Goal: Task Accomplishment & Management: Manage account settings

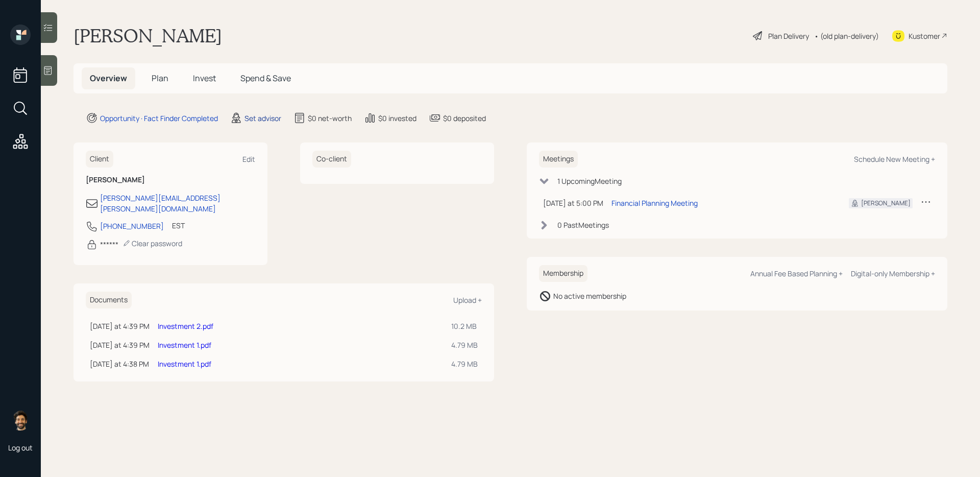
click at [258, 115] on div "Set advisor" at bounding box center [263, 118] width 37 height 11
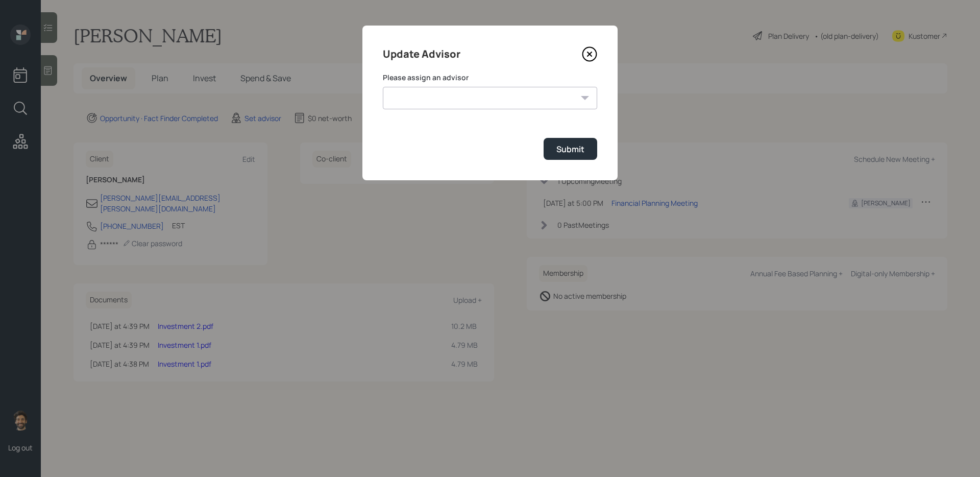
click at [440, 103] on select "[PERSON_NAME] [PERSON_NAME] [PERSON_NAME] End [PERSON_NAME] [PERSON_NAME] [PERS…" at bounding box center [490, 98] width 214 height 22
select select "f14b762f-c7c2-4b89-9227-8fa891345eea"
click at [383, 87] on select "[PERSON_NAME] [PERSON_NAME] [PERSON_NAME] End [PERSON_NAME] [PERSON_NAME] [PERS…" at bounding box center [490, 98] width 214 height 22
click at [581, 145] on div "Submit" at bounding box center [571, 148] width 28 height 11
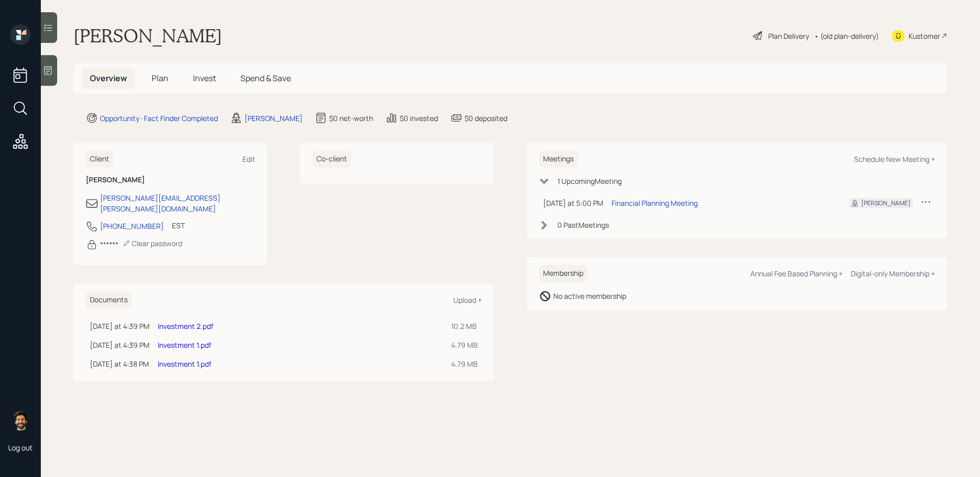
click at [161, 80] on span "Plan" at bounding box center [160, 77] width 17 height 11
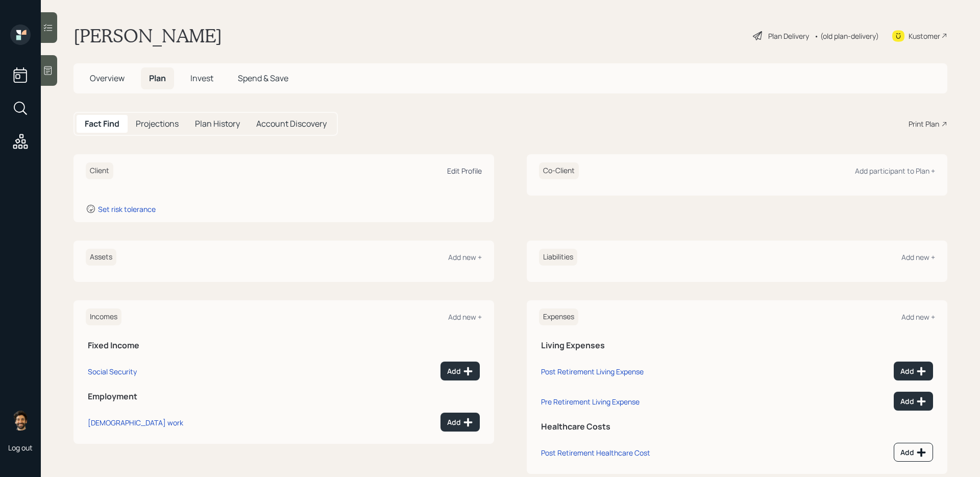
click at [462, 173] on div "Edit Profile" at bounding box center [464, 171] width 35 height 10
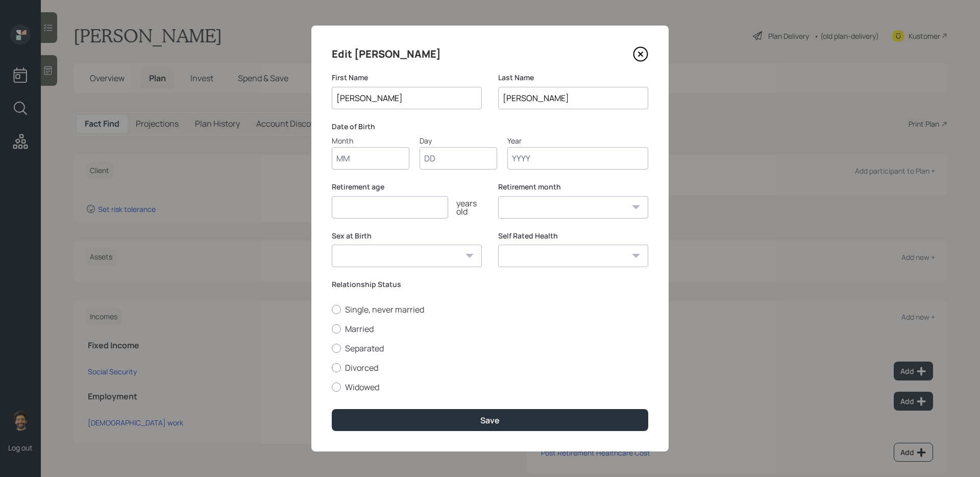
click at [369, 161] on input "Month" at bounding box center [371, 158] width 78 height 22
type input "01"
type input "1955"
select select "1"
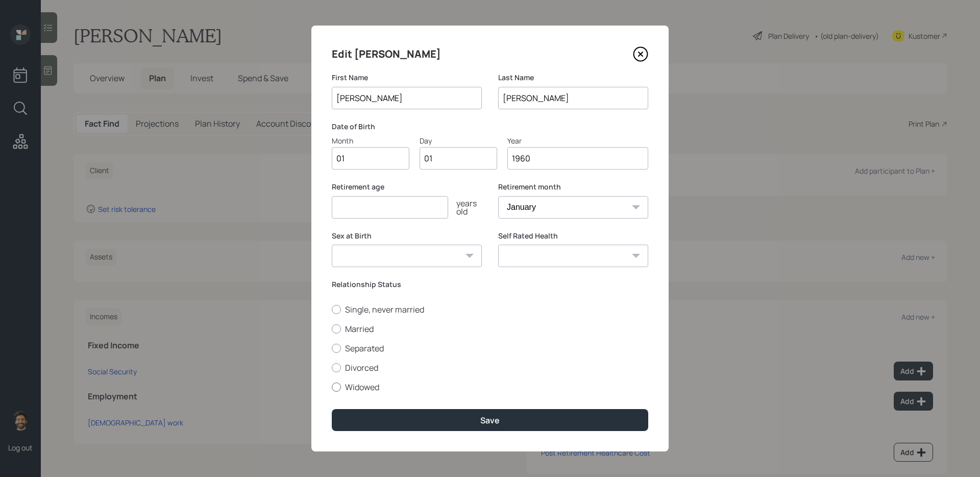
type input "1960"
click at [356, 388] on label "Widowed" at bounding box center [490, 386] width 317 height 11
click at [332, 387] on input "Widowed" at bounding box center [331, 386] width 1 height 1
radio input "true"
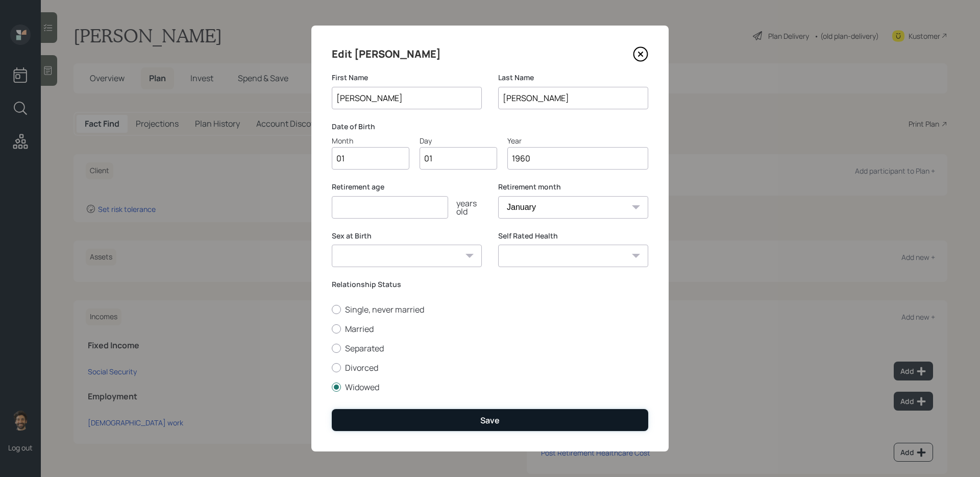
click at [383, 389] on button "Save" at bounding box center [490, 420] width 317 height 22
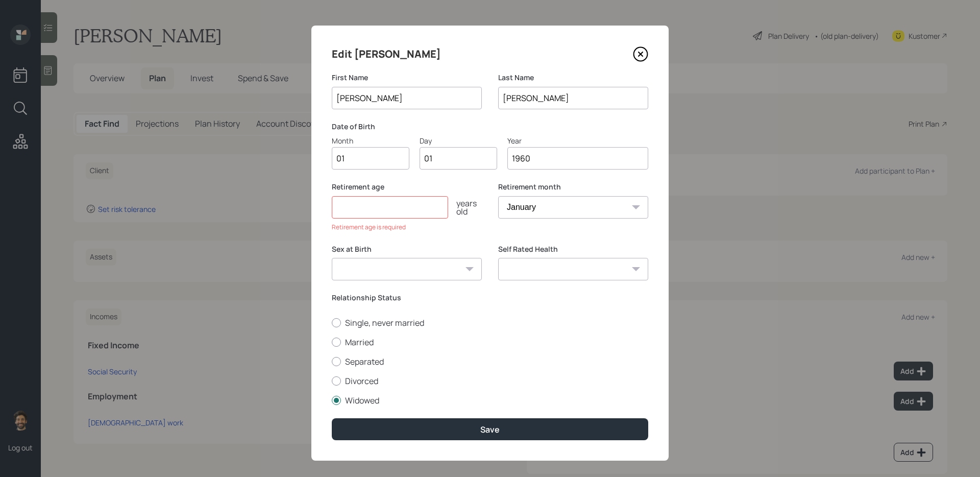
click at [392, 206] on input "number" at bounding box center [390, 207] width 116 height 22
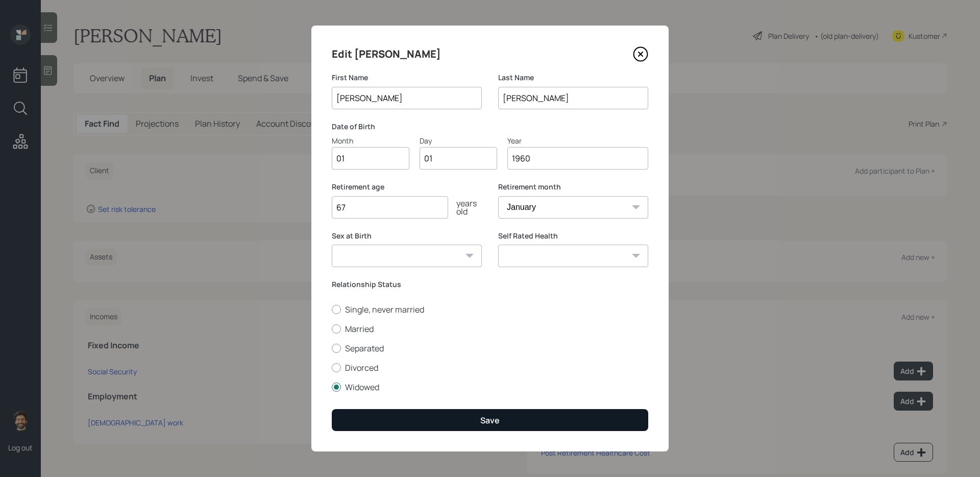
type input "67"
click at [398, 389] on button "Save" at bounding box center [490, 420] width 317 height 22
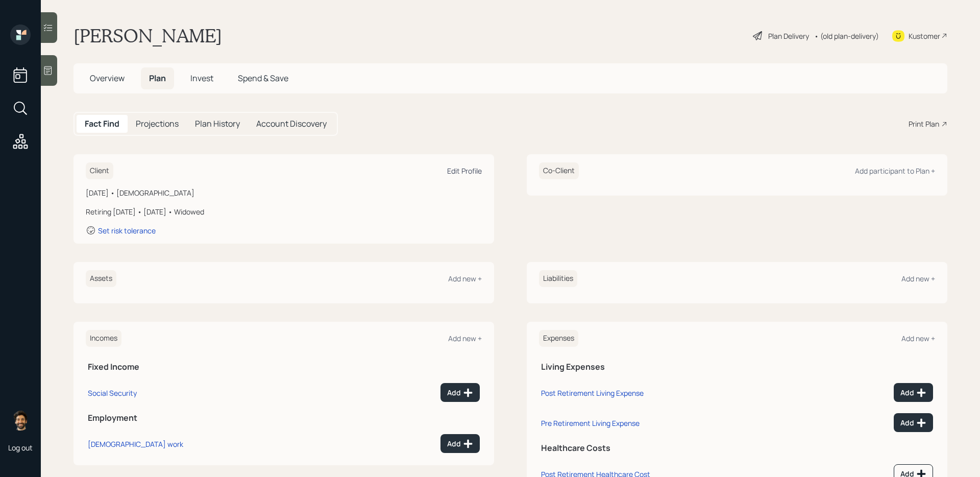
click at [464, 172] on div "Edit Profile" at bounding box center [464, 171] width 35 height 10
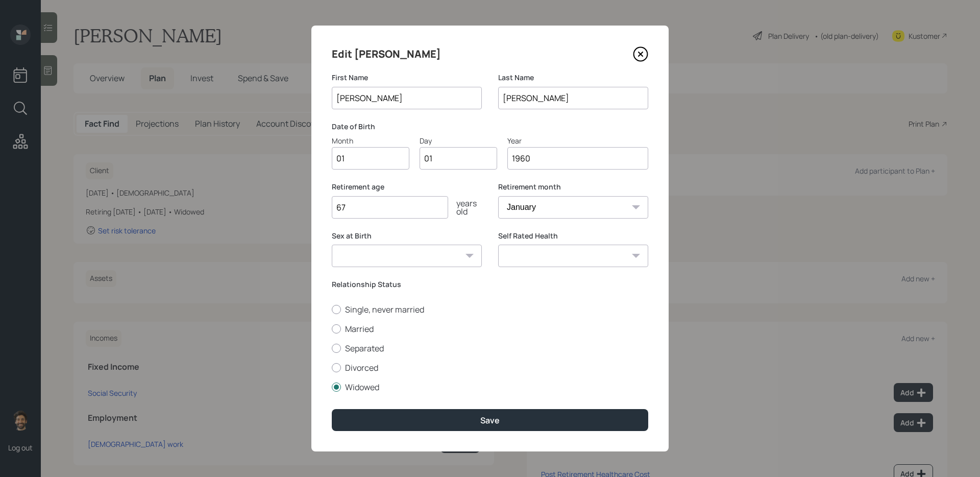
click at [545, 162] on input "1960" at bounding box center [577, 158] width 141 height 22
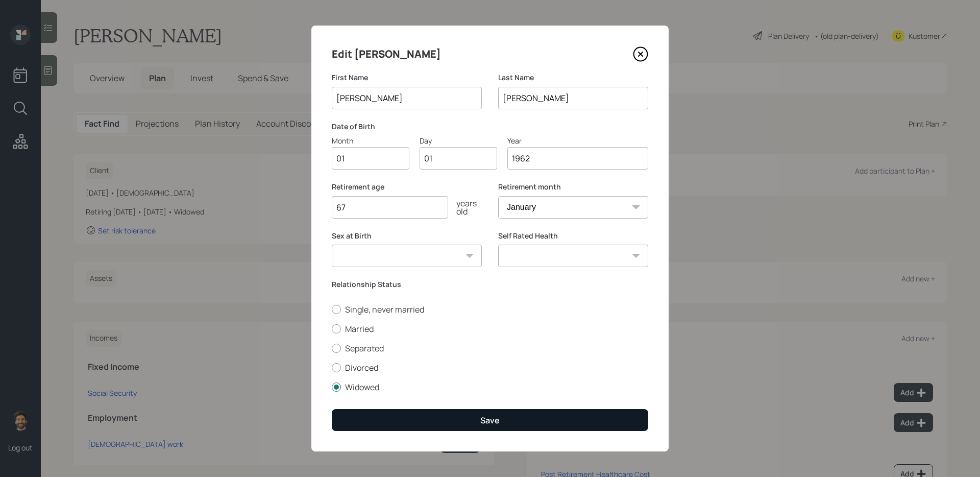
type input "1962"
click at [387, 389] on button "Save" at bounding box center [490, 420] width 317 height 22
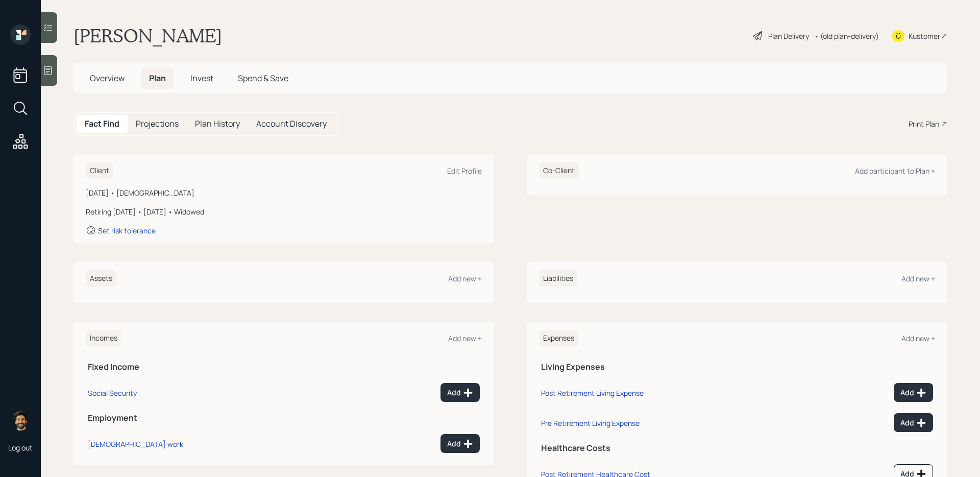
scroll to position [43, 0]
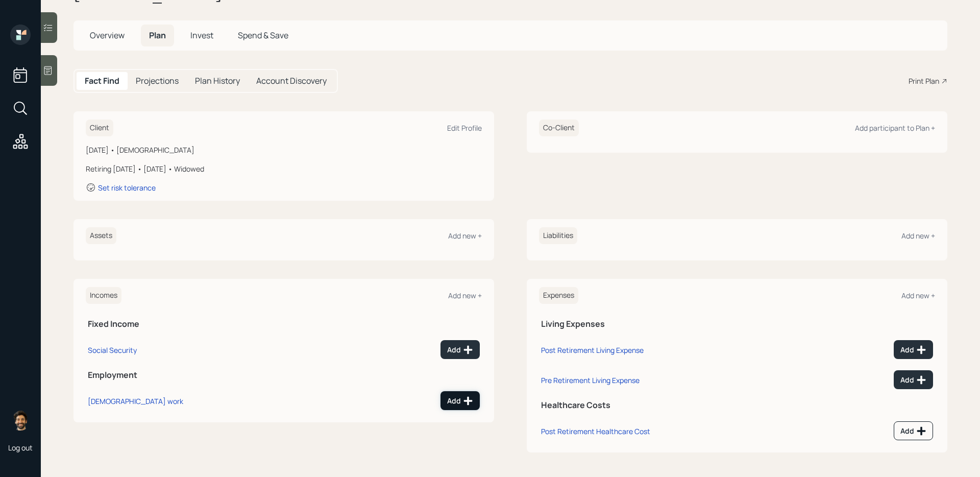
click at [465, 389] on icon at bounding box center [468, 401] width 10 height 10
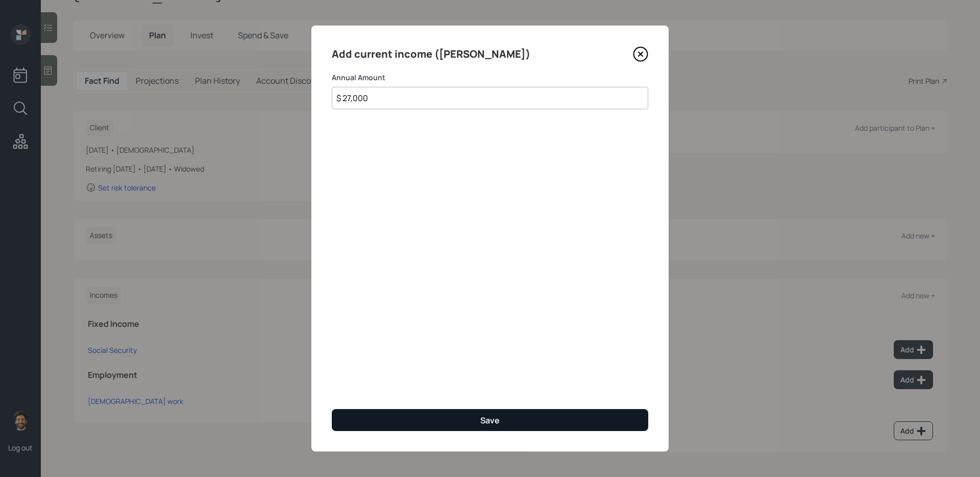
type input "$ 27,000"
click at [372, 389] on button "Save" at bounding box center [490, 420] width 317 height 22
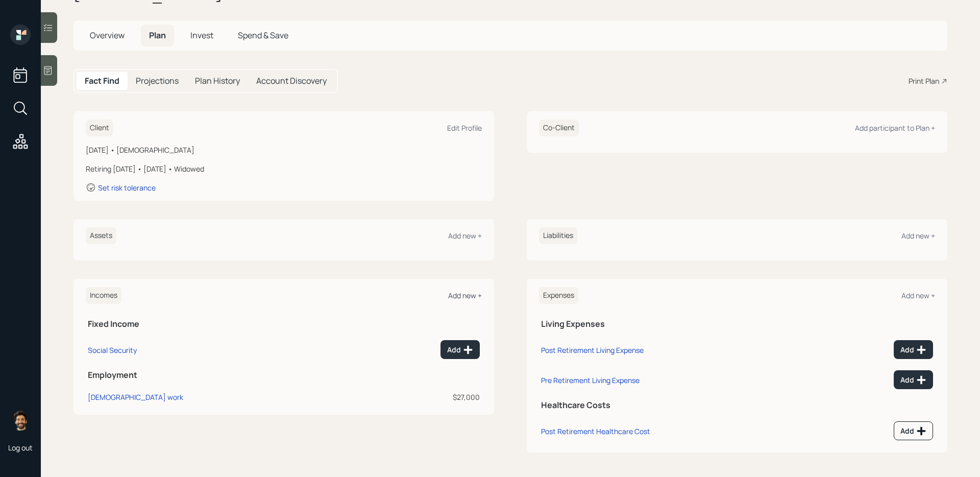
click at [460, 296] on div "Add new +" at bounding box center [465, 296] width 34 height 10
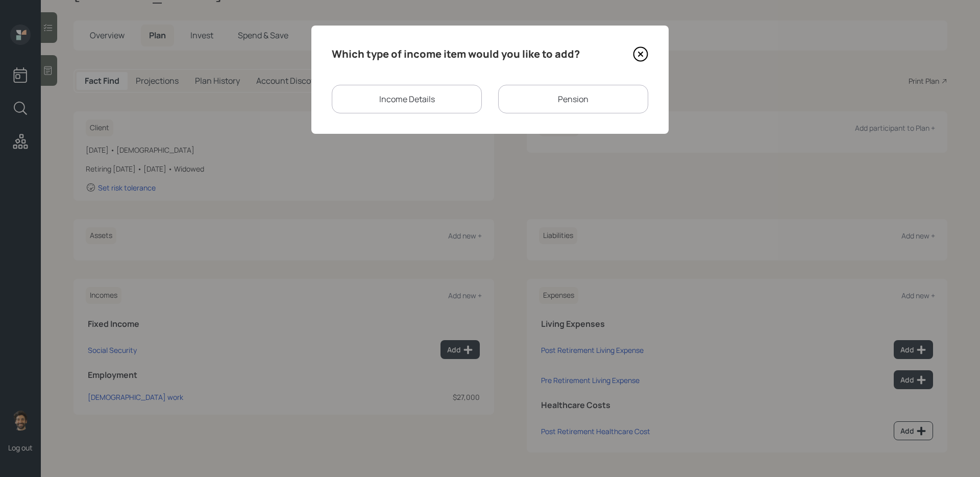
click at [524, 106] on div "Pension" at bounding box center [573, 99] width 150 height 29
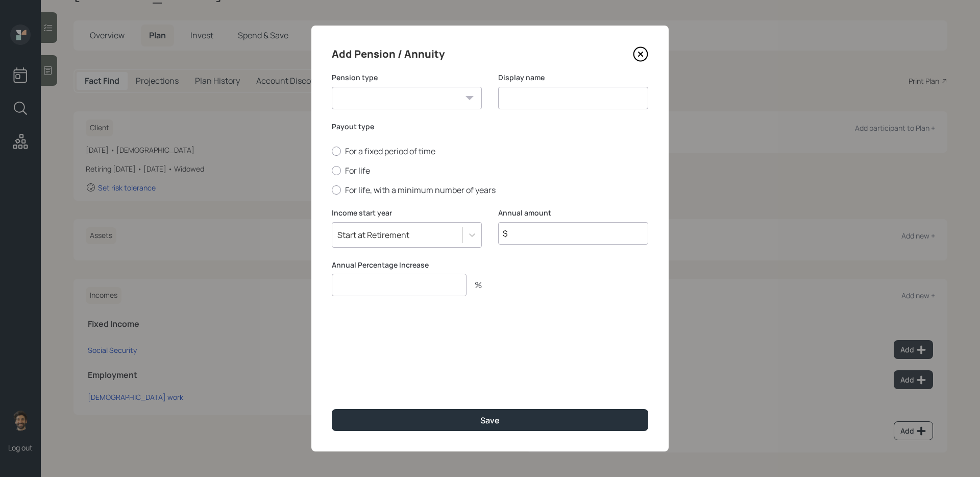
click at [370, 100] on select "Pension Annuity" at bounding box center [407, 98] width 150 height 22
select select "pension"
click at [332, 87] on select "Pension Annuity" at bounding box center [407, 98] width 150 height 22
click at [352, 174] on label "For life" at bounding box center [490, 170] width 317 height 11
click at [332, 171] on input "For life" at bounding box center [331, 171] width 1 height 1
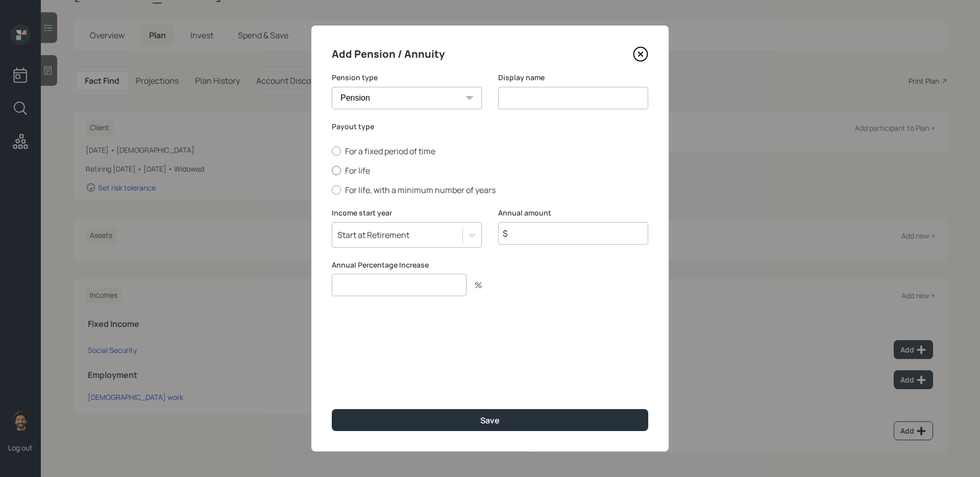
radio input "true"
click at [532, 96] on input at bounding box center [573, 98] width 150 height 22
type input "Pension"
click at [541, 244] on input "$" at bounding box center [573, 233] width 150 height 22
type input "$ 12,000"
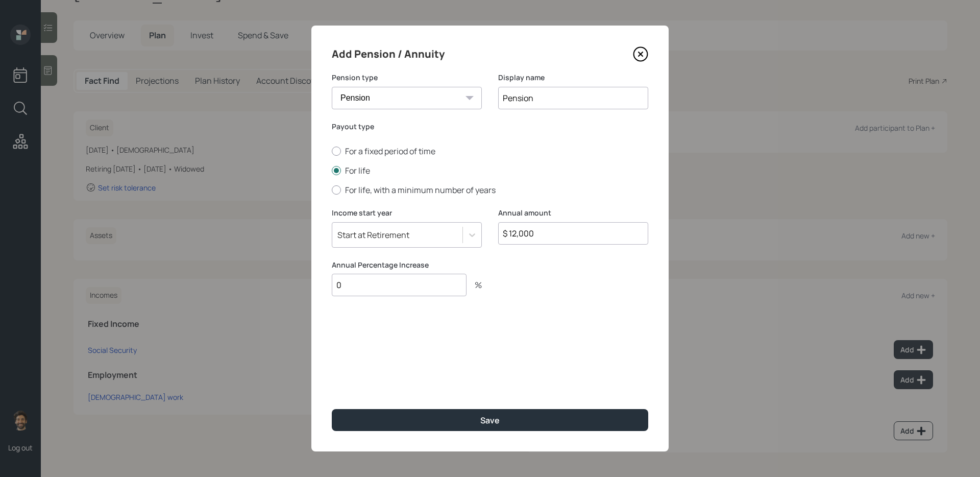
type input "0"
click at [417, 241] on div "Start at Retirement" at bounding box center [397, 234] width 130 height 17
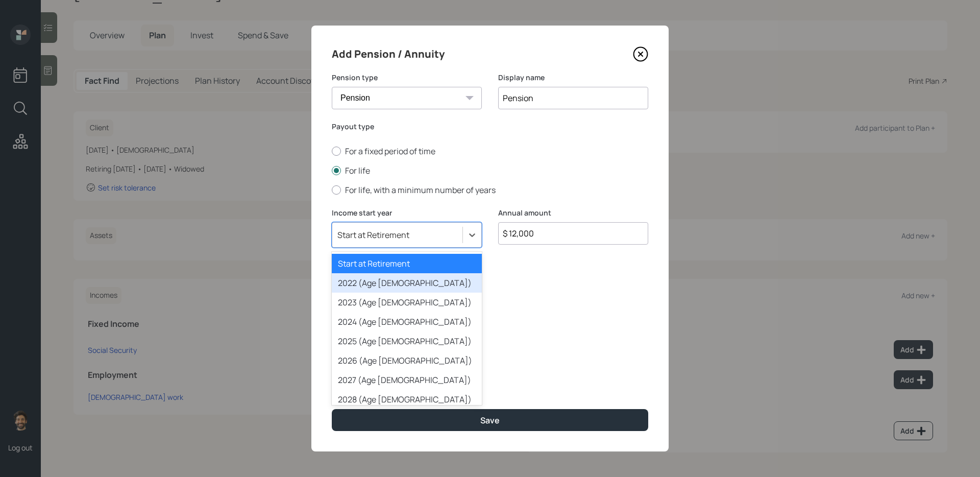
click at [389, 278] on div "2022 (Age 60)" at bounding box center [407, 282] width 150 height 19
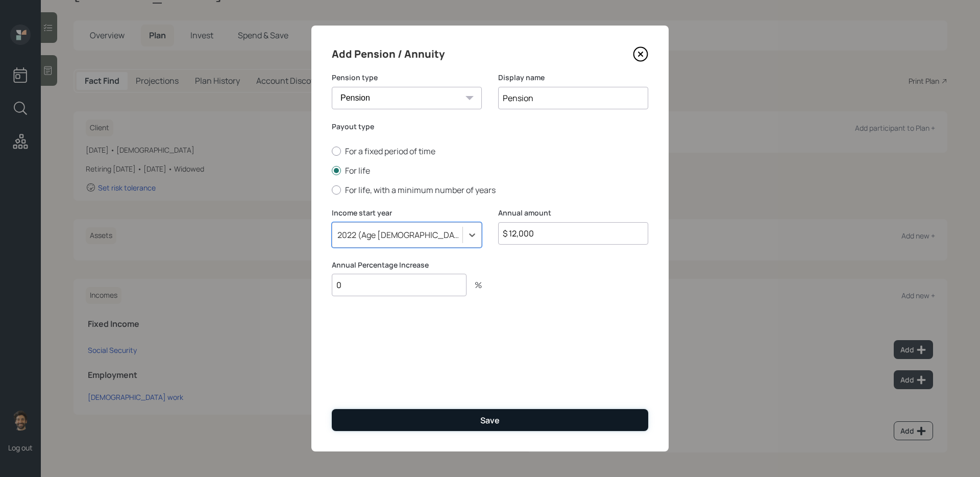
click at [401, 389] on button "Save" at bounding box center [490, 420] width 317 height 22
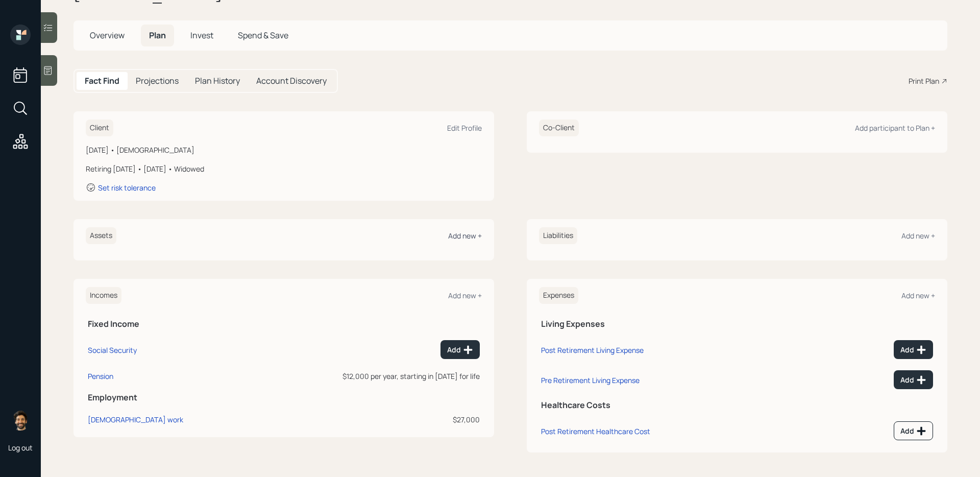
click at [464, 235] on div "Add new +" at bounding box center [465, 236] width 34 height 10
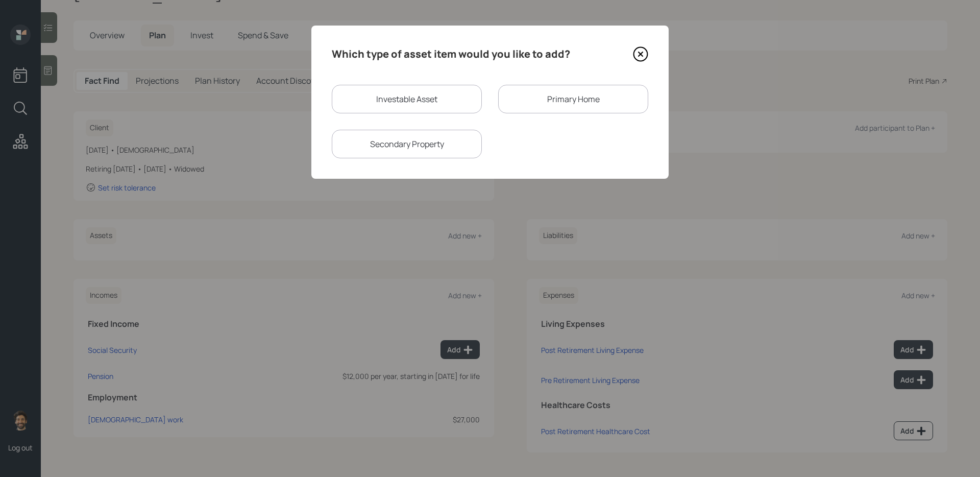
click at [399, 112] on div "Investable Asset" at bounding box center [407, 99] width 150 height 29
select select "taxable"
select select "balanced"
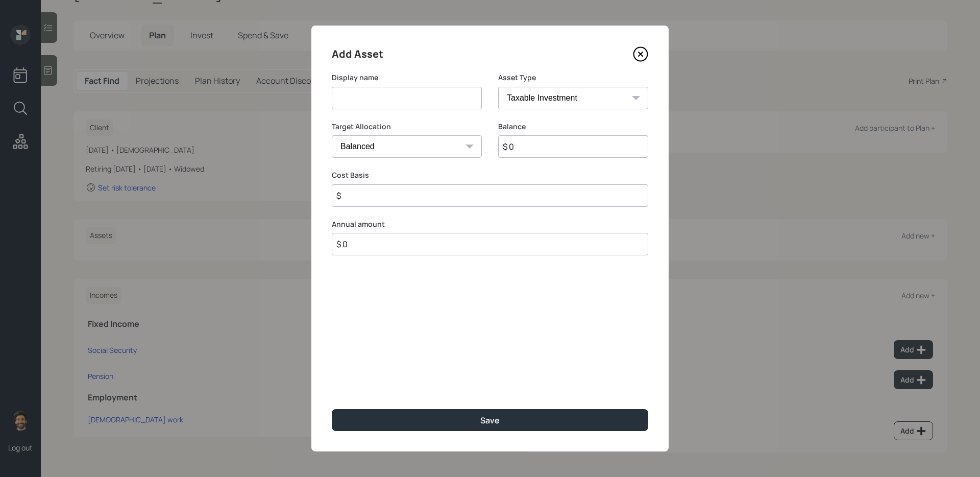
click at [396, 108] on input at bounding box center [407, 98] width 150 height 22
type input "Current 401k"
click at [561, 139] on input "$ 0" at bounding box center [573, 146] width 150 height 22
type input "$ 10,000"
click at [535, 105] on select "SEP IRA IRA Roth IRA 401(k) Roth 401(k) 403(b) Roth 403(b) 457(b) Roth 457(b) H…" at bounding box center [573, 98] width 150 height 22
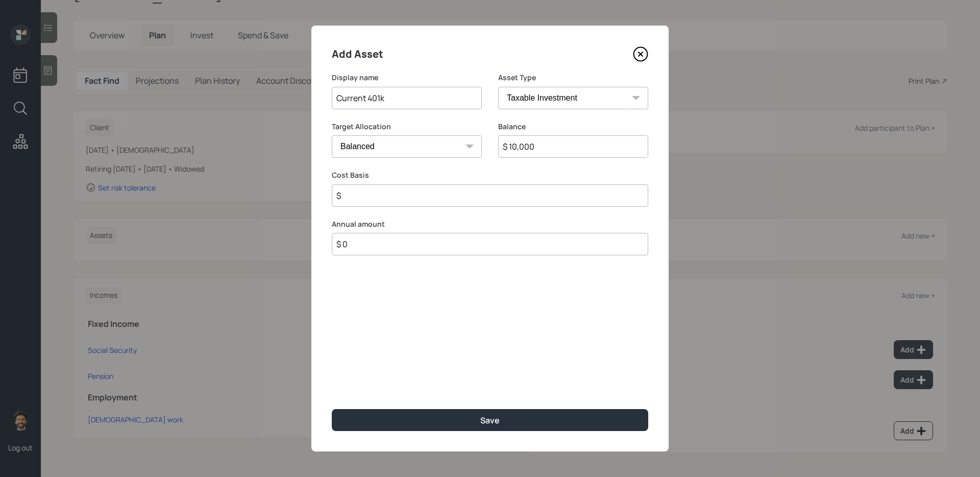
select select "company_sponsored"
click at [498, 87] on select "SEP IRA IRA Roth IRA 401(k) Roth 401(k) 403(b) Roth 403(b) 457(b) Roth 457(b) H…" at bounding box center [573, 98] width 150 height 22
click at [353, 199] on input "number" at bounding box center [399, 195] width 135 height 22
type input "12"
type input "1"
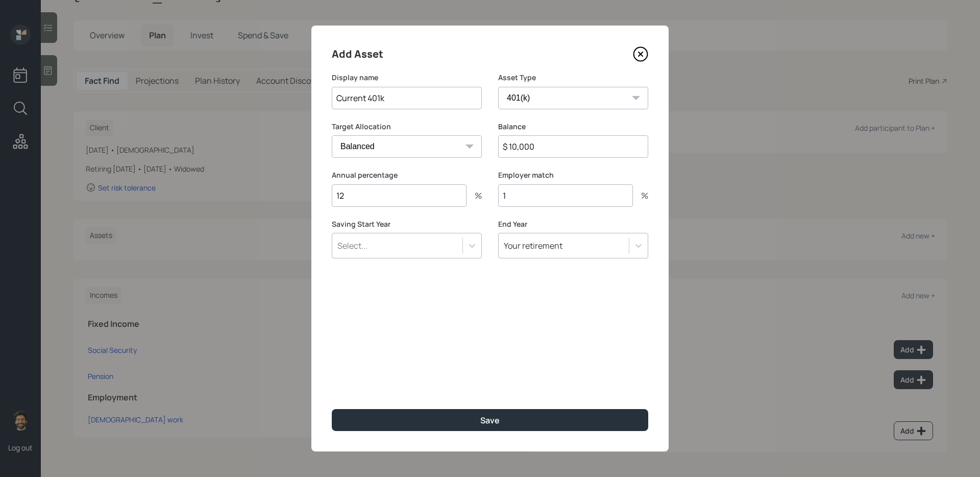
click at [368, 249] on div "Select..." at bounding box center [397, 245] width 130 height 17
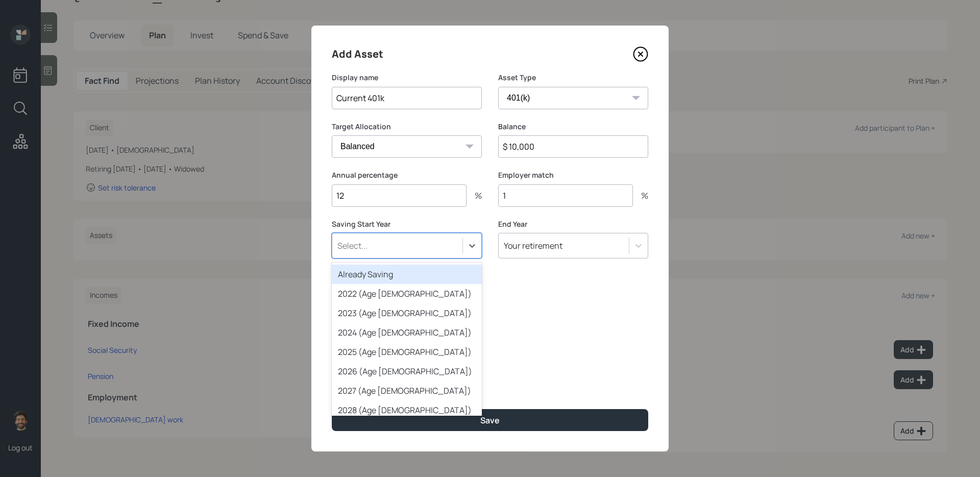
click at [376, 265] on div "Already Saving" at bounding box center [407, 273] width 150 height 19
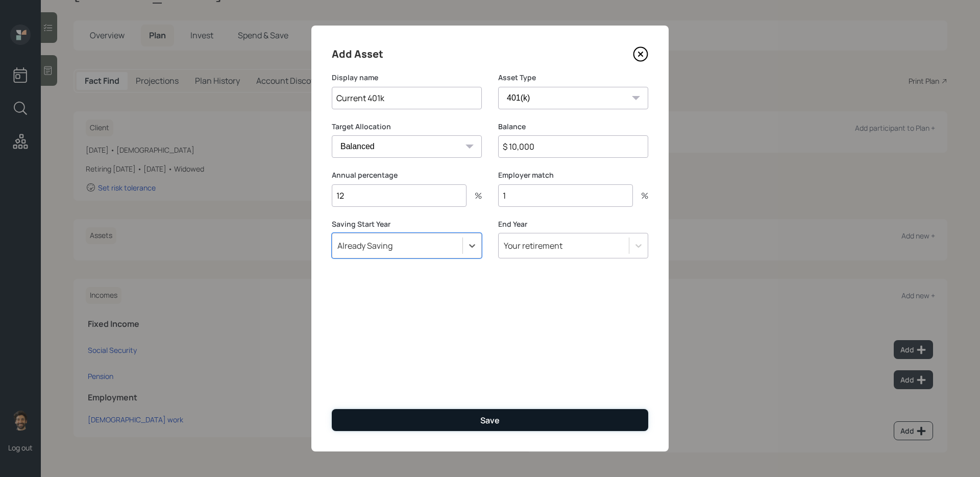
click at [362, 389] on button "Save" at bounding box center [490, 420] width 317 height 22
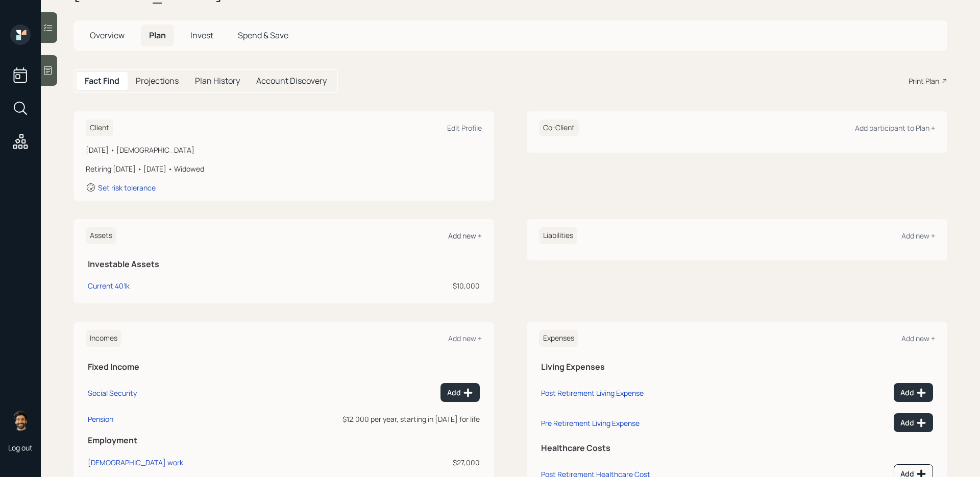
click at [451, 236] on div "Add new +" at bounding box center [465, 236] width 34 height 10
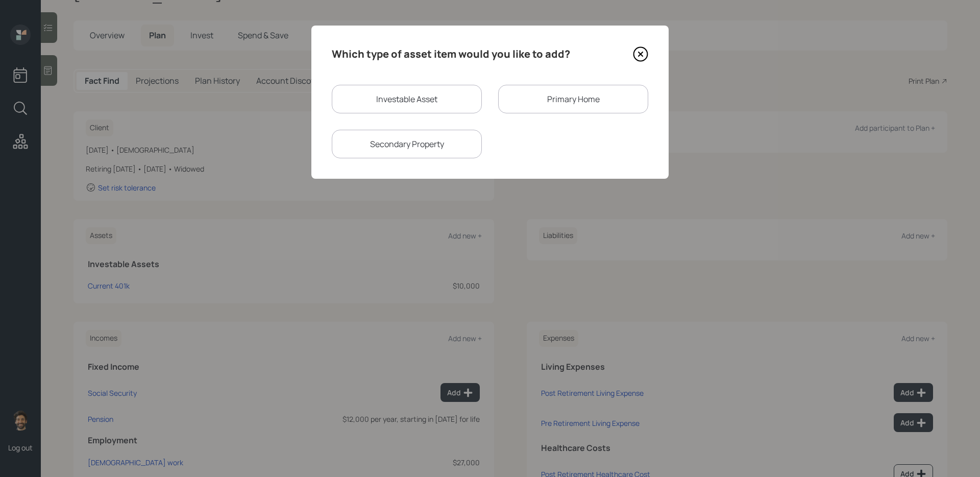
click at [432, 99] on div "Investable Asset" at bounding box center [407, 99] width 150 height 29
select select "taxable"
select select "balanced"
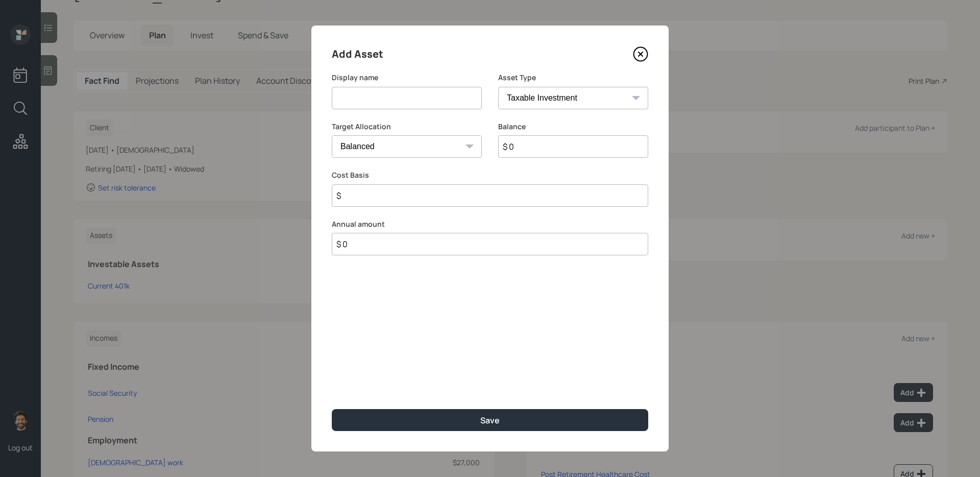
click at [395, 104] on input at bounding box center [407, 98] width 150 height 22
type input "Former 401k"
click at [546, 152] on input "$ 0" at bounding box center [573, 146] width 150 height 22
type input "$ 8,500"
click at [568, 98] on select "SEP IRA IRA Roth IRA 401(k) Roth 401(k) 403(b) Roth 403(b) 457(b) Roth 457(b) H…" at bounding box center [573, 98] width 150 height 22
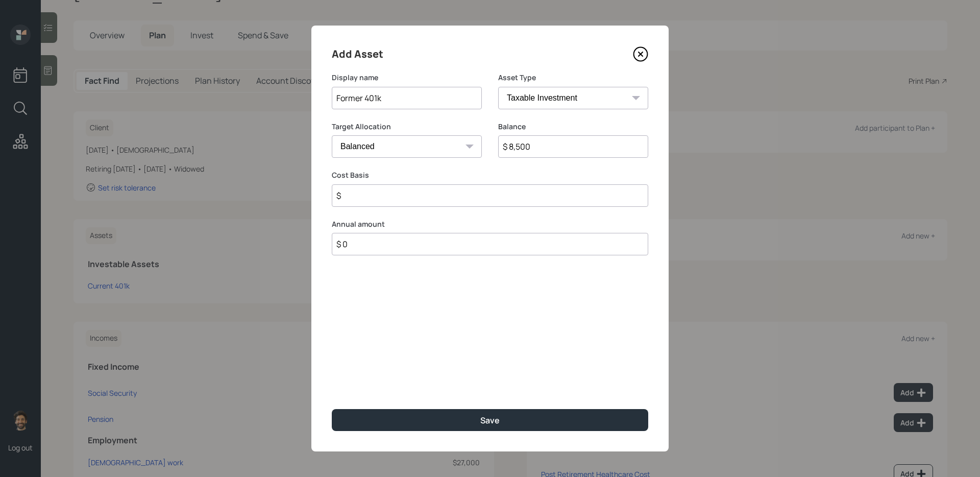
select select "company_sponsored"
click at [498, 87] on select "SEP IRA IRA Roth IRA 401(k) Roth 401(k) 403(b) Roth 403(b) 457(b) Roth 457(b) H…" at bounding box center [573, 98] width 150 height 22
click at [400, 193] on input "number" at bounding box center [399, 195] width 135 height 22
type input "0"
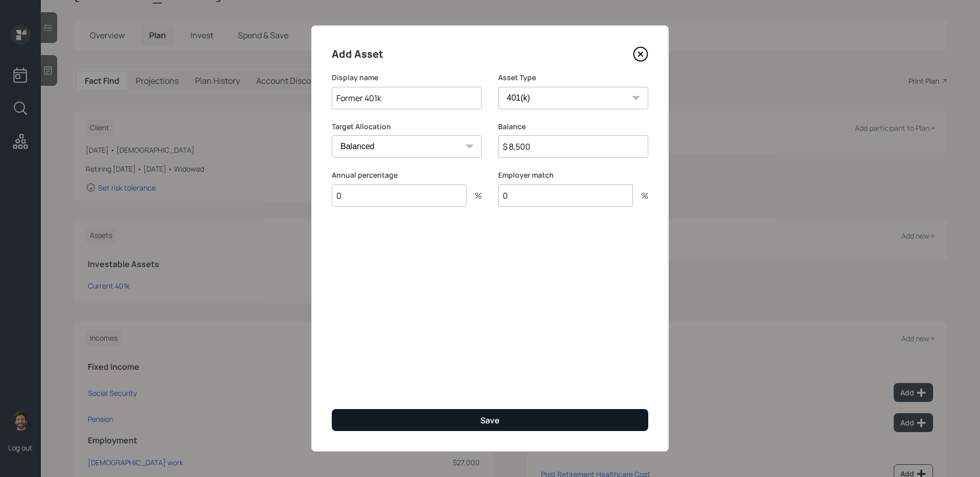
type input "0"
click at [396, 389] on button "Save" at bounding box center [490, 420] width 317 height 22
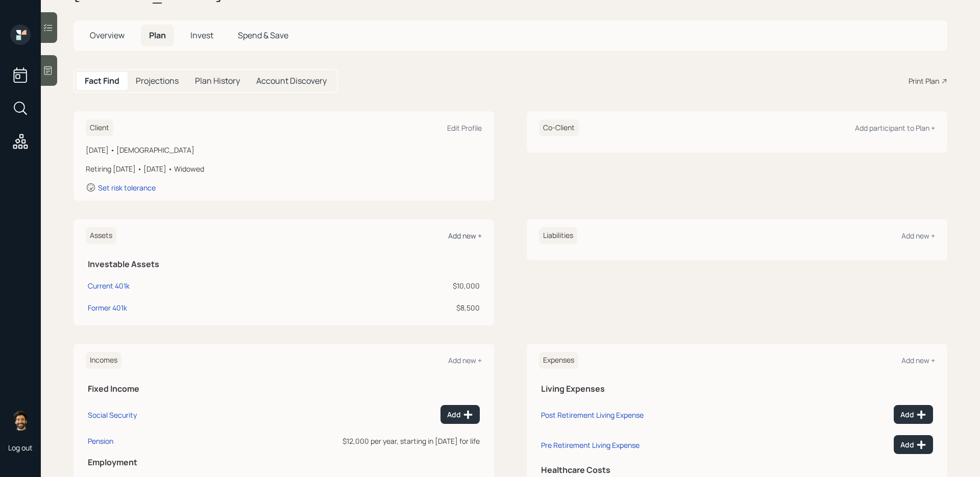
click at [464, 233] on div "Add new +" at bounding box center [465, 236] width 34 height 10
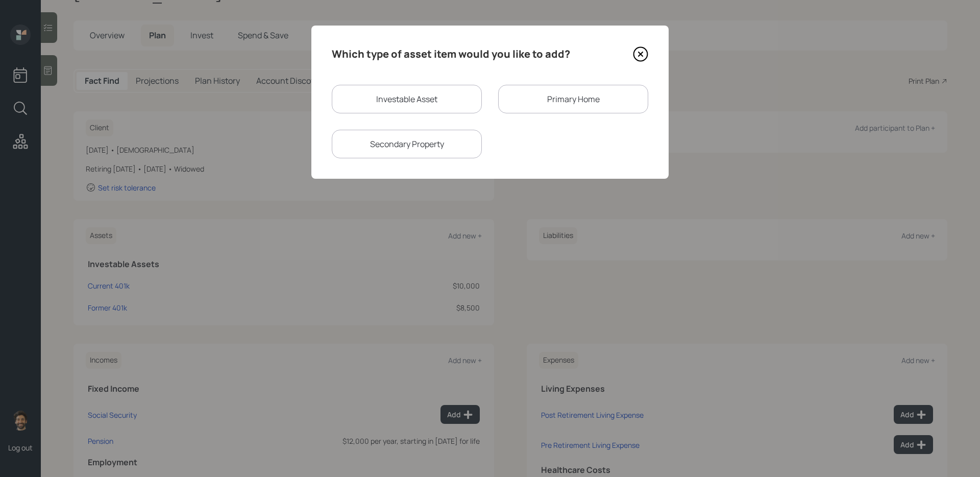
click at [415, 100] on div "Investable Asset" at bounding box center [407, 99] width 150 height 29
select select "taxable"
select select "balanced"
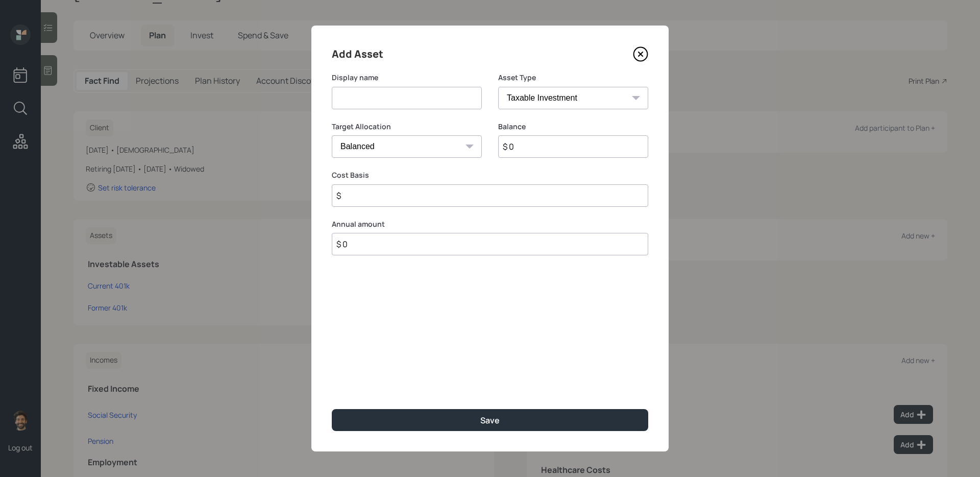
click at [380, 94] on input at bounding box center [407, 98] width 150 height 22
type input "E"
type input "Brokerage"
click at [535, 150] on input "$ 0" at bounding box center [573, 146] width 150 height 22
type input "$ 165,000"
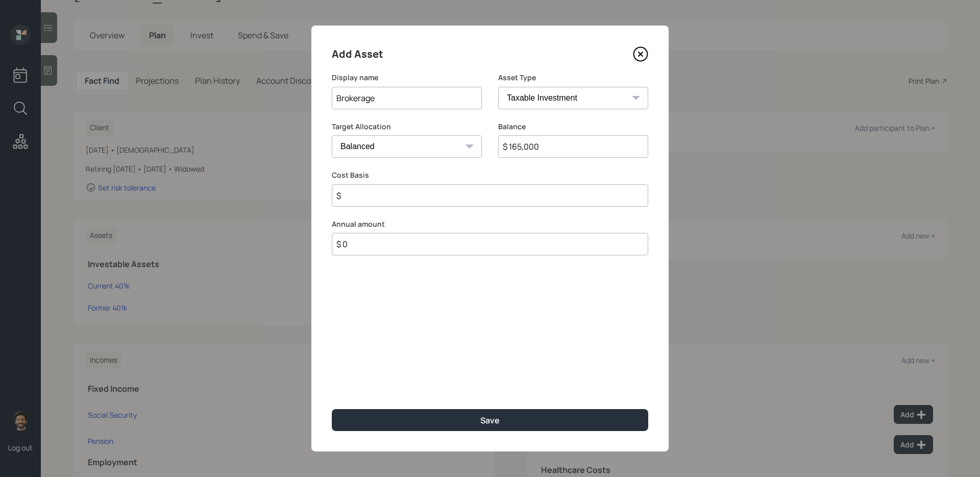
click at [409, 196] on input "$" at bounding box center [490, 195] width 317 height 22
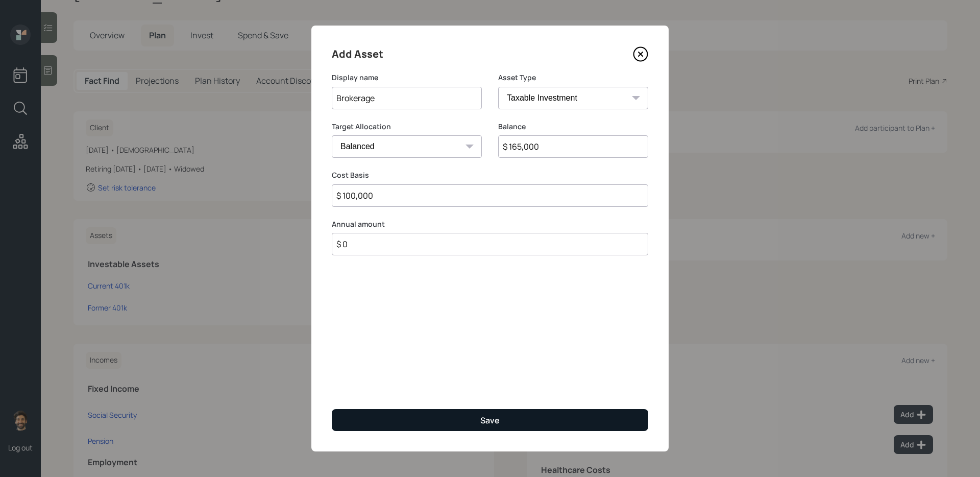
type input "$ 100,000"
click at [386, 389] on button "Save" at bounding box center [490, 420] width 317 height 22
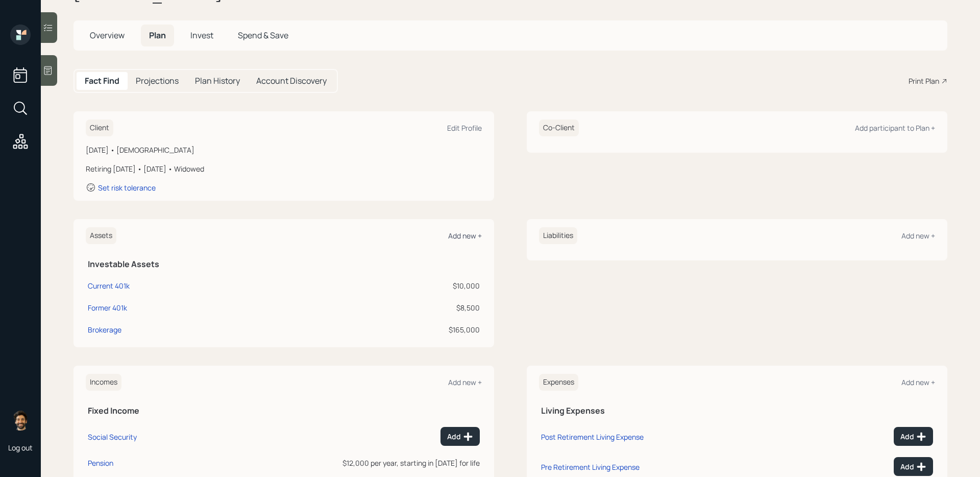
click at [468, 236] on div "Add new +" at bounding box center [465, 236] width 34 height 10
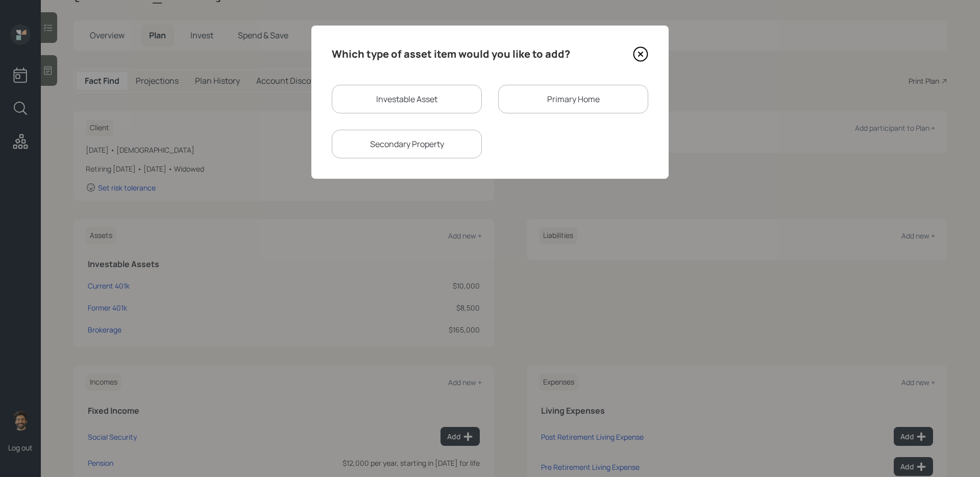
click at [403, 105] on div "Investable Asset" at bounding box center [407, 99] width 150 height 29
select select "taxable"
select select "balanced"
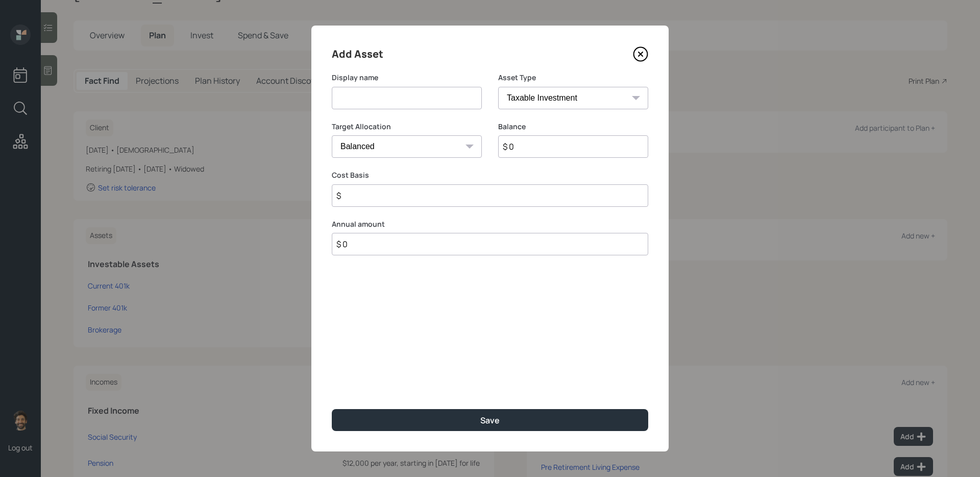
click at [358, 102] on input at bounding box center [407, 98] width 150 height 22
type input "Inherited IRA"
click at [542, 144] on input "$ 0" at bounding box center [573, 146] width 150 height 22
type input "$ 18,000"
click at [397, 203] on input "$" at bounding box center [490, 195] width 317 height 22
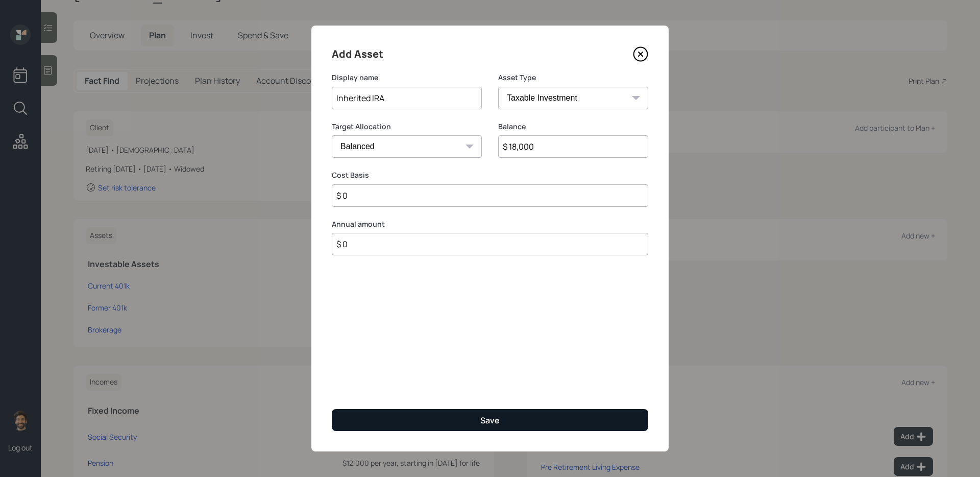
type input "$ 0"
click at [395, 389] on button "Save" at bounding box center [490, 420] width 317 height 22
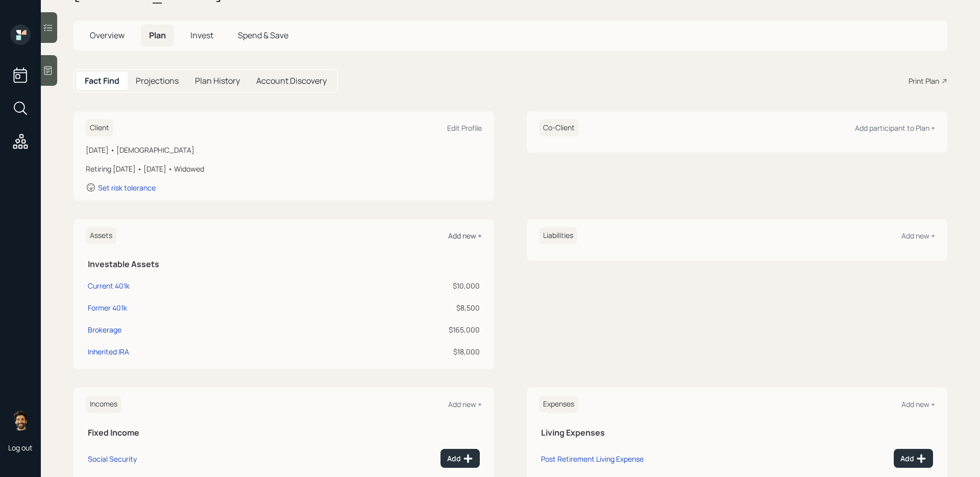
click at [464, 234] on div "Add new +" at bounding box center [465, 236] width 34 height 10
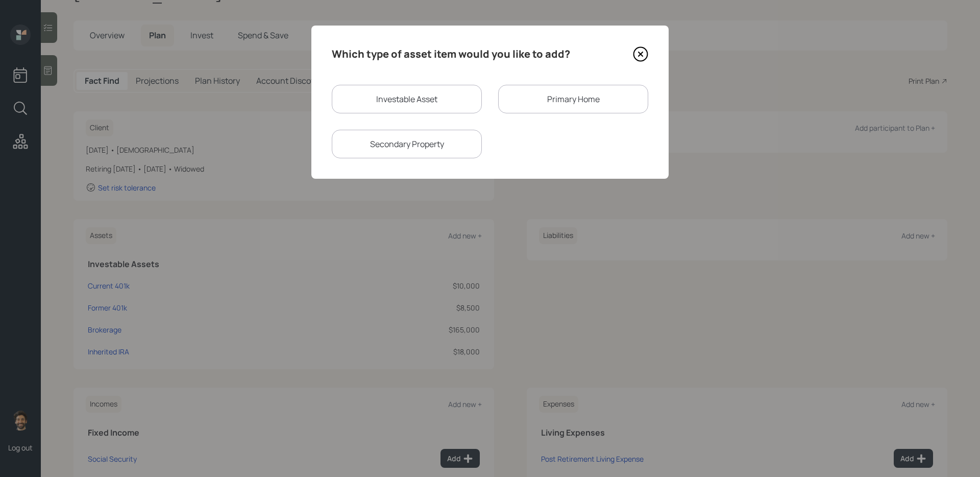
click at [414, 112] on div "Investable Asset" at bounding box center [407, 99] width 150 height 29
select select "taxable"
select select "balanced"
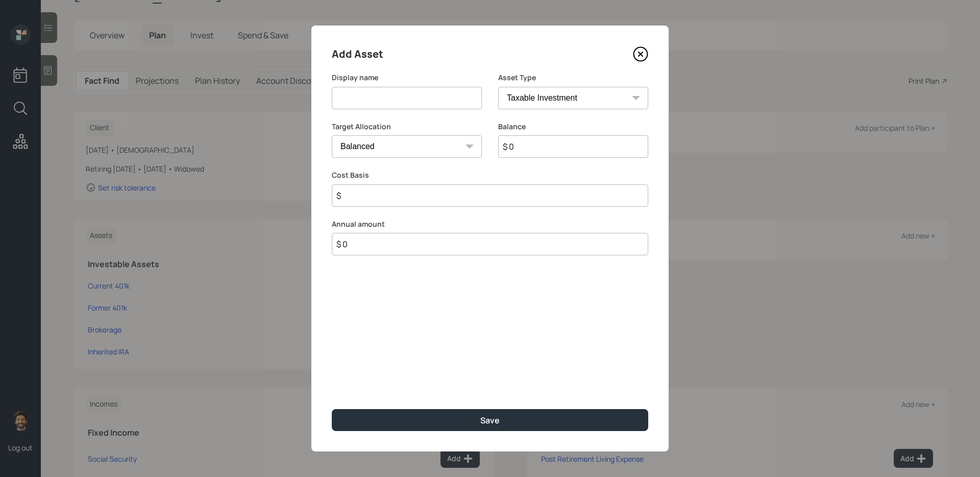
click at [388, 104] on input at bounding box center [407, 98] width 150 height 22
type input "HSA"
click at [539, 148] on input "$ 0" at bounding box center [573, 146] width 150 height 22
type input "$ 7,000"
type input "$"
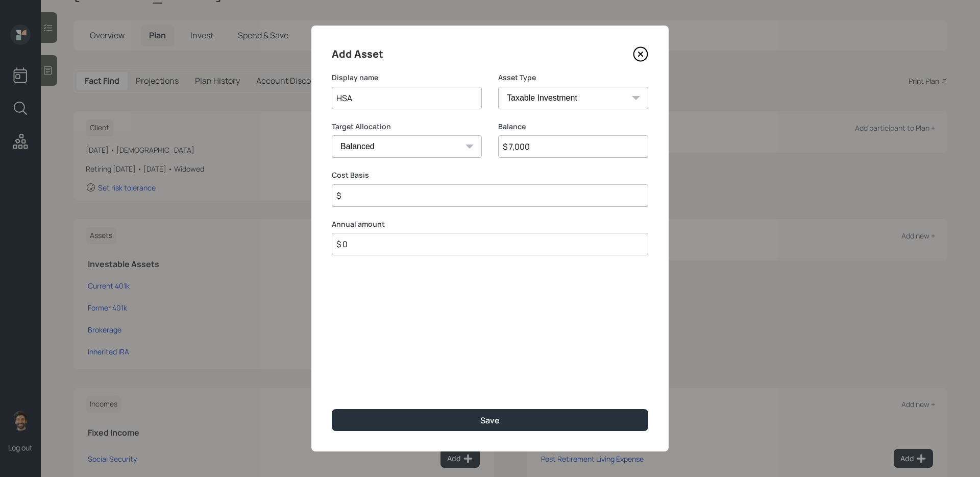
click at [542, 105] on select "SEP IRA IRA Roth IRA 401(k) Roth 401(k) 403(b) Roth 403(b) 457(b) Roth 457(b) H…" at bounding box center [573, 98] width 150 height 22
select select "hsa"
click at [498, 87] on select "SEP IRA IRA Roth IRA 401(k) Roth 401(k) 403(b) Roth 403(b) 457(b) Roth 457(b) H…" at bounding box center [573, 98] width 150 height 22
click at [389, 249] on div "Select..." at bounding box center [397, 245] width 130 height 17
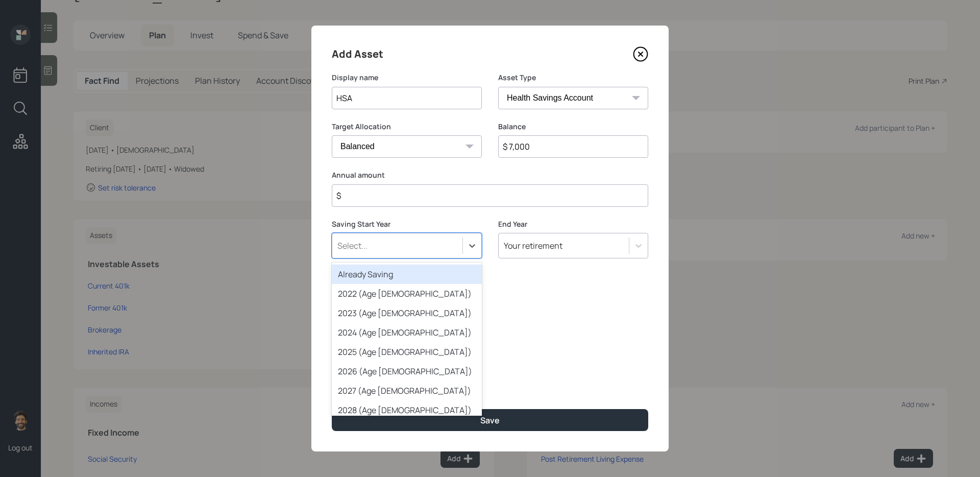
click at [373, 203] on input "$" at bounding box center [490, 195] width 317 height 22
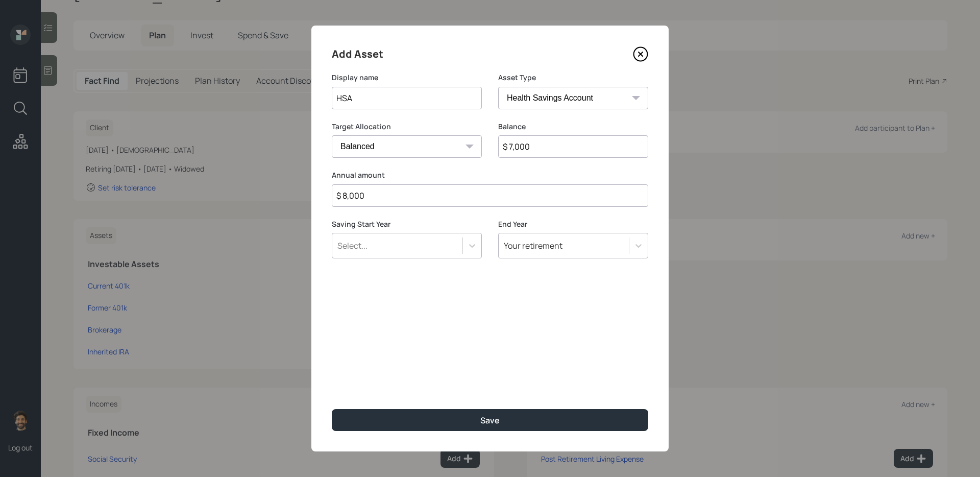
type input "$ 8,000"
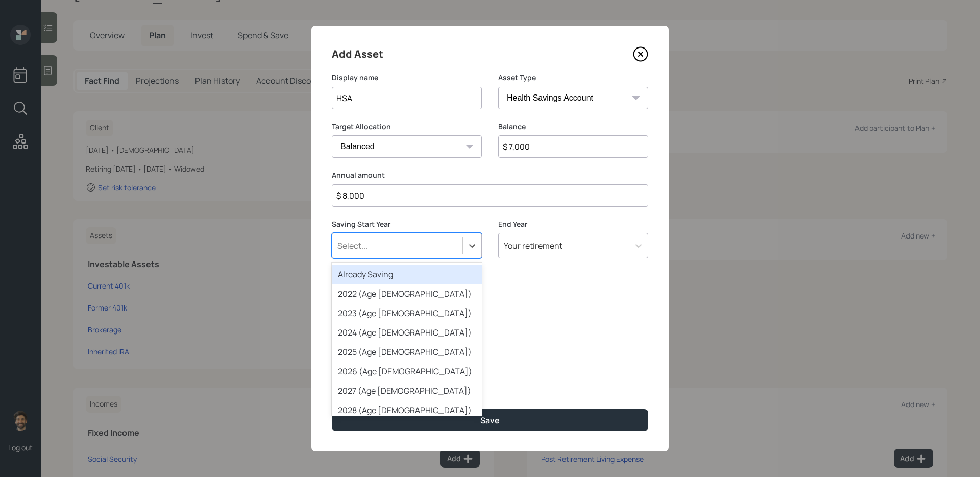
click at [380, 245] on div "Select..." at bounding box center [397, 245] width 130 height 17
click at [382, 272] on div "Already Saving" at bounding box center [407, 273] width 150 height 19
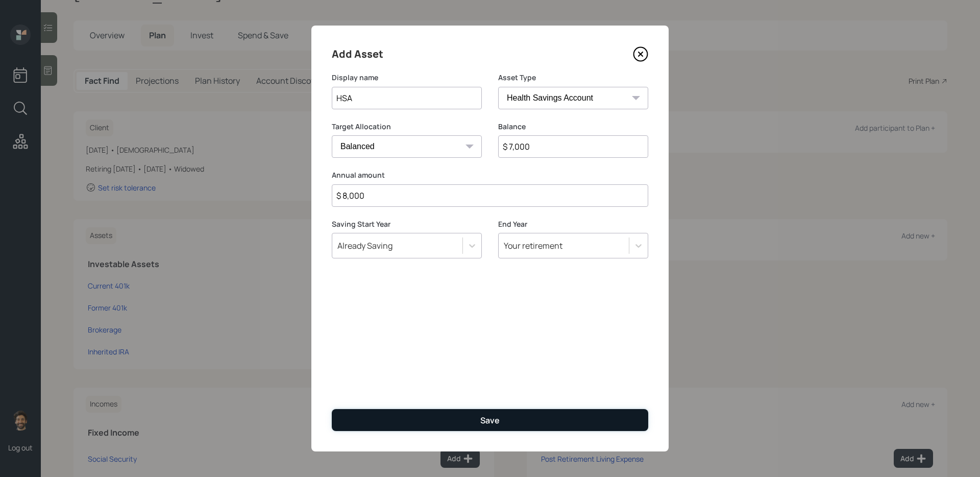
click at [397, 389] on button "Save" at bounding box center [490, 420] width 317 height 22
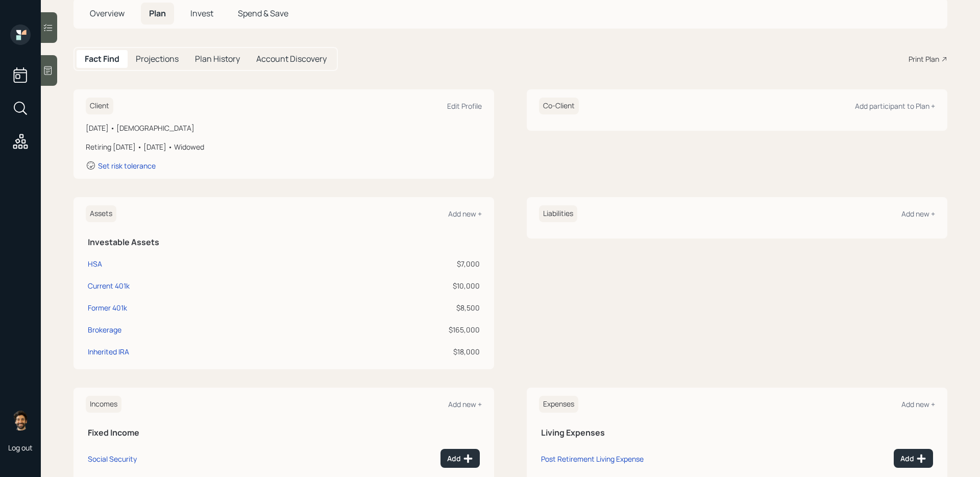
scroll to position [72, 0]
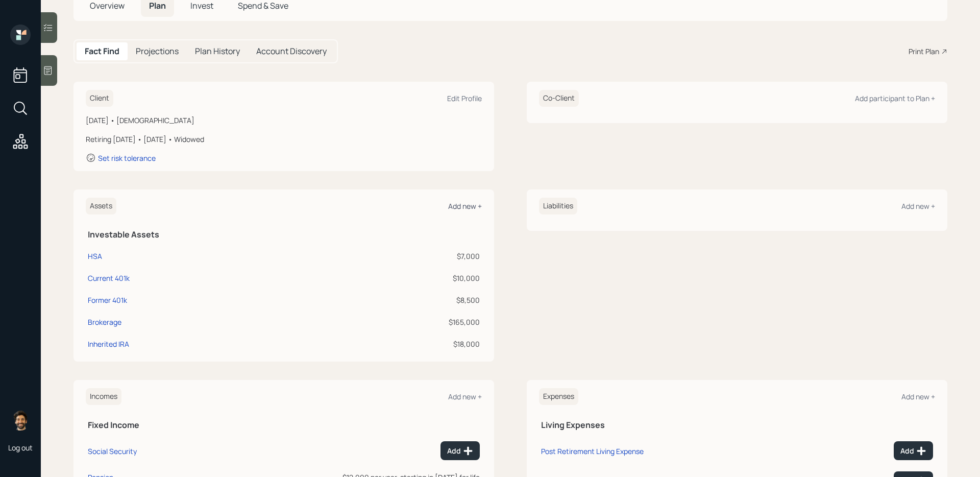
click at [467, 207] on div "Add new +" at bounding box center [465, 206] width 34 height 10
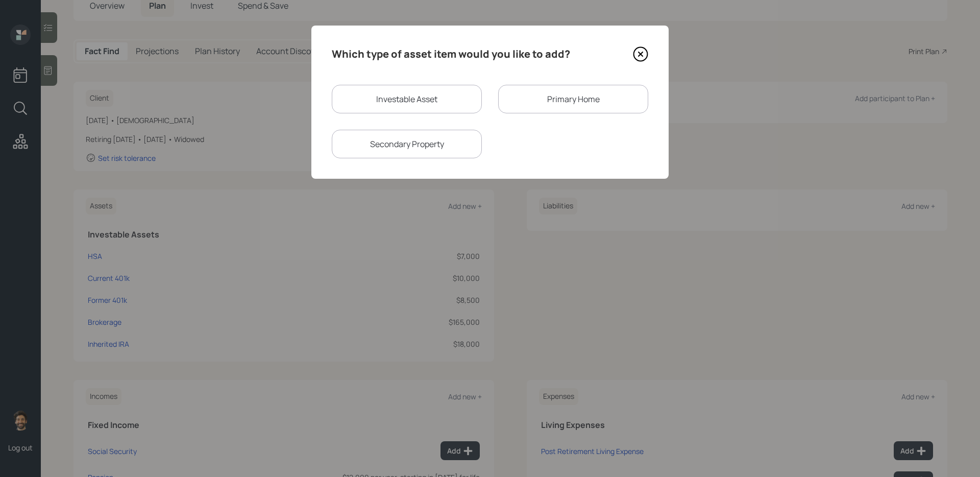
click at [539, 91] on div "Primary Home" at bounding box center [573, 99] width 150 height 29
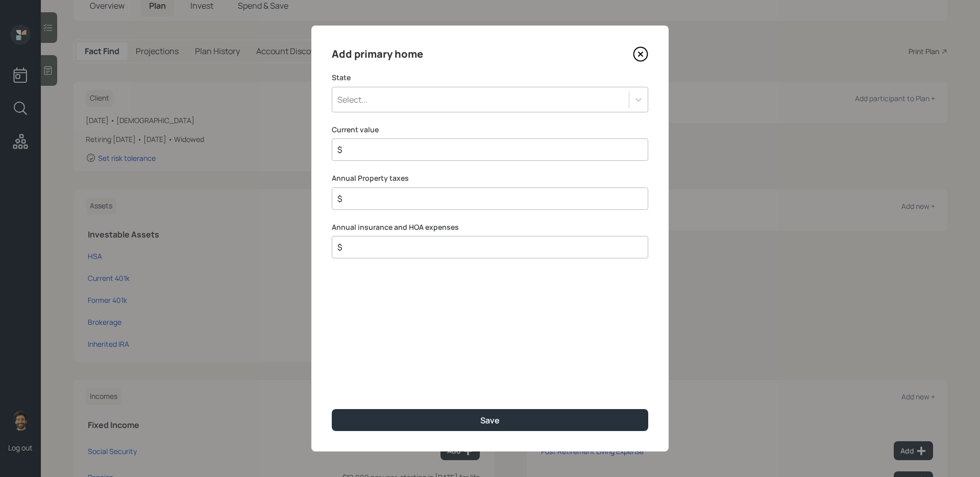
click at [427, 99] on div "Select..." at bounding box center [480, 99] width 297 height 17
click at [365, 102] on div "Select..." at bounding box center [352, 99] width 30 height 11
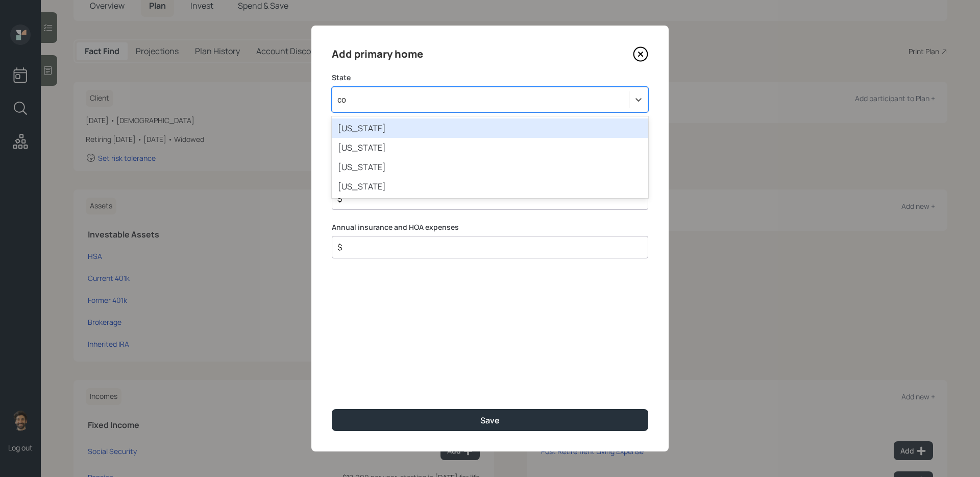
type input "con"
click at [369, 127] on div "Connecticut" at bounding box center [490, 127] width 317 height 19
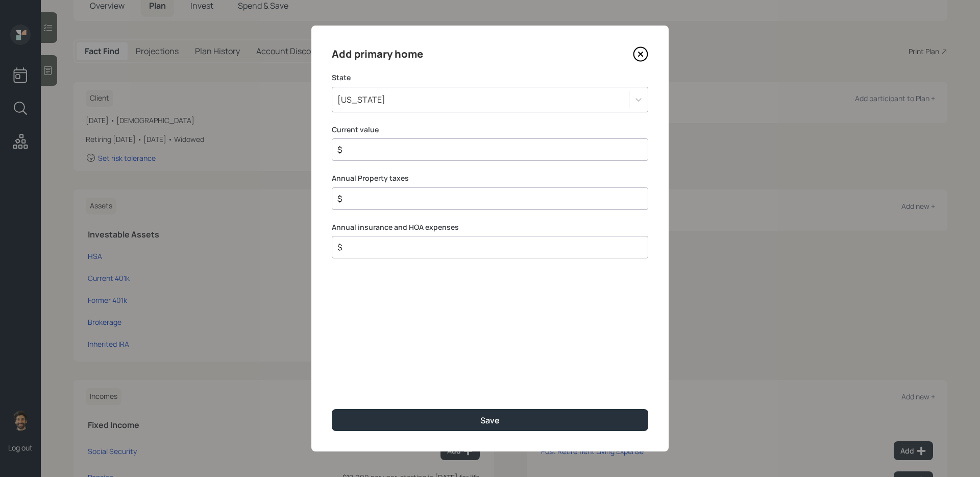
click at [368, 161] on div "Add primary home State Connecticut Current value $ Annual Property taxes $ Annu…" at bounding box center [489, 239] width 357 height 426
click at [356, 149] on input "$" at bounding box center [485, 149] width 299 height 12
type input "$ 600,000"
type input "$ 1"
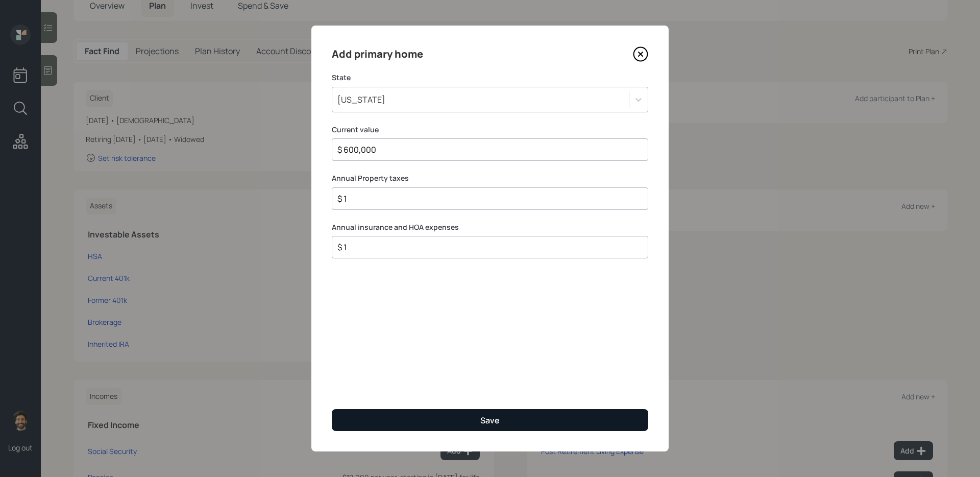
type input "$ 1"
click at [388, 389] on button "Save" at bounding box center [490, 420] width 317 height 22
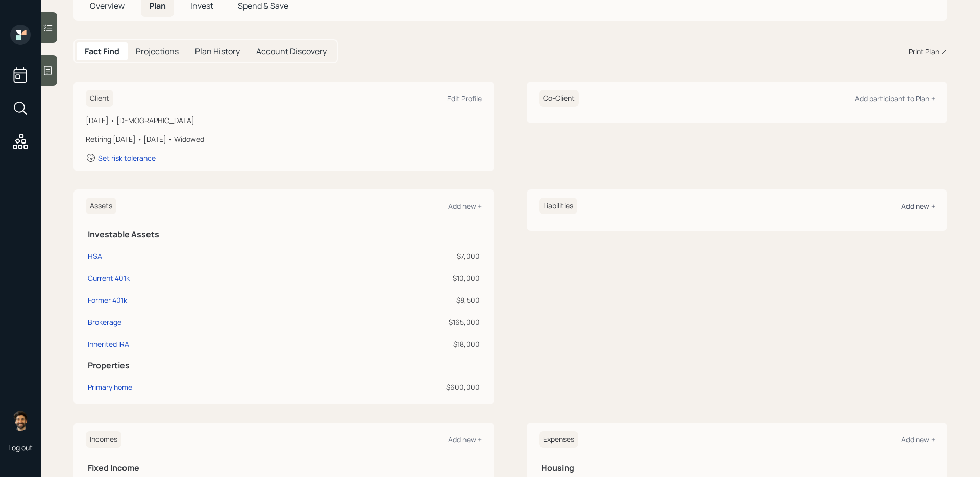
click at [750, 209] on div "Add new +" at bounding box center [919, 206] width 34 height 10
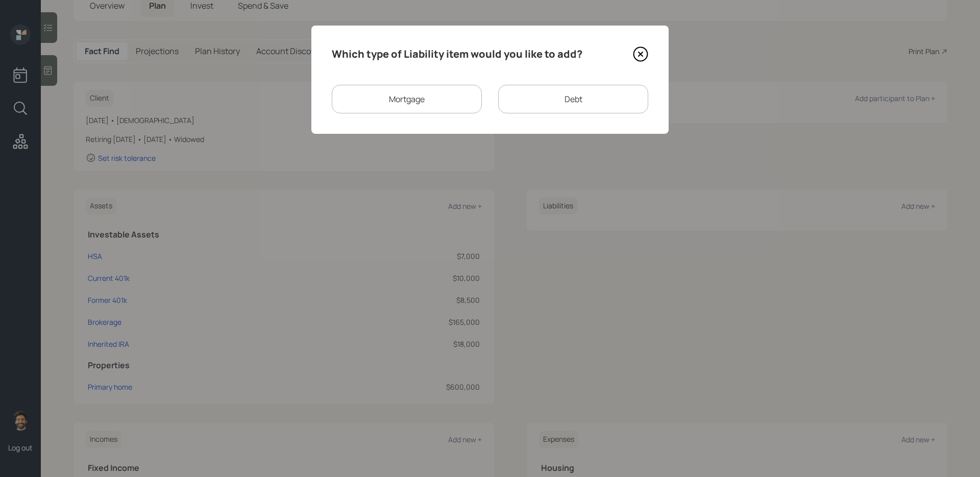
click at [438, 110] on div "Mortgage" at bounding box center [407, 99] width 150 height 29
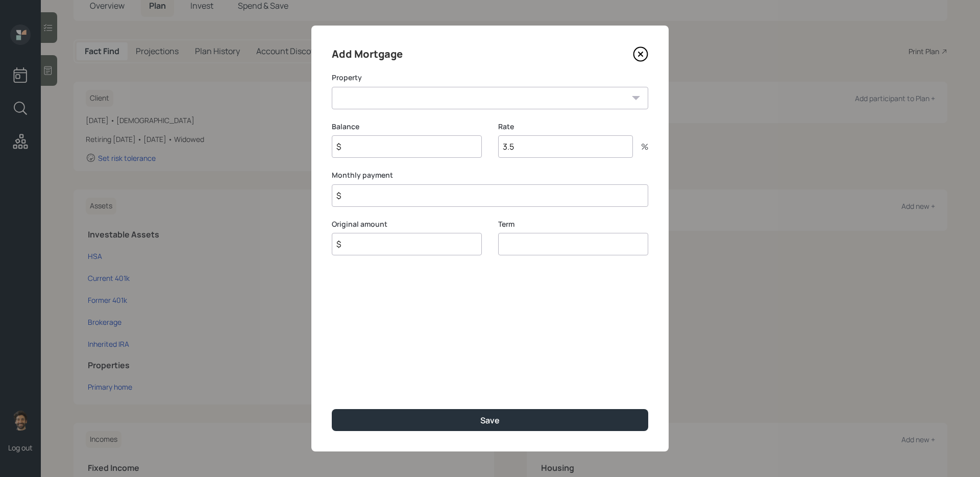
click at [456, 102] on select "CT Primary home" at bounding box center [490, 98] width 317 height 22
select select "76ce288a-36c3-4232-ad59-c94bc014fb46"
click at [332, 87] on select "CT Primary home" at bounding box center [490, 98] width 317 height 22
click at [381, 149] on input "$" at bounding box center [407, 146] width 150 height 22
type input "$ 1"
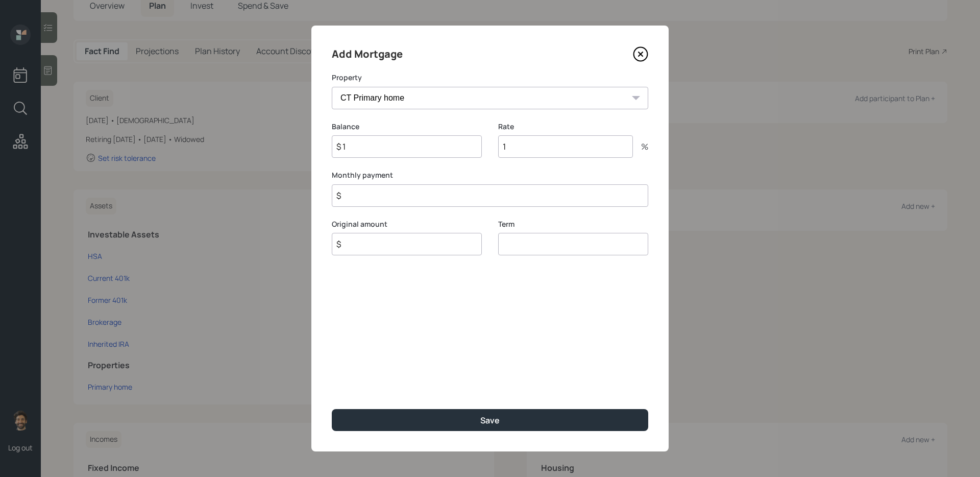
type input "1"
type input "$ 2,200"
type input "$ 1"
type input "2"
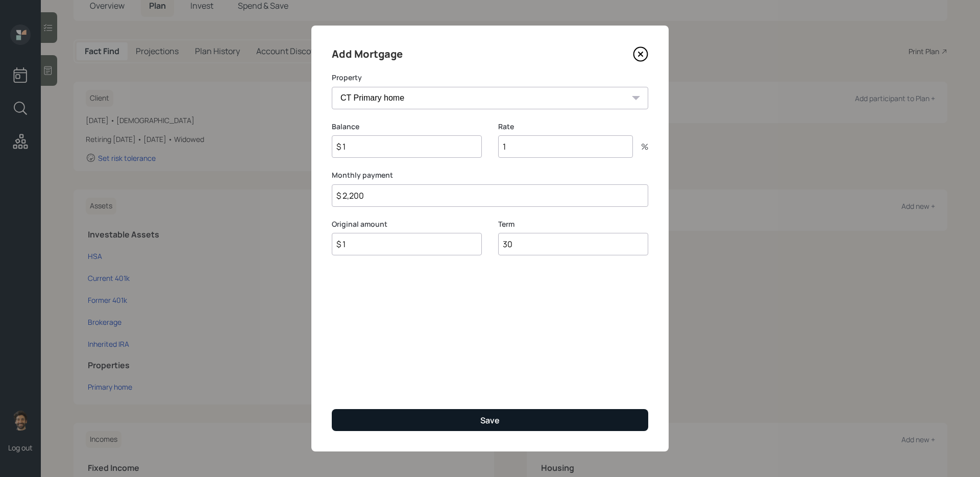
type input "30"
click at [367, 389] on button "Save" at bounding box center [490, 420] width 317 height 22
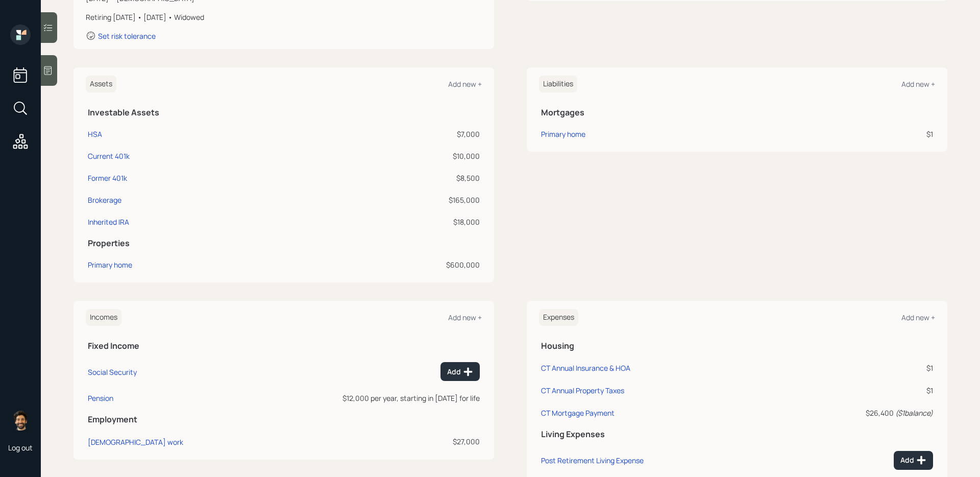
scroll to position [216, 0]
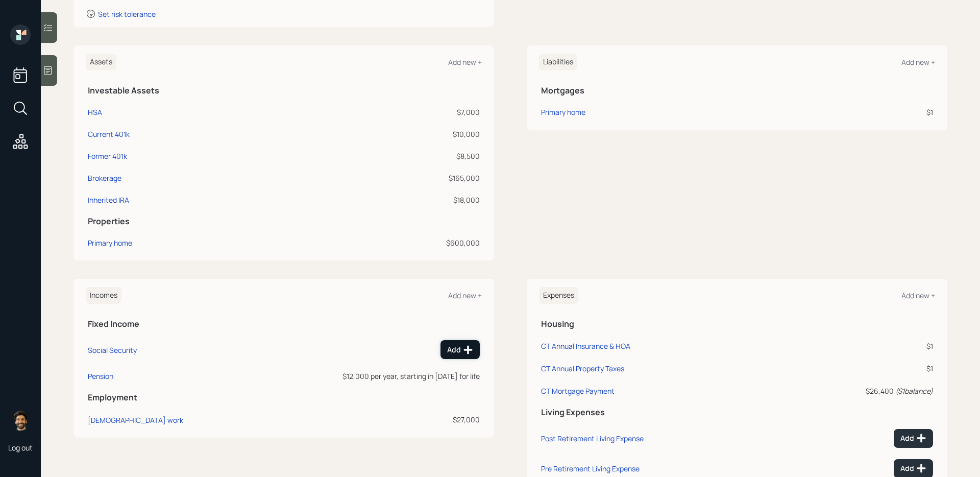
click at [456, 352] on div "Add" at bounding box center [460, 350] width 26 height 10
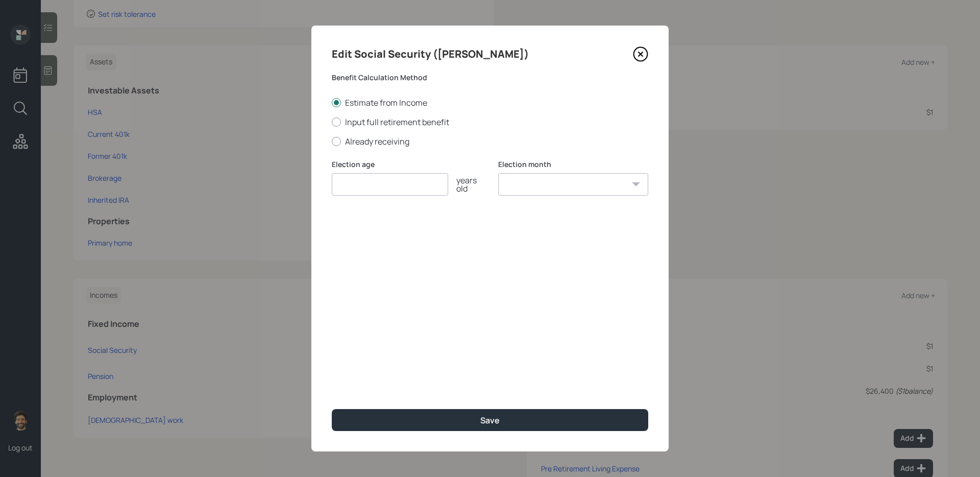
click at [370, 199] on div "Election age years old" at bounding box center [407, 183] width 150 height 49
click at [363, 194] on input "number" at bounding box center [390, 184] width 116 height 22
type input "70"
click at [512, 188] on select "January February March April May June July August September October November De…" at bounding box center [573, 184] width 150 height 22
select select "12"
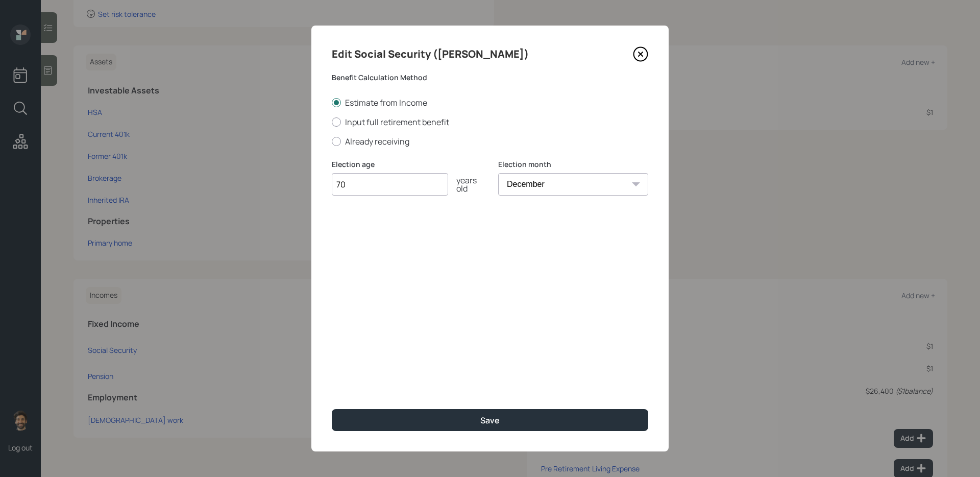
click at [498, 173] on select "January February March April May June July August September October November De…" at bounding box center [573, 184] width 150 height 22
click at [373, 194] on input "70" at bounding box center [390, 184] width 116 height 22
type input "7"
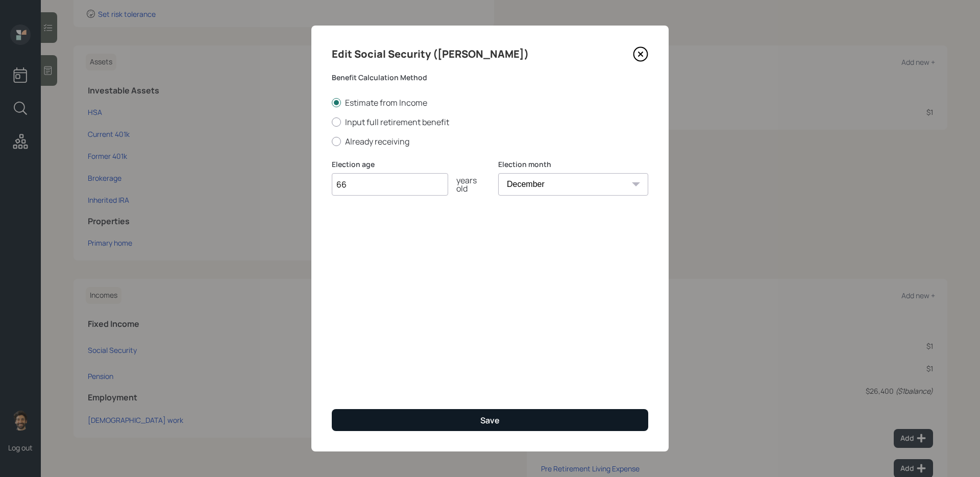
type input "66"
click at [391, 389] on button "Save" at bounding box center [490, 420] width 317 height 22
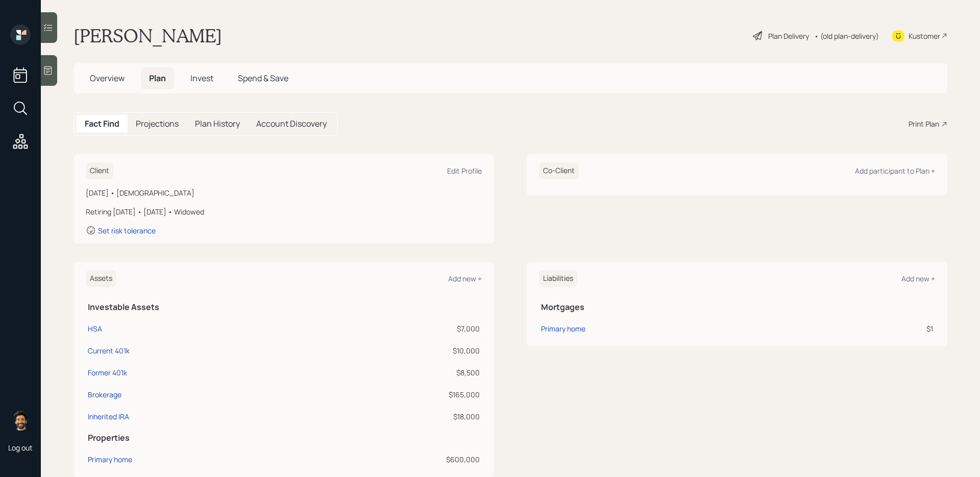
click at [155, 126] on h5 "Projections" at bounding box center [157, 124] width 43 height 10
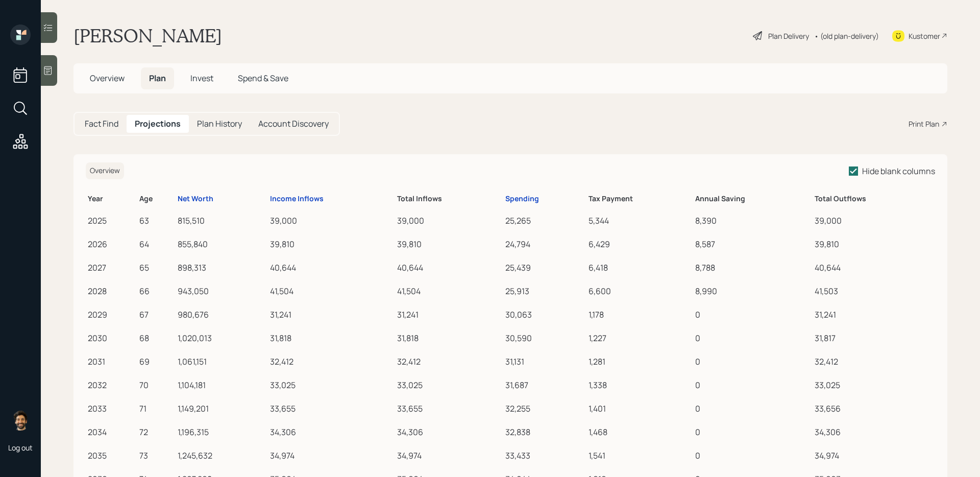
click at [290, 205] on th "Income Inflows" at bounding box center [331, 197] width 127 height 20
click at [284, 195] on div "Income Inflows" at bounding box center [297, 199] width 54 height 9
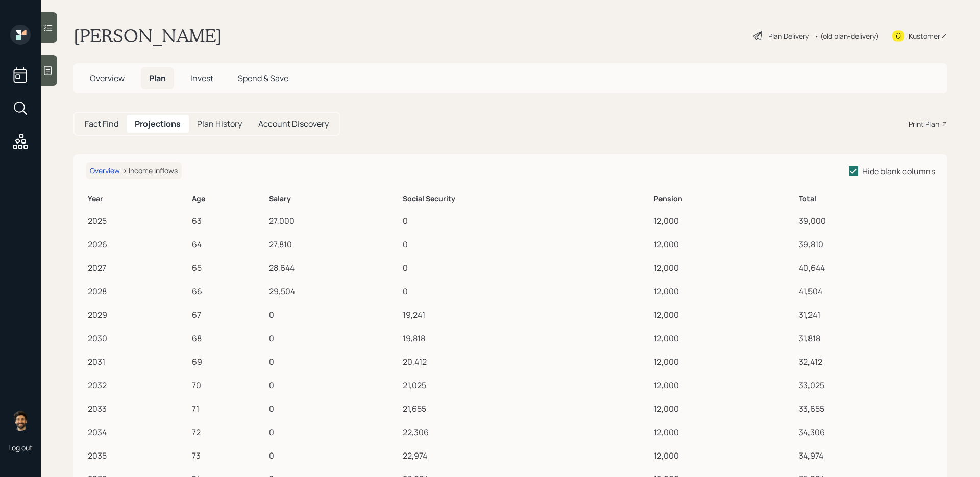
click at [109, 119] on h5 "Fact Find" at bounding box center [102, 124] width 34 height 10
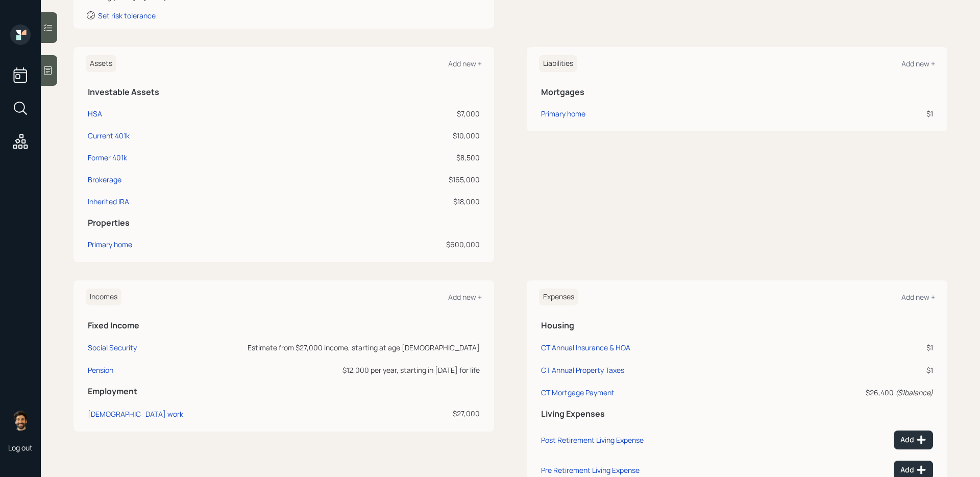
scroll to position [210, 0]
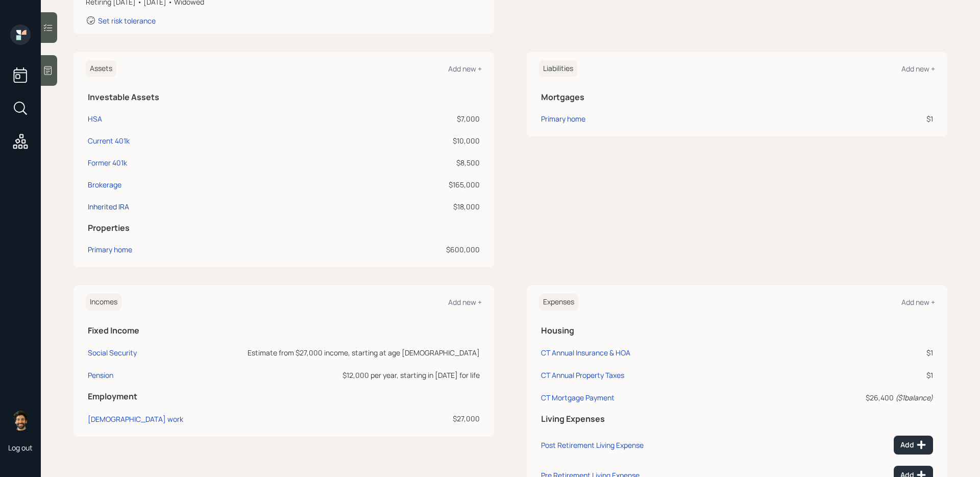
click at [117, 207] on div "Inherited IRA" at bounding box center [108, 206] width 41 height 11
select select "taxable"
select select "balanced"
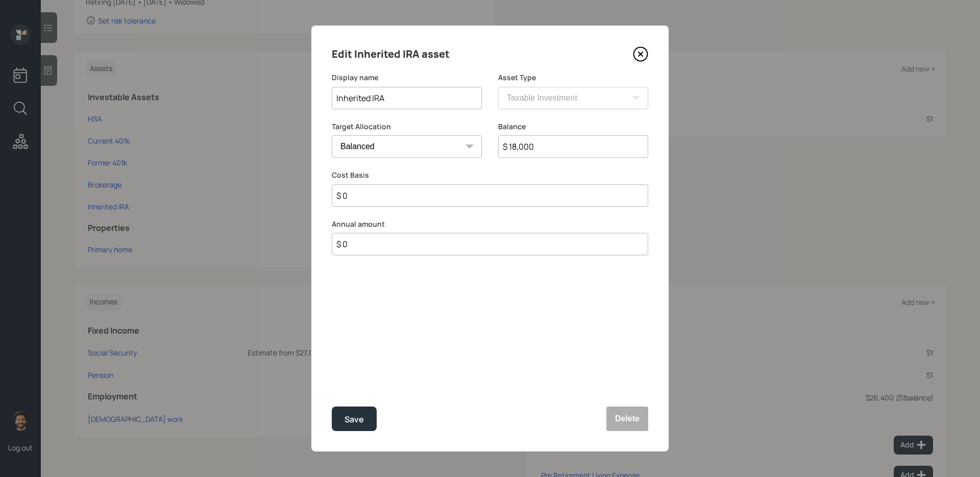
click at [414, 92] on input "Inherited IRA" at bounding box center [407, 98] width 150 height 22
type input "Inherited IRA (ruth)"
click at [345, 389] on div "Save" at bounding box center [354, 420] width 19 height 14
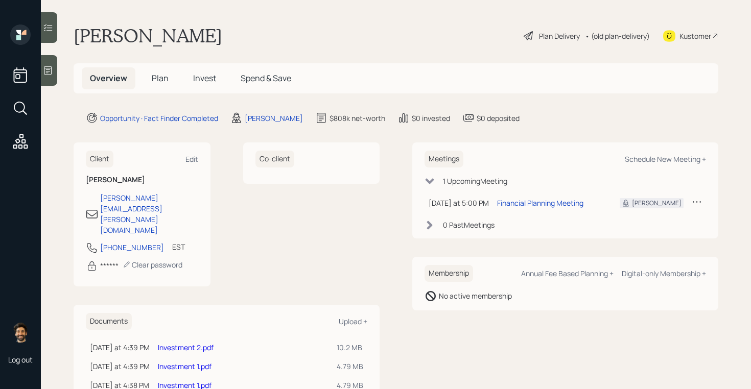
click at [202, 343] on link "Investment 2.pdf" at bounding box center [186, 348] width 56 height 10
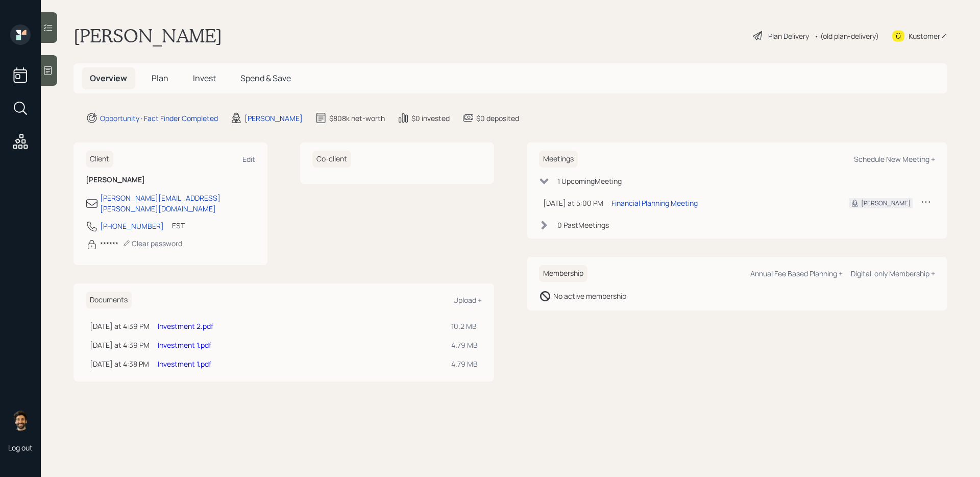
click at [178, 340] on link "Investment 1.pdf" at bounding box center [185, 345] width 54 height 10
click at [186, 359] on link "Investment 1.pdf" at bounding box center [185, 364] width 54 height 10
click at [211, 359] on link "Investment 1.pdf" at bounding box center [185, 364] width 54 height 10
click at [166, 75] on span "Plan" at bounding box center [160, 77] width 17 height 11
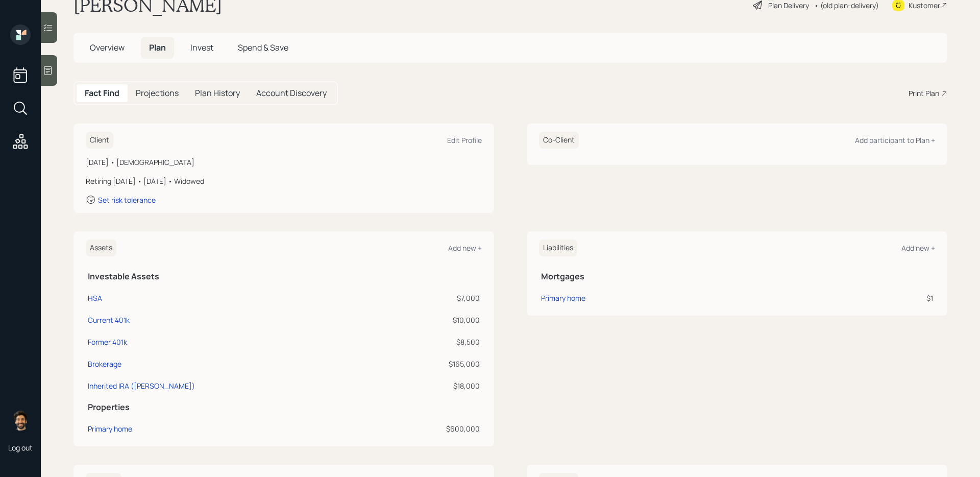
scroll to position [33, 0]
click at [458, 246] on div "Add new +" at bounding box center [465, 246] width 34 height 10
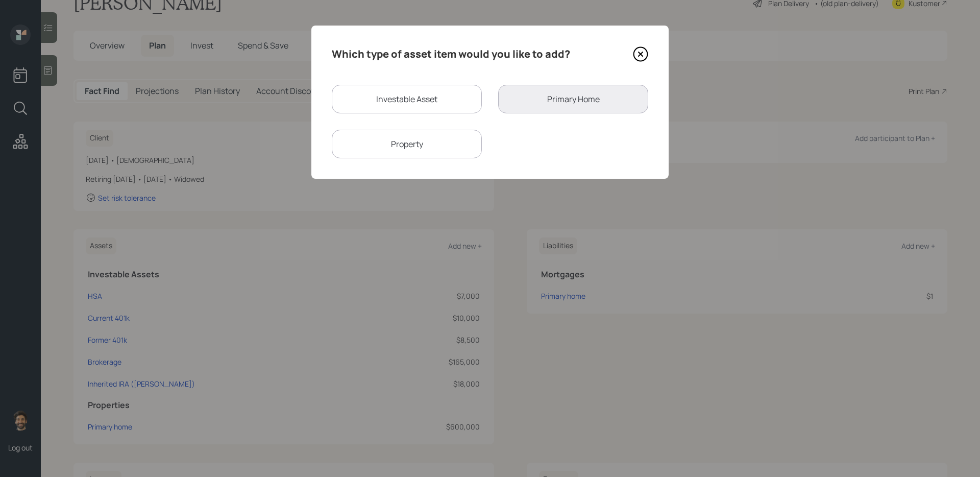
click at [405, 101] on div "Investable Asset" at bounding box center [407, 99] width 150 height 29
select select "taxable"
select select "balanced"
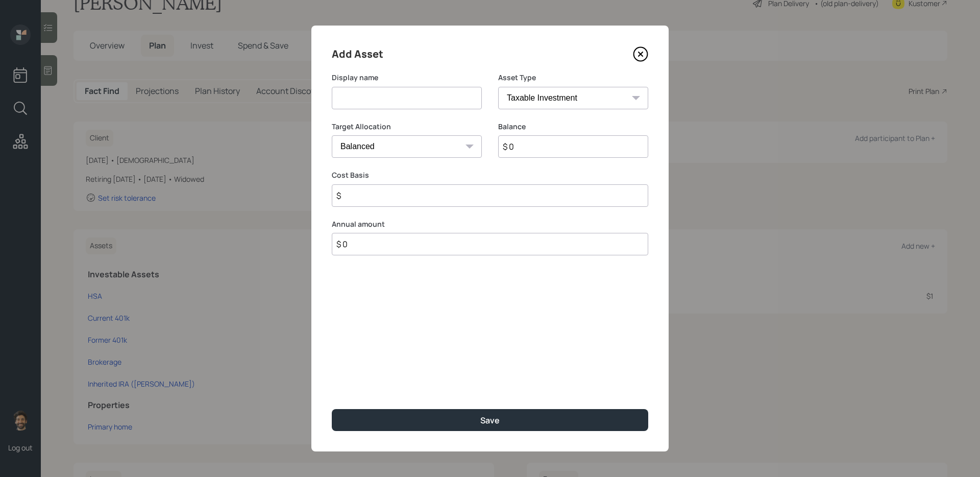
click at [383, 99] on input at bounding box center [407, 98] width 150 height 22
type input "Schwab NQ"
click at [540, 151] on input "$ 0" at bounding box center [573, 146] width 150 height 22
type input "$ 3,500"
click at [375, 99] on input "Schwab NQ" at bounding box center [407, 98] width 150 height 22
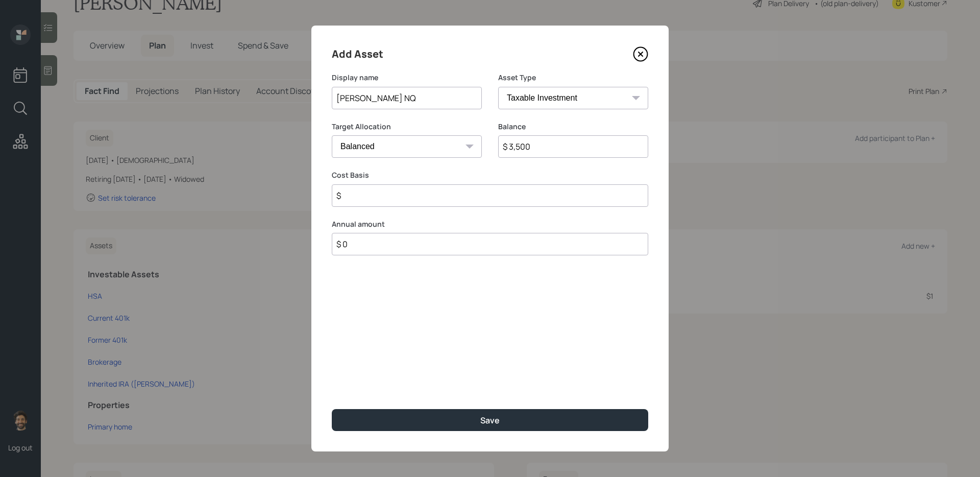
click at [375, 99] on input "Schwab NQ" at bounding box center [407, 98] width 150 height 22
type input "Schwab TOD"
click at [366, 192] on input "$" at bounding box center [490, 195] width 317 height 22
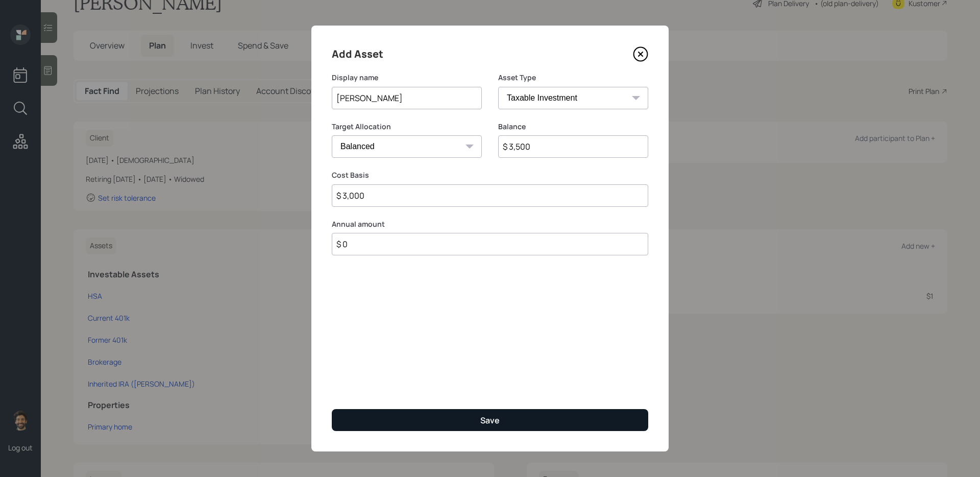
type input "$ 3,000"
click at [354, 419] on button "Save" at bounding box center [490, 420] width 317 height 22
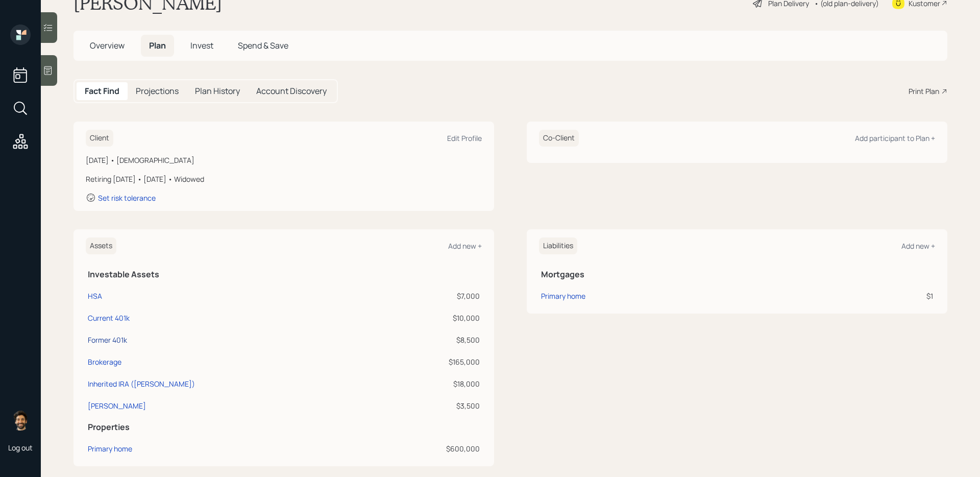
click at [109, 340] on div "Former 401k" at bounding box center [107, 339] width 39 height 11
select select "company_sponsored"
select select "balanced"
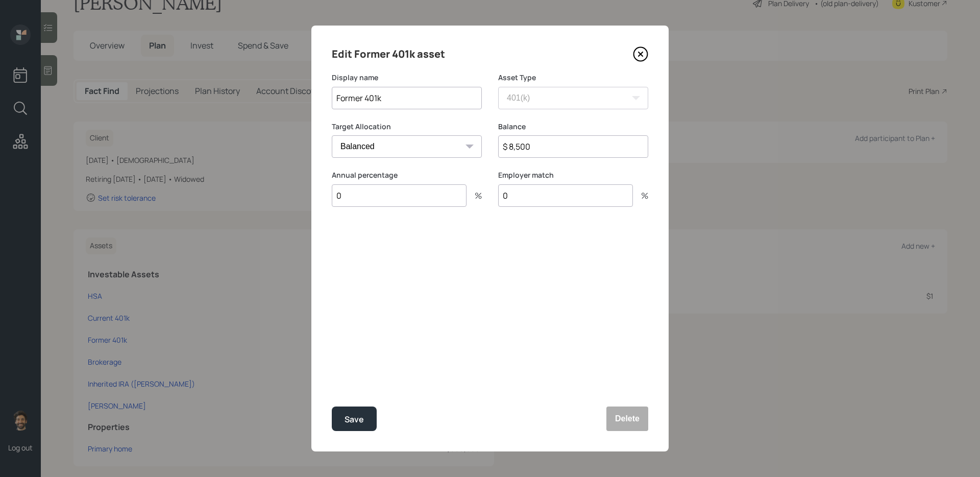
click at [336, 103] on input "Former 401k" at bounding box center [407, 98] width 150 height 22
type input "Amazon Former 401k"
click at [356, 422] on div "Save" at bounding box center [354, 420] width 19 height 14
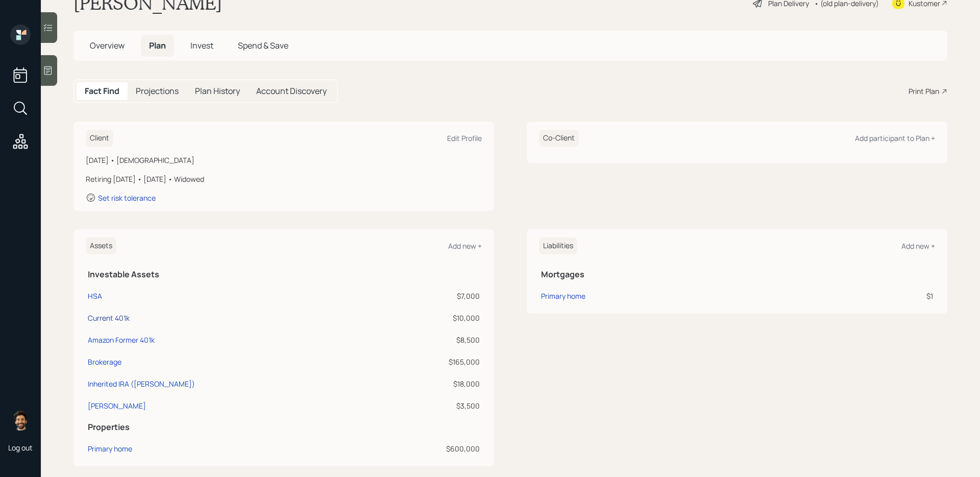
click at [108, 318] on div "Current 401k" at bounding box center [109, 317] width 42 height 11
select select "company_sponsored"
select select "balanced"
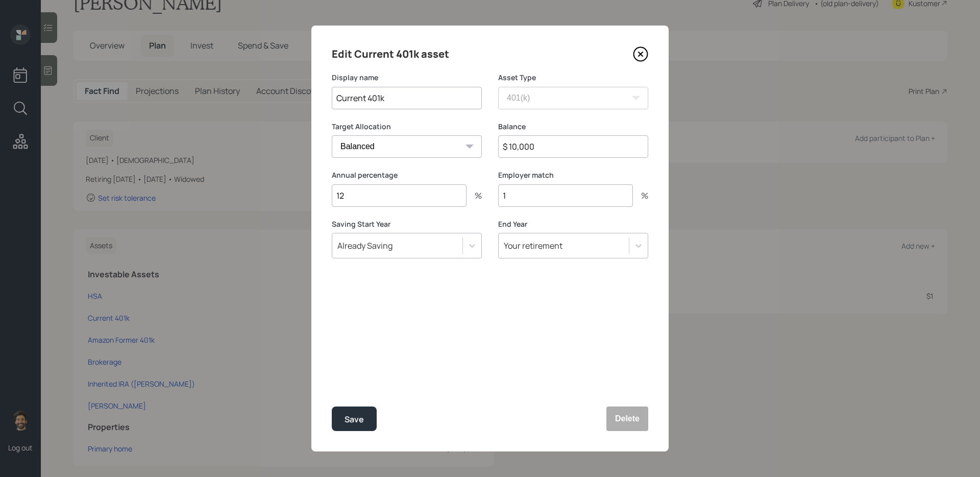
click at [336, 99] on input "Current 401k" at bounding box center [407, 98] width 150 height 22
type input "Whole Foods Current 401k"
click at [343, 414] on button "Save" at bounding box center [354, 418] width 45 height 25
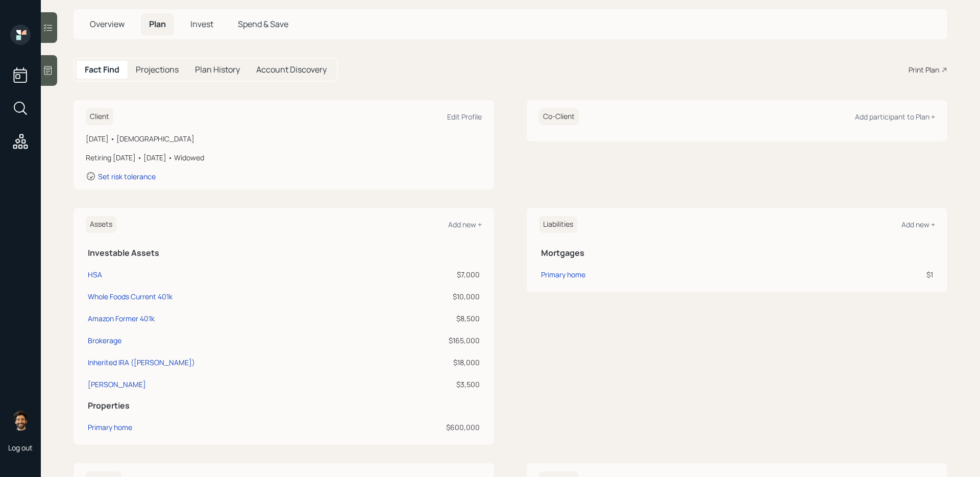
scroll to position [51, 0]
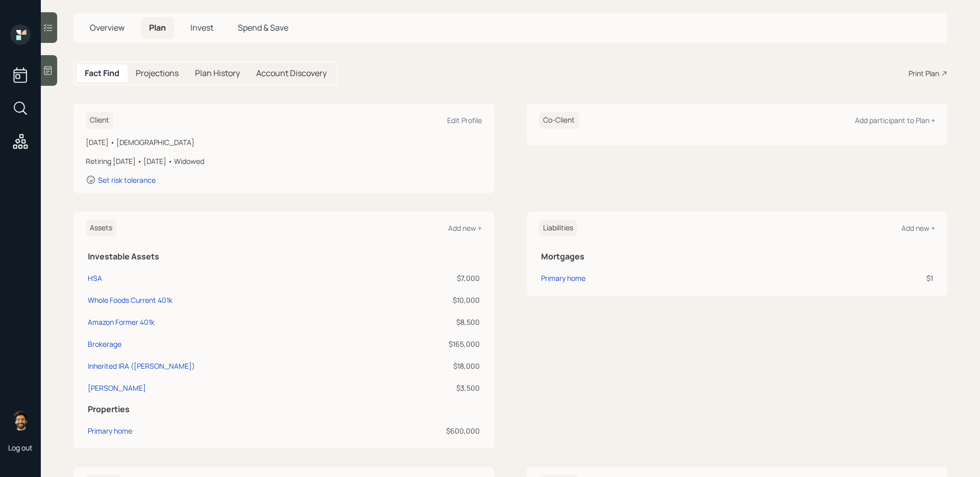
click at [200, 35] on h5 "Invest" at bounding box center [201, 28] width 39 height 22
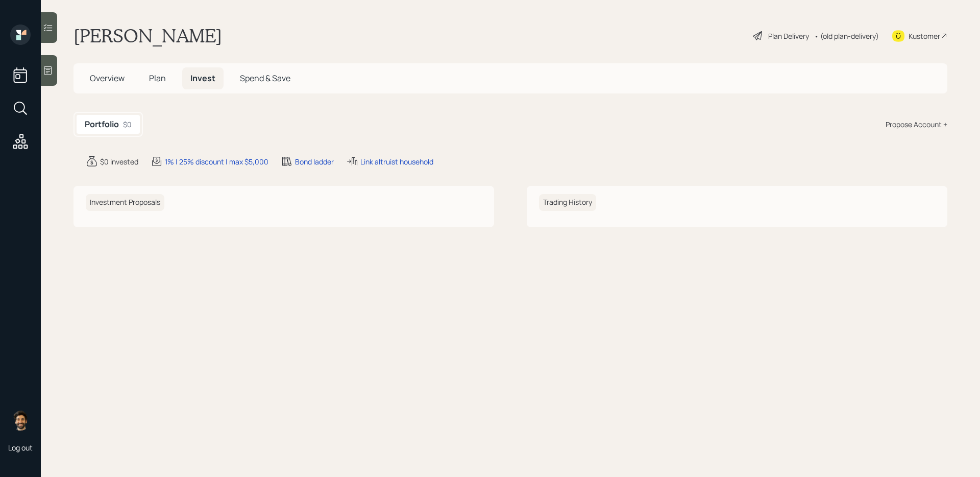
click at [149, 81] on span "Plan" at bounding box center [157, 77] width 17 height 11
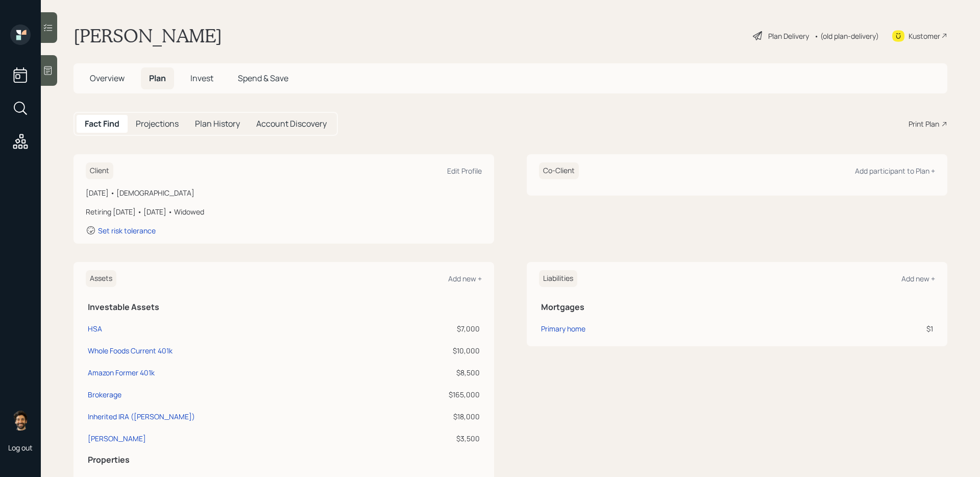
click at [120, 82] on span "Overview" at bounding box center [107, 77] width 35 height 11
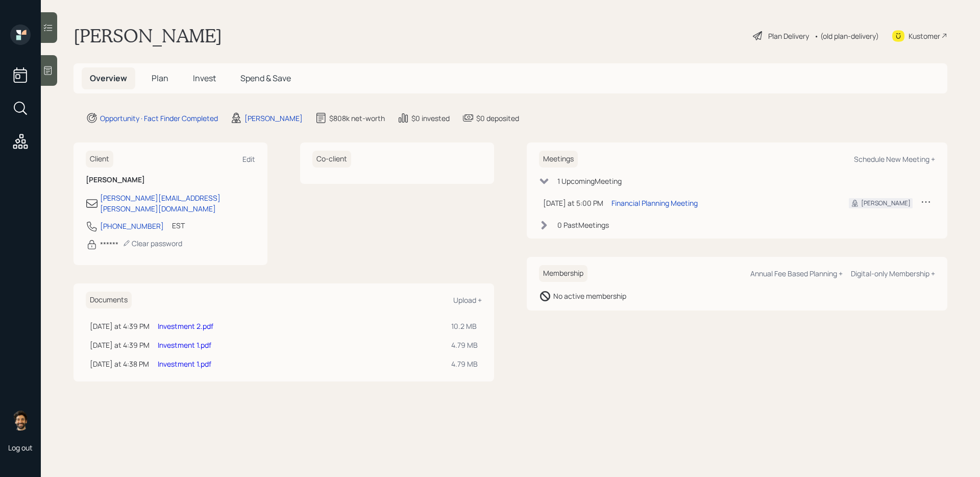
click at [189, 359] on link "Investment 1.pdf" at bounding box center [185, 364] width 54 height 10
click at [191, 321] on link "Investment 2.pdf" at bounding box center [186, 326] width 56 height 10
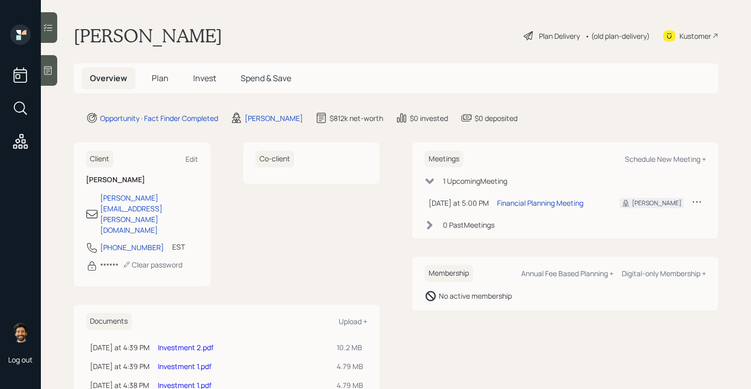
click at [155, 71] on h5 "Plan" at bounding box center [159, 78] width 33 height 22
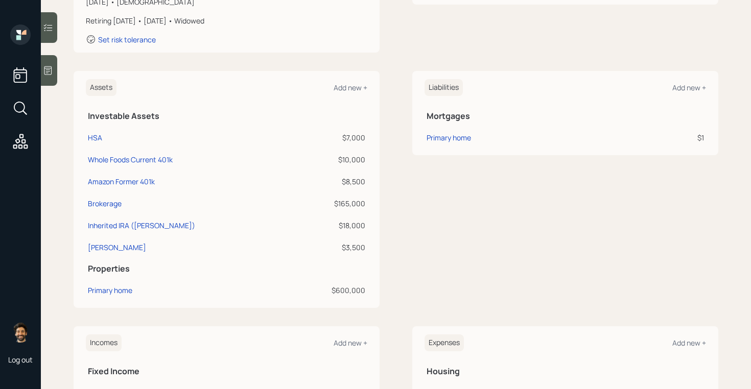
scroll to position [196, 0]
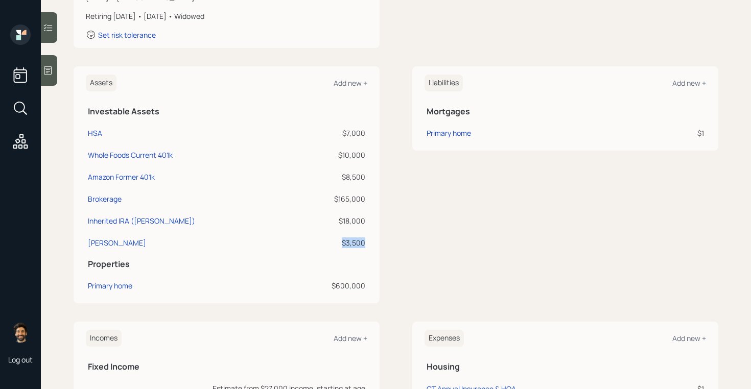
drag, startPoint x: 367, startPoint y: 241, endPoint x: 344, endPoint y: 243, distance: 23.6
click at [344, 243] on td "$3,500" at bounding box center [331, 241] width 71 height 22
drag, startPoint x: 361, startPoint y: 155, endPoint x: 328, endPoint y: 154, distance: 33.7
click at [328, 154] on div "$10,000" at bounding box center [331, 155] width 67 height 11
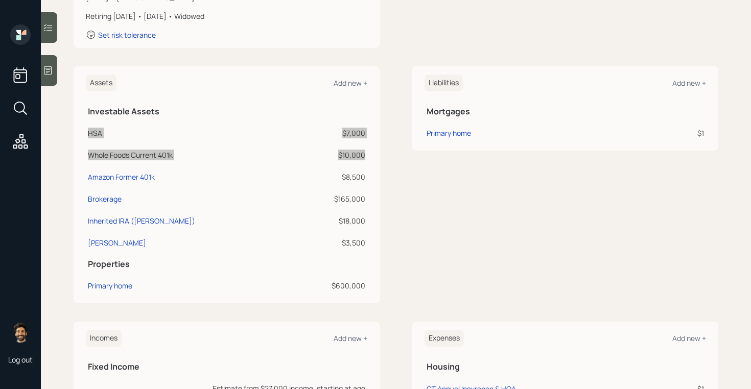
drag, startPoint x: 367, startPoint y: 155, endPoint x: 86, endPoint y: 133, distance: 281.2
click at [86, 133] on tbody "HSA $7,000 Whole Foods Current 401k $10,000 Amazon Former 401k $8,500 Brokerage…" at bounding box center [226, 186] width 281 height 132
click at [215, 125] on td "HSA" at bounding box center [191, 131] width 210 height 22
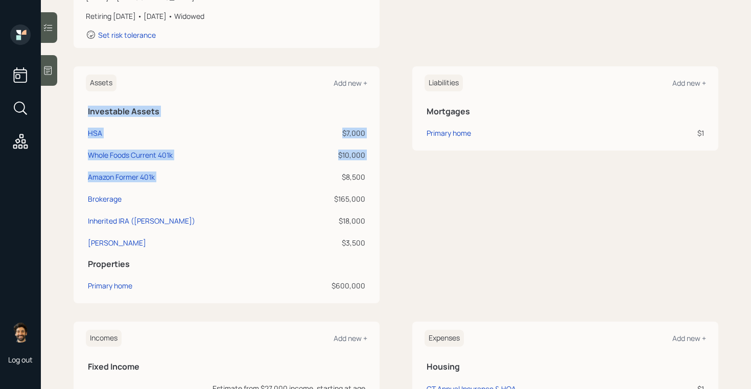
drag, startPoint x: 368, startPoint y: 177, endPoint x: 341, endPoint y: 177, distance: 27.6
click at [341, 177] on div "Assets Add new + Investable Assets HSA $7,000 Whole Foods Current 401k $10,000 …" at bounding box center [227, 184] width 306 height 237
click at [341, 177] on div "$8,500" at bounding box center [331, 177] width 67 height 11
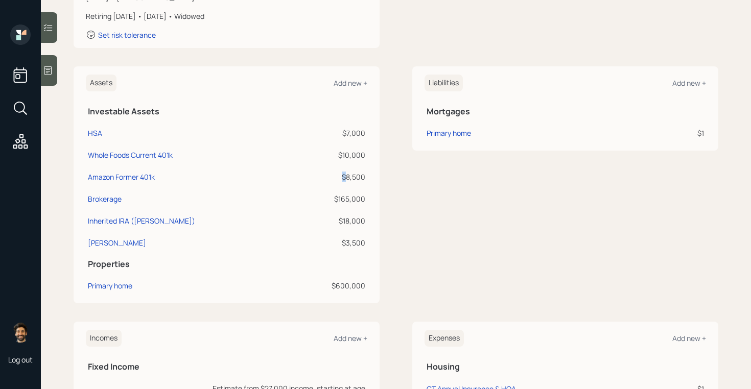
click at [341, 177] on div "$8,500" at bounding box center [331, 177] width 67 height 11
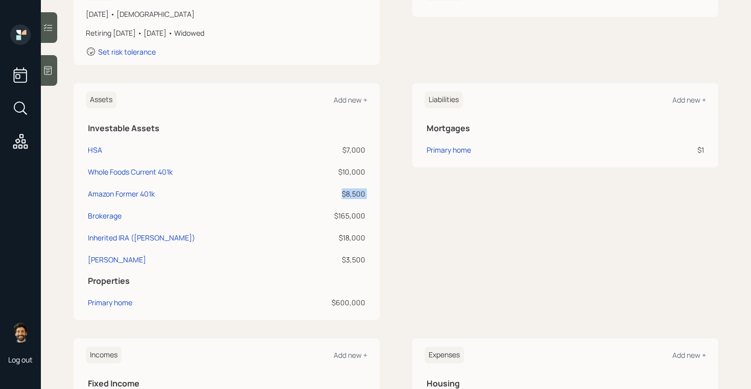
scroll to position [191, 0]
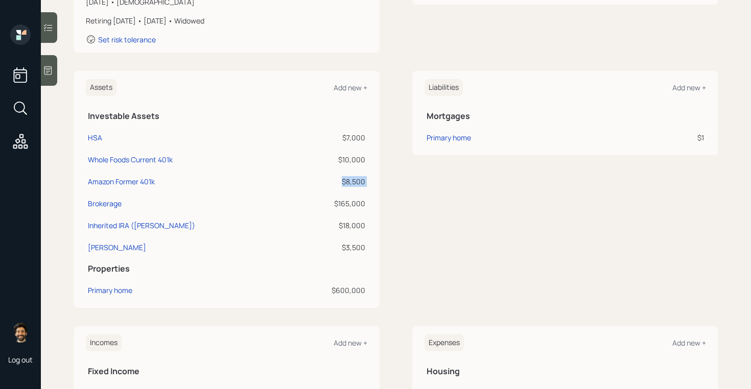
click at [347, 184] on div "$8,500" at bounding box center [331, 181] width 67 height 11
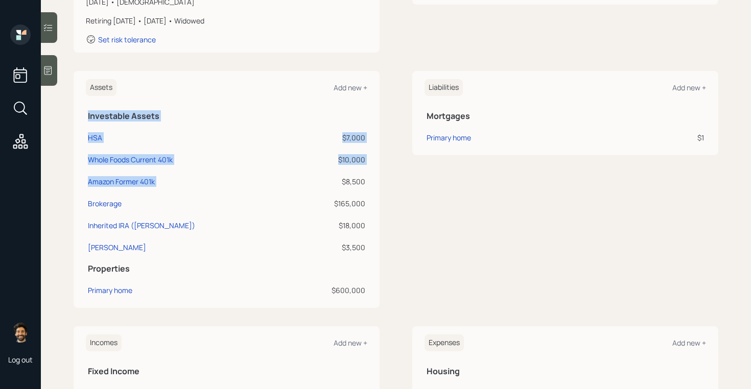
drag, startPoint x: 341, startPoint y: 181, endPoint x: 369, endPoint y: 183, distance: 28.6
click at [369, 183] on div "Assets Add new + Investable Assets HSA $7,000 Whole Foods Current 401k $10,000 …" at bounding box center [227, 189] width 306 height 237
click at [352, 183] on div "$8,500" at bounding box center [331, 181] width 67 height 11
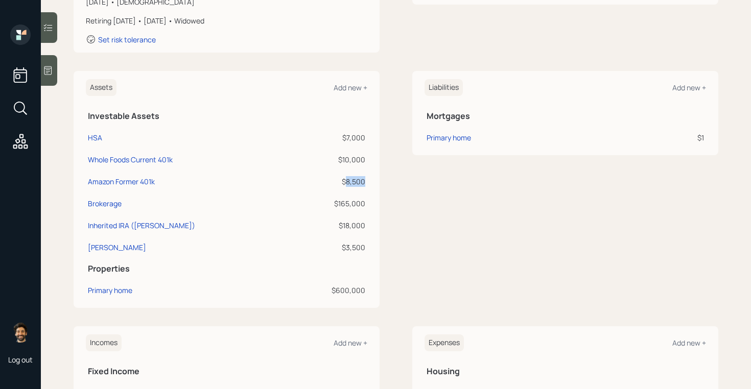
click at [352, 183] on div "$8,500" at bounding box center [331, 181] width 67 height 11
click at [354, 187] on td "$8,500" at bounding box center [331, 180] width 71 height 22
drag, startPoint x: 365, startPoint y: 245, endPoint x: 336, endPoint y: 247, distance: 29.2
click at [336, 247] on td "$3,500" at bounding box center [331, 246] width 71 height 22
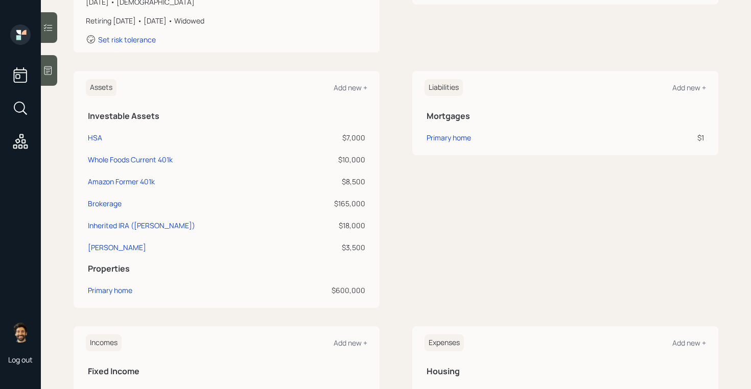
click at [348, 179] on div "$8,500" at bounding box center [331, 181] width 67 height 11
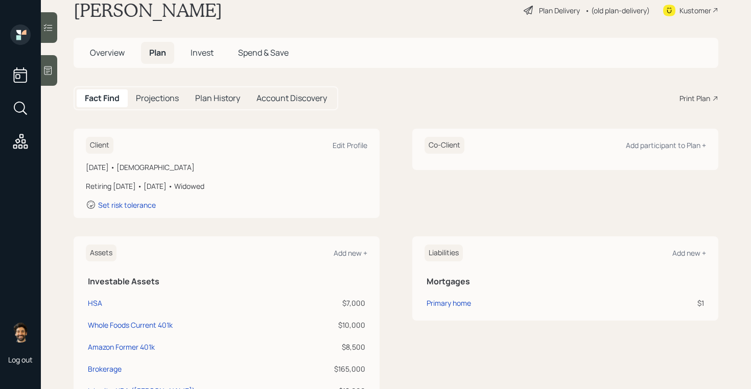
scroll to position [11, 0]
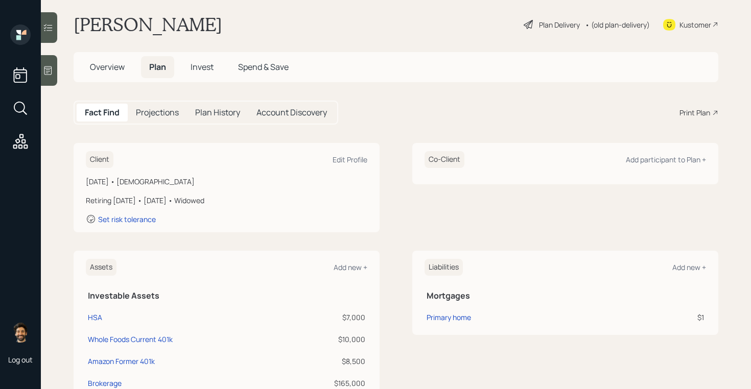
click at [607, 22] on div "• (old plan-delivery)" at bounding box center [617, 24] width 65 height 11
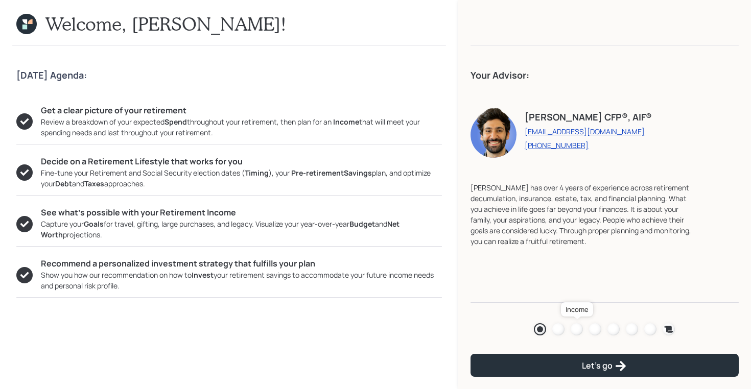
click at [573, 326] on div at bounding box center [576, 329] width 12 height 12
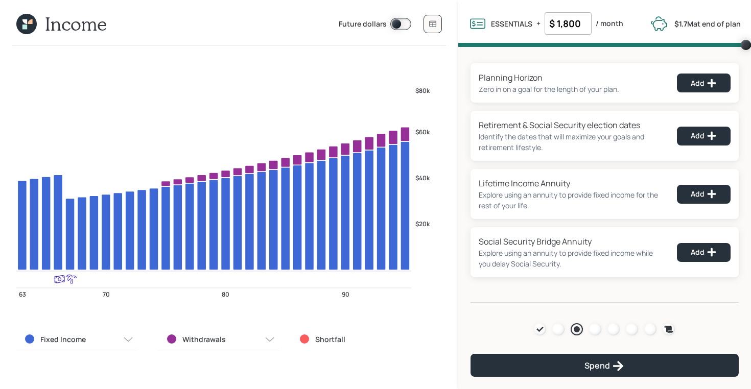
click at [25, 19] on icon at bounding box center [24, 21] width 5 height 5
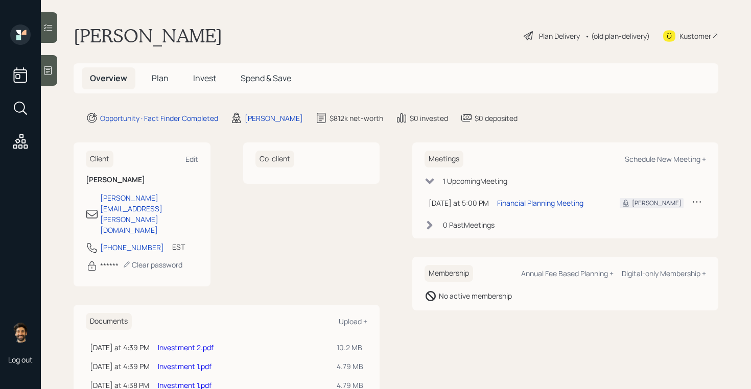
click at [155, 78] on span "Plan" at bounding box center [160, 77] width 17 height 11
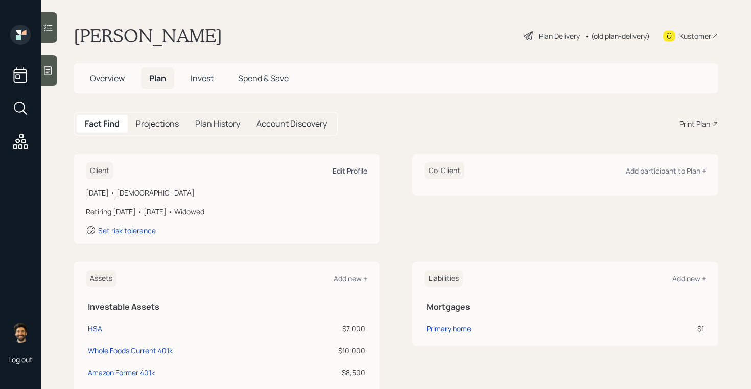
click at [354, 168] on div "Edit Profile" at bounding box center [349, 171] width 35 height 10
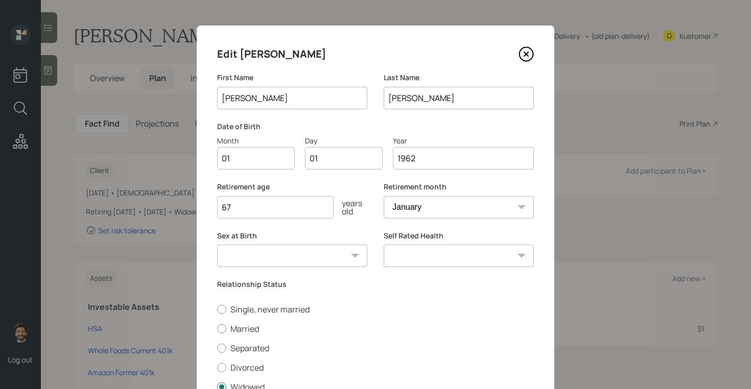
click at [234, 163] on input "01" at bounding box center [256, 158] width 78 height 22
type input "06"
type input "0"
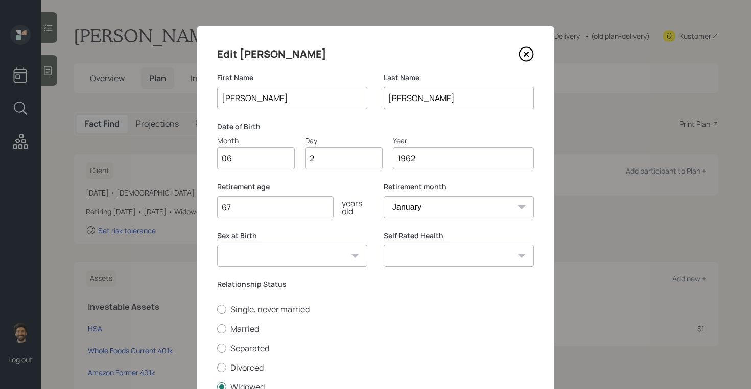
type input "22"
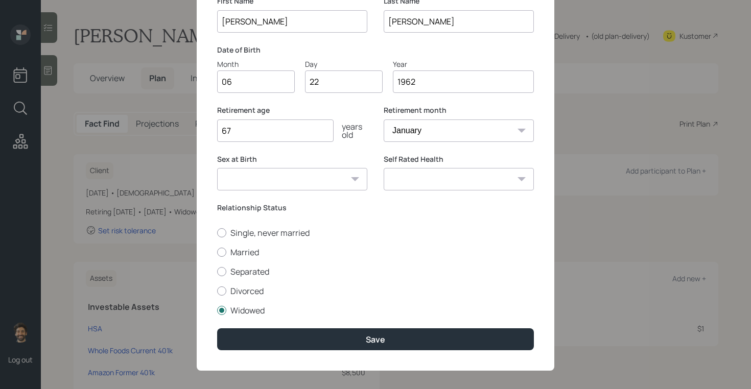
scroll to position [84, 0]
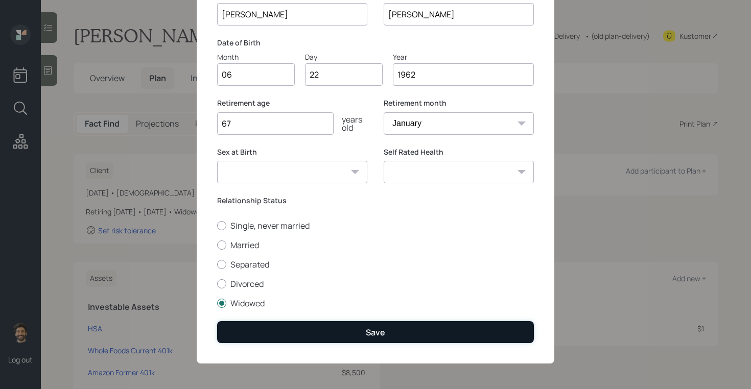
click at [265, 334] on button "Save" at bounding box center [375, 332] width 317 height 22
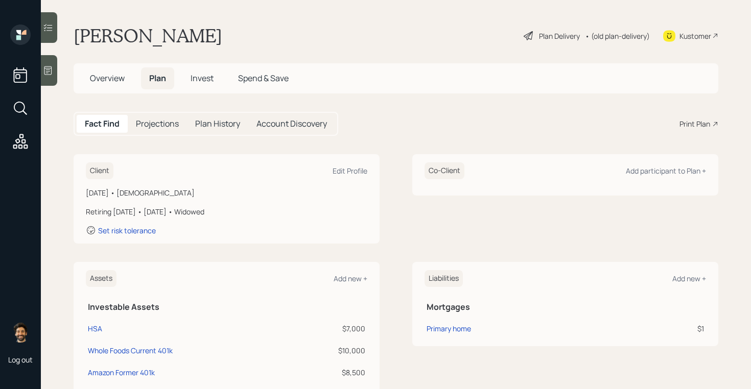
click at [198, 212] on div "Retiring in 4 years • January 2029 • Widowed" at bounding box center [226, 211] width 281 height 11
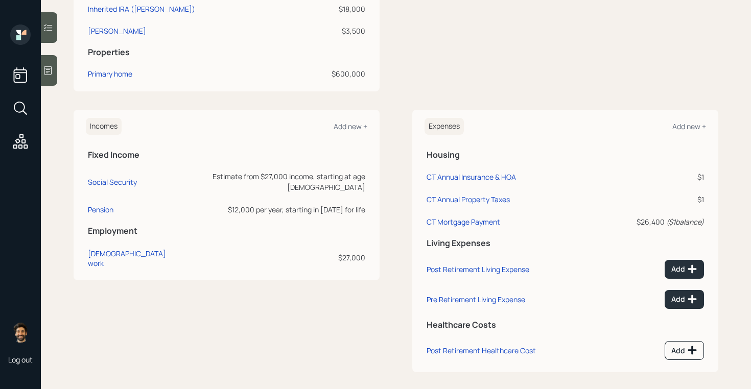
scroll to position [415, 0]
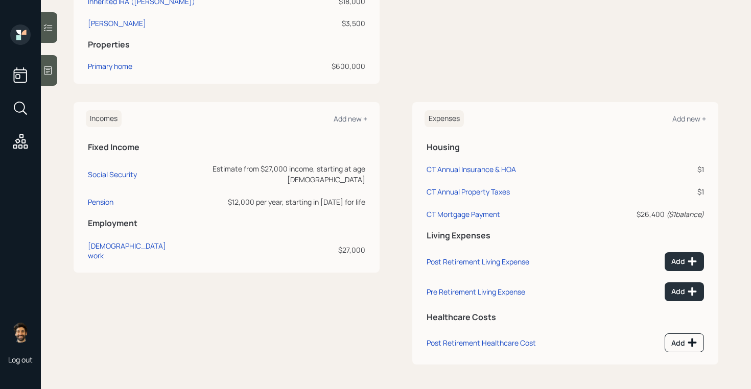
click at [349, 245] on div "$27,000" at bounding box center [273, 250] width 183 height 11
click at [240, 197] on div "$12,000 per year, starting in 2022 for life" at bounding box center [273, 202] width 183 height 11
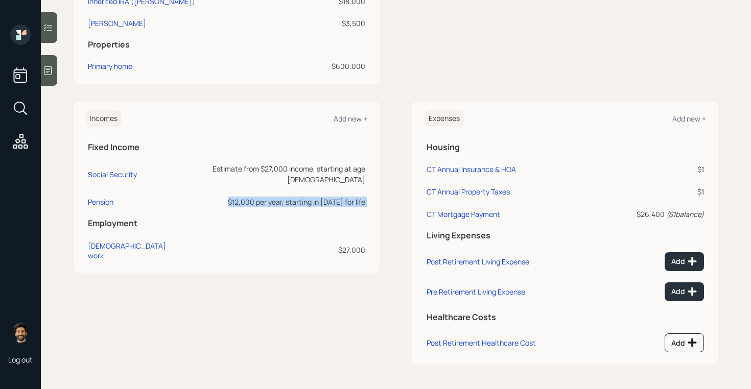
click at [240, 197] on div "$12,000 per year, starting in 2022 for life" at bounding box center [273, 202] width 183 height 11
click at [364, 197] on div "$12,000 per year, starting in 2022 for life" at bounding box center [273, 202] width 183 height 11
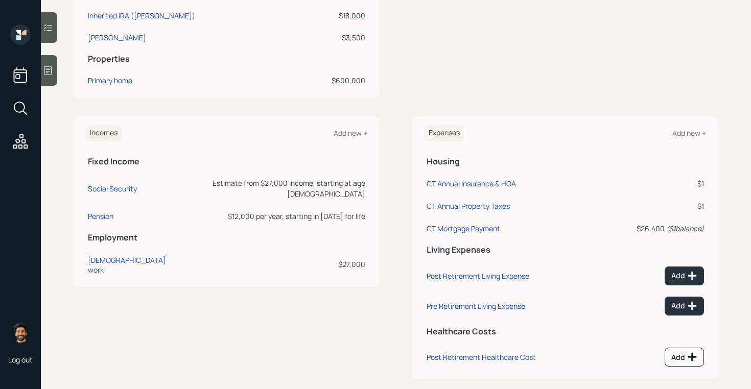
scroll to position [399, 0]
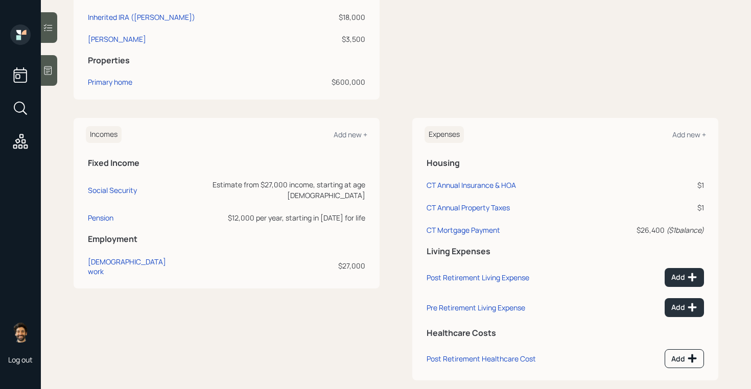
click at [206, 186] on div "Estimate from $27,000 income, starting at age 66" at bounding box center [273, 189] width 183 height 21
drag, startPoint x: 204, startPoint y: 186, endPoint x: 233, endPoint y: 185, distance: 28.6
click at [233, 185] on div "Estimate from $27,000 income, starting at age 66" at bounding box center [273, 189] width 183 height 21
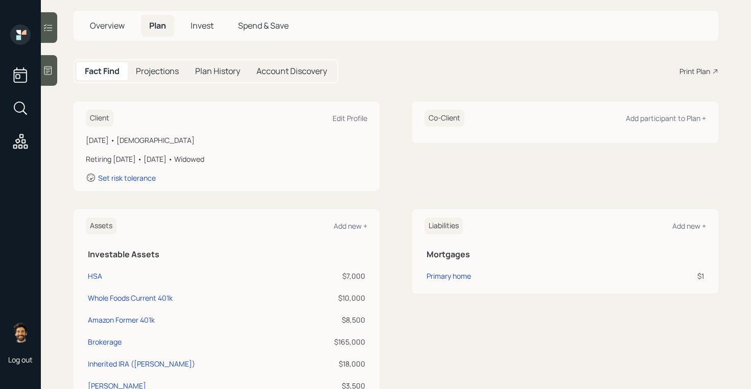
scroll to position [0, 0]
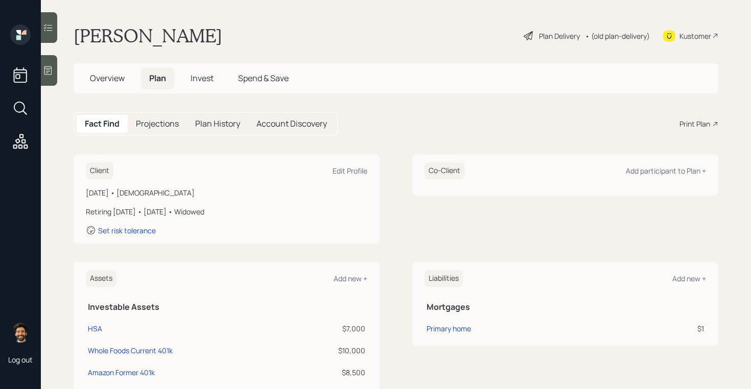
click at [170, 128] on h5 "Projections" at bounding box center [157, 124] width 43 height 10
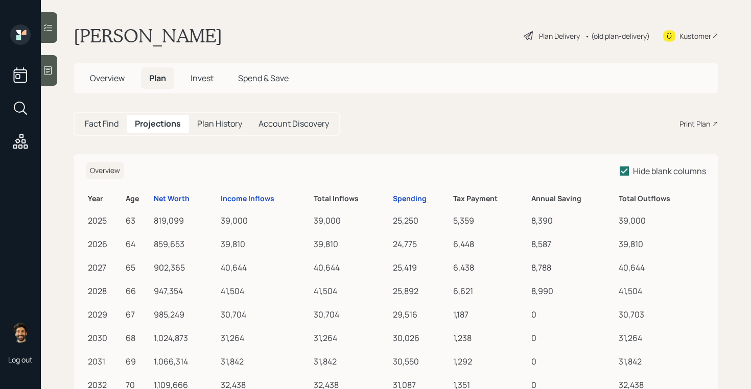
click at [94, 120] on h5 "Fact Find" at bounding box center [102, 124] width 34 height 10
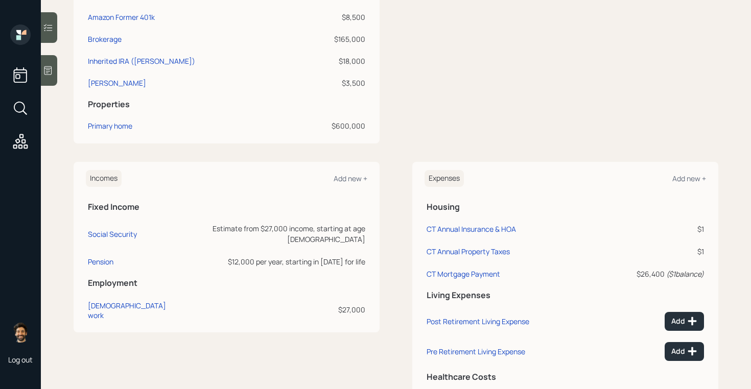
scroll to position [352, 0]
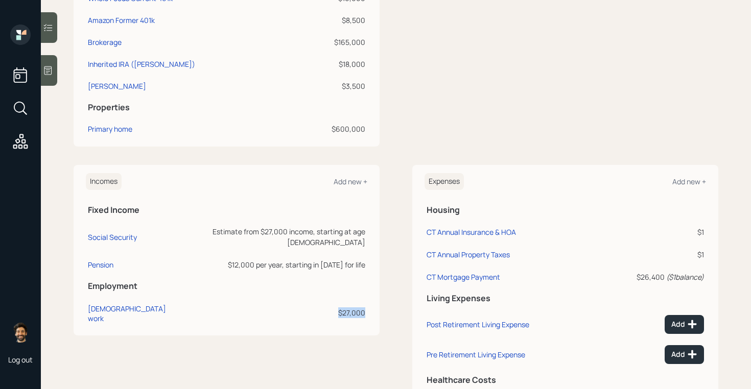
drag, startPoint x: 337, startPoint y: 298, endPoint x: 366, endPoint y: 300, distance: 29.2
click at [366, 300] on td "$27,000" at bounding box center [273, 312] width 187 height 32
click at [356, 307] on div "$27,000" at bounding box center [273, 312] width 183 height 11
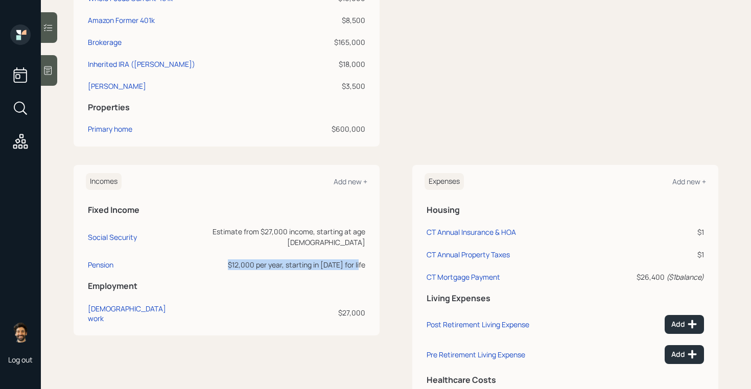
drag, startPoint x: 234, startPoint y: 256, endPoint x: 365, endPoint y: 254, distance: 131.2
click at [365, 259] on div "$12,000 per year, starting in 2022 for life" at bounding box center [273, 264] width 183 height 11
click at [128, 232] on div "Social Security" at bounding box center [112, 237] width 49 height 10
select select "12"
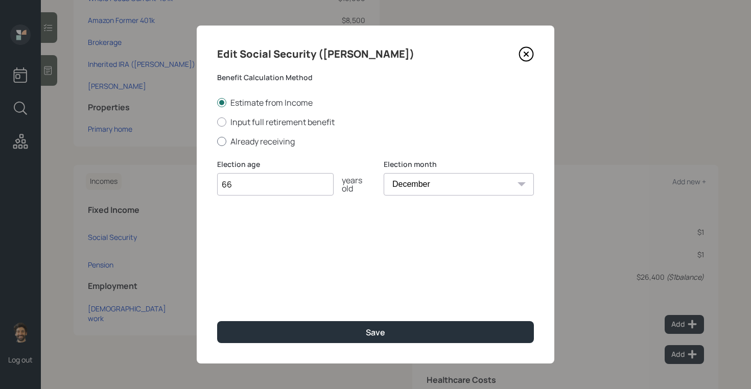
click at [222, 143] on div at bounding box center [221, 141] width 9 height 9
click at [217, 141] on input "Already receiving" at bounding box center [216, 141] width 1 height 1
radio input "true"
click at [236, 237] on input "$" at bounding box center [375, 233] width 317 height 22
type input "$ 2,911"
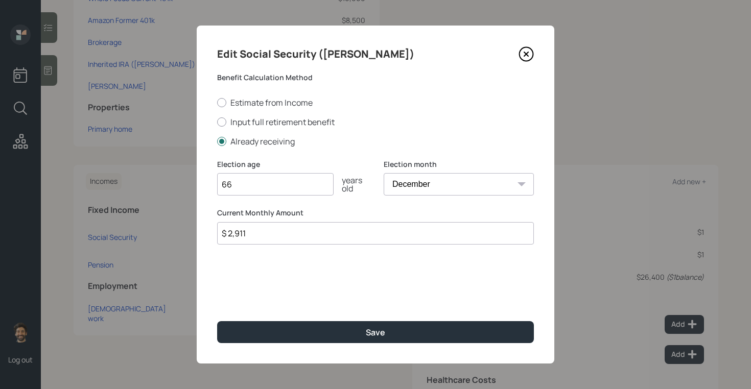
drag, startPoint x: 245, startPoint y: 182, endPoint x: 192, endPoint y: 189, distance: 53.6
click at [192, 189] on div "Edit Social Security (Jeannine) Benefit Calculation Method Estimate from Income…" at bounding box center [375, 194] width 751 height 389
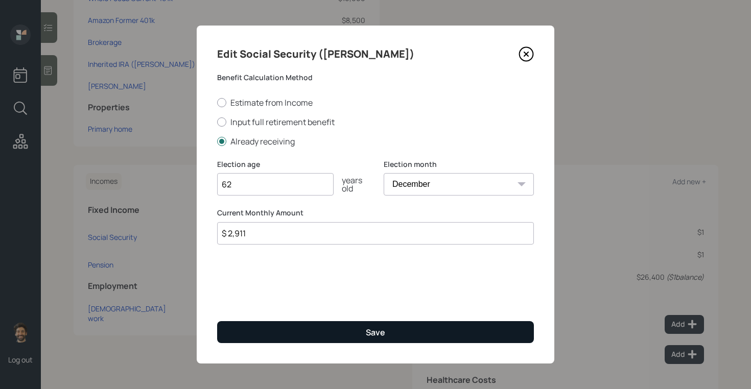
type input "62"
click at [260, 338] on button "Save" at bounding box center [375, 332] width 317 height 22
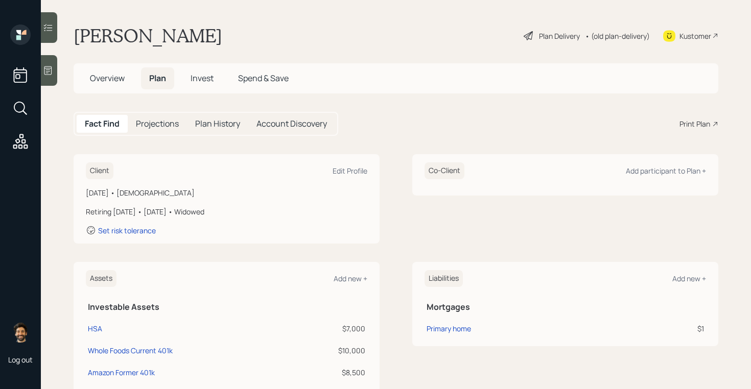
click at [152, 120] on h5 "Projections" at bounding box center [157, 124] width 43 height 10
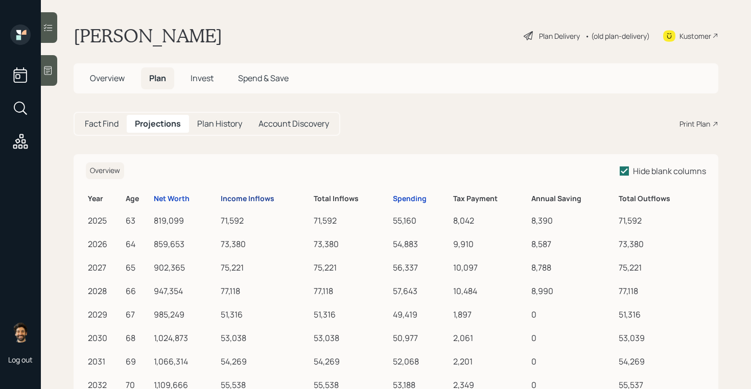
click at [238, 195] on div "Income Inflows" at bounding box center [248, 199] width 54 height 9
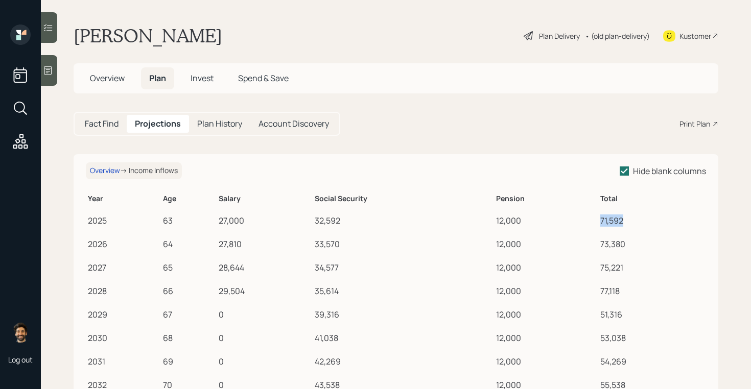
drag, startPoint x: 626, startPoint y: 218, endPoint x: 592, endPoint y: 219, distance: 34.2
click at [592, 219] on tr "2025 63 27,000 32,592 12,000 71,592" at bounding box center [396, 218] width 620 height 23
drag, startPoint x: 222, startPoint y: 221, endPoint x: 530, endPoint y: 215, distance: 308.4
click at [530, 215] on tr "2025 63 27,000 32,592 12,000 71,592" at bounding box center [396, 218] width 620 height 23
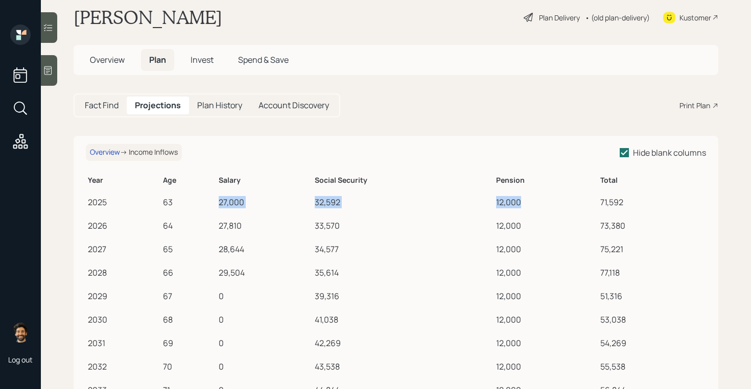
scroll to position [26, 0]
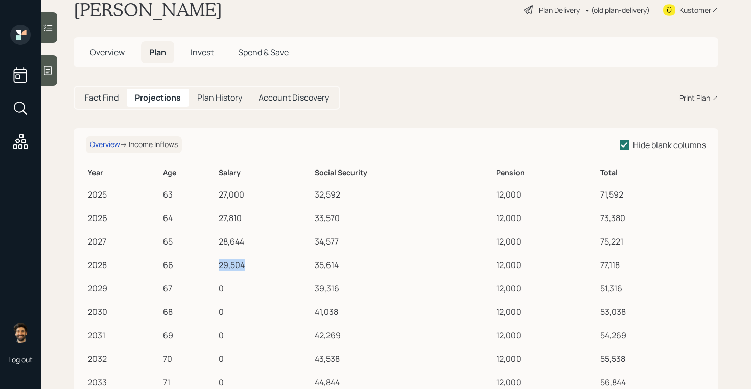
drag, startPoint x: 247, startPoint y: 265, endPoint x: 216, endPoint y: 265, distance: 31.1
click at [216, 265] on tr "2028 66 29,504 35,614 12,000 77,118" at bounding box center [396, 263] width 620 height 23
drag, startPoint x: 229, startPoint y: 285, endPoint x: 212, endPoint y: 286, distance: 17.4
click at [212, 286] on tr "2029 67 0 39,316 12,000 51,316" at bounding box center [396, 286] width 620 height 23
click at [102, 99] on h5 "Fact Find" at bounding box center [102, 98] width 34 height 10
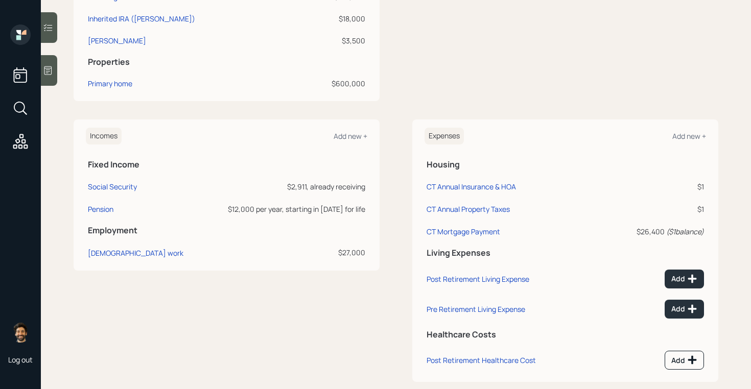
scroll to position [394, 0]
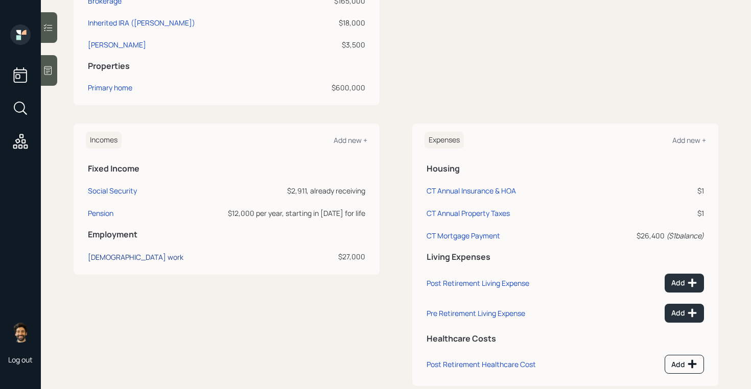
click at [108, 259] on div "Full-time work" at bounding box center [135, 257] width 95 height 10
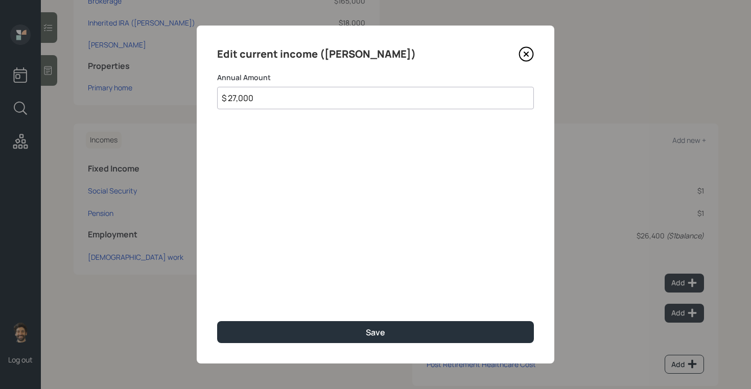
click at [263, 101] on input "$ 27,000" at bounding box center [375, 98] width 317 height 22
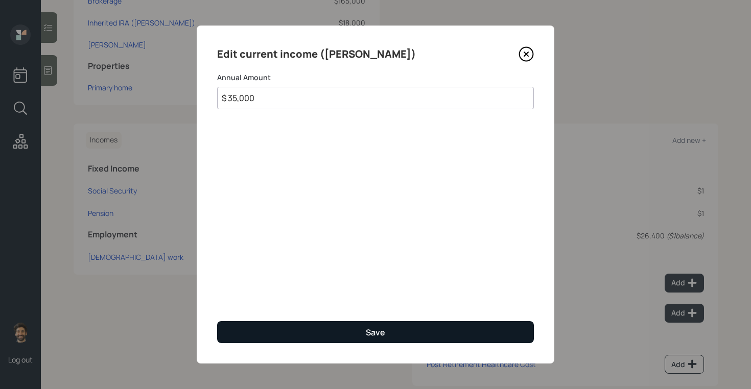
type input "$ 35,000"
click at [270, 332] on button "Save" at bounding box center [375, 332] width 317 height 22
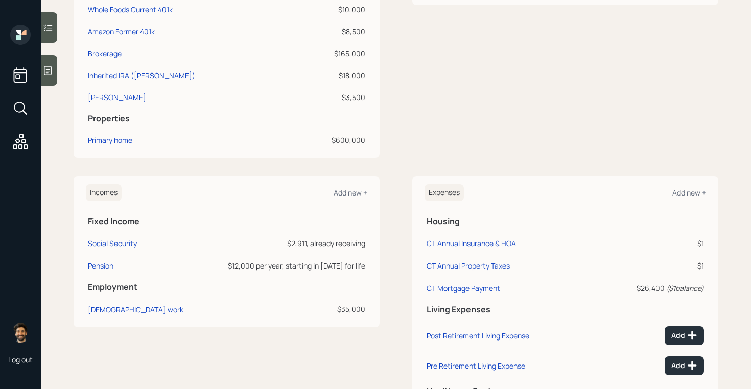
scroll to position [382, 0]
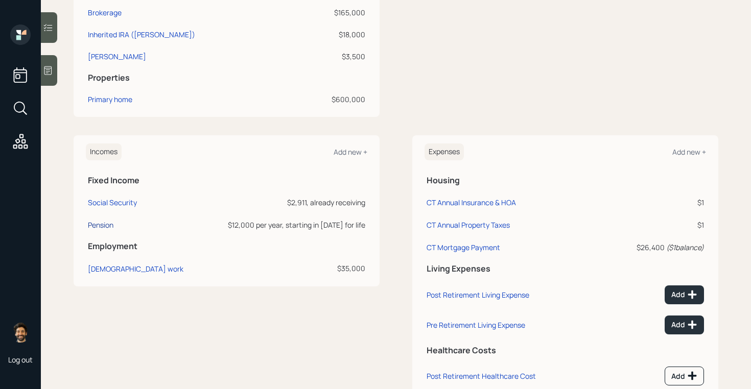
click at [104, 227] on div "Pension" at bounding box center [101, 225] width 26 height 10
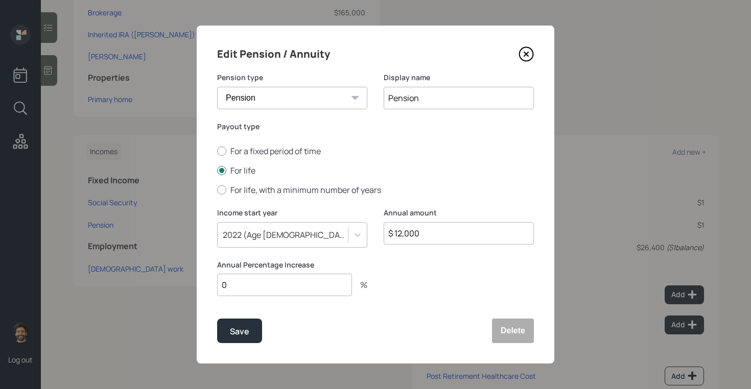
click at [426, 238] on input "$ 12,000" at bounding box center [458, 233] width 150 height 22
type input "$ 14,616"
click at [233, 334] on div "Save" at bounding box center [239, 332] width 19 height 14
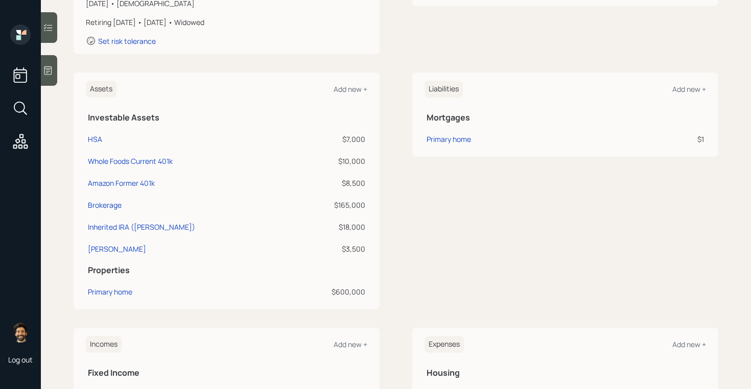
scroll to position [176, 0]
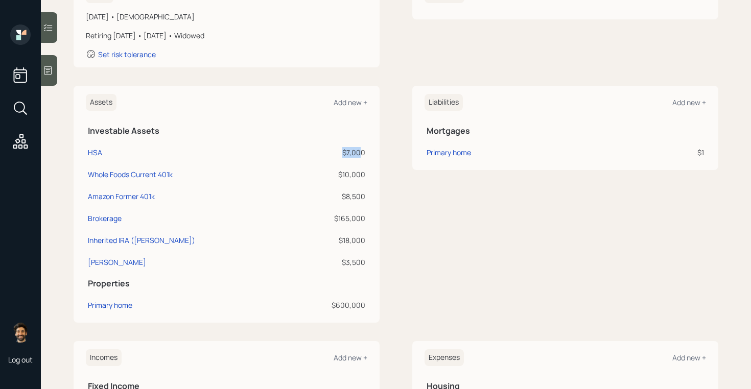
drag, startPoint x: 362, startPoint y: 154, endPoint x: 335, endPoint y: 154, distance: 27.1
click at [335, 154] on div "$7,000" at bounding box center [331, 152] width 67 height 11
drag, startPoint x: 365, startPoint y: 175, endPoint x: 338, endPoint y: 176, distance: 26.6
click at [338, 176] on td "$10,000" at bounding box center [331, 173] width 71 height 22
drag, startPoint x: 364, startPoint y: 195, endPoint x: 338, endPoint y: 195, distance: 25.0
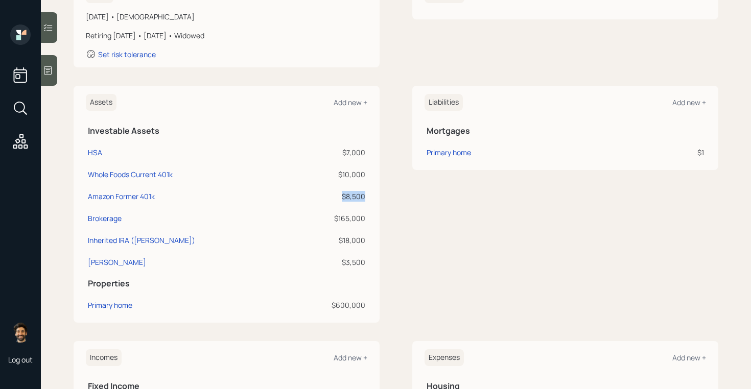
click at [338, 195] on div "$8,500" at bounding box center [331, 196] width 67 height 11
drag, startPoint x: 364, startPoint y: 215, endPoint x: 325, endPoint y: 215, distance: 38.8
click at [325, 215] on div "$165,000" at bounding box center [331, 218] width 67 height 11
drag, startPoint x: 365, startPoint y: 240, endPoint x: 330, endPoint y: 241, distance: 34.2
click at [331, 240] on div "$18,000" at bounding box center [331, 240] width 67 height 11
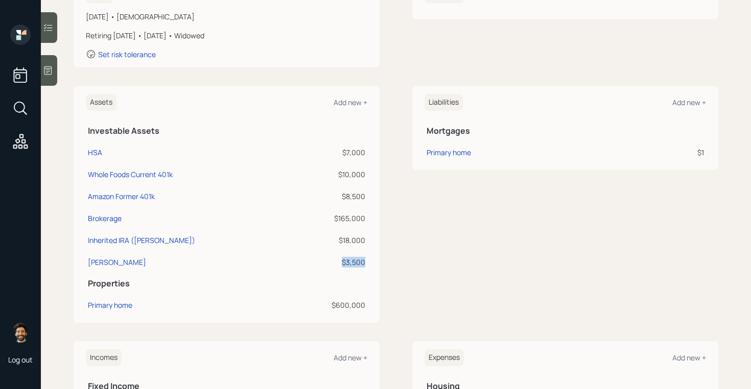
drag, startPoint x: 365, startPoint y: 262, endPoint x: 330, endPoint y: 262, distance: 35.2
click at [330, 262] on td "$3,500" at bounding box center [331, 261] width 71 height 22
click at [284, 220] on td "Brokerage" at bounding box center [191, 217] width 210 height 22
click at [114, 217] on div "Brokerage" at bounding box center [105, 218] width 34 height 11
select select "taxable"
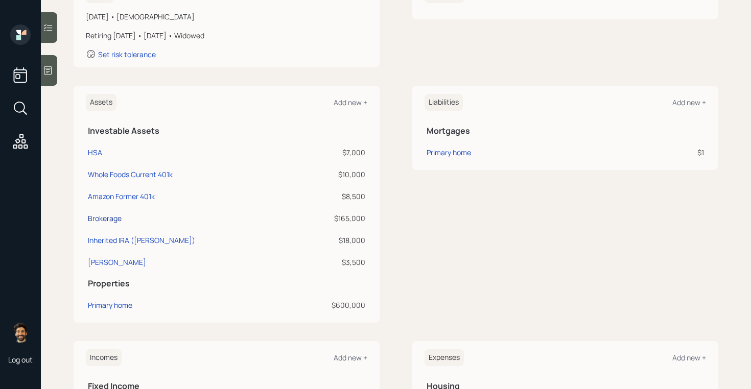
select select "balanced"
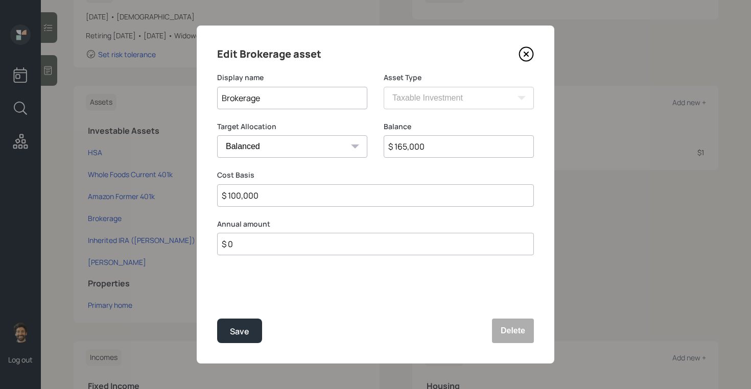
click at [406, 146] on input "$ 165,000" at bounding box center [458, 146] width 150 height 22
type input "$ 163,000"
click at [237, 330] on div "Save" at bounding box center [239, 332] width 19 height 14
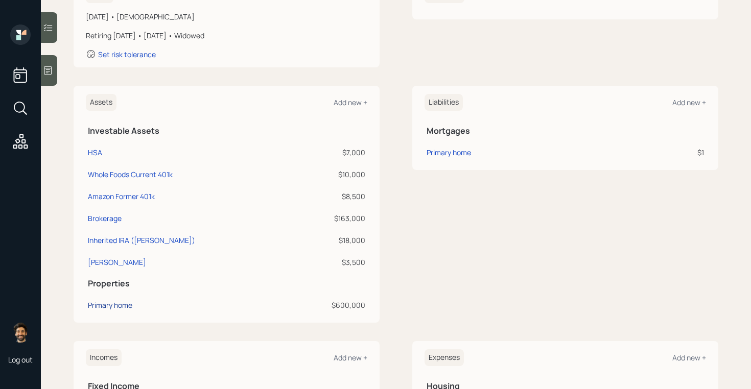
click at [113, 306] on div "Primary home" at bounding box center [110, 305] width 44 height 11
click at [447, 150] on div "Primary home" at bounding box center [448, 152] width 44 height 11
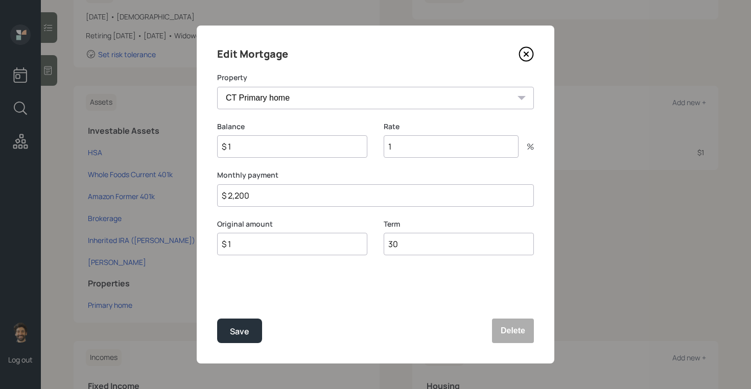
drag, startPoint x: 260, startPoint y: 193, endPoint x: 213, endPoint y: 193, distance: 46.5
click at [213, 193] on div "Edit Mortgage Property CT Primary home Balance $ 1 Rate 1 % Monthly payment $ 2…" at bounding box center [375, 195] width 357 height 338
click at [410, 147] on input "1" at bounding box center [450, 146] width 135 height 22
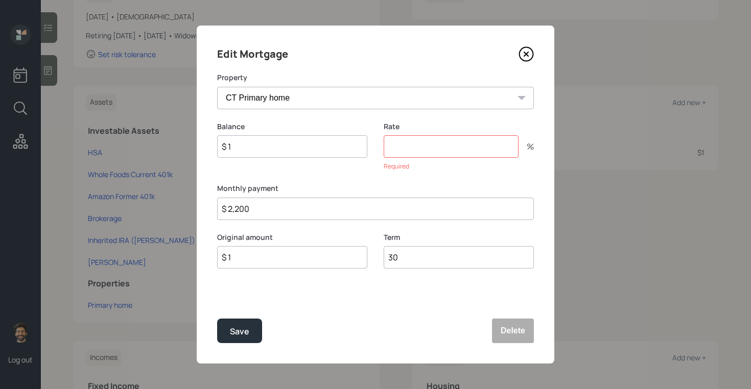
click at [261, 241] on div "Original amount $ 1" at bounding box center [292, 250] width 150 height 37
click at [410, 143] on input "number" at bounding box center [450, 146] width 135 height 22
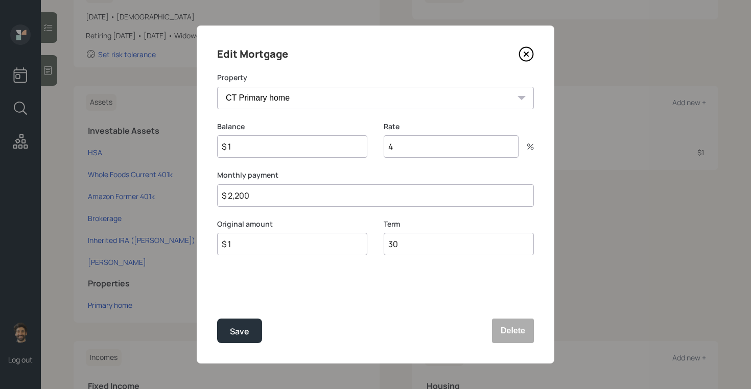
type input "4"
click at [244, 144] on input "$ 1" at bounding box center [292, 146] width 150 height 22
type input "$"
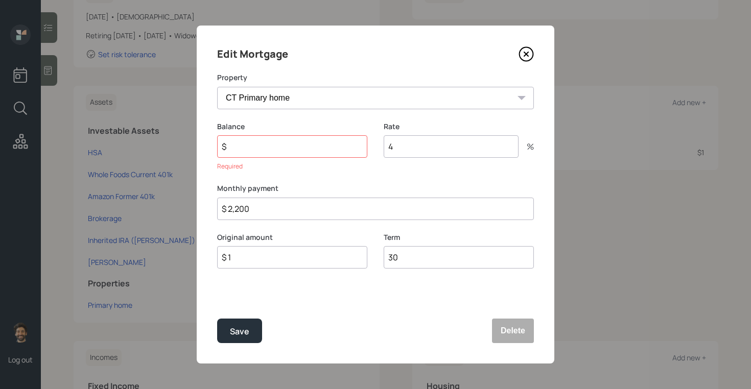
click at [246, 246] on input "$ 1" at bounding box center [292, 257] width 150 height 22
type input "$"
click at [265, 142] on input "$" at bounding box center [292, 146] width 150 height 22
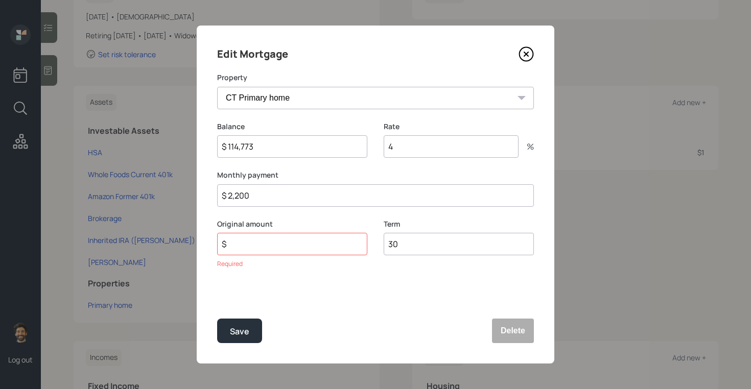
type input "$ 114,773"
click at [252, 252] on input "$" at bounding box center [292, 244] width 150 height 22
type input "$ 114,773"
click at [235, 329] on div "Save" at bounding box center [239, 332] width 19 height 14
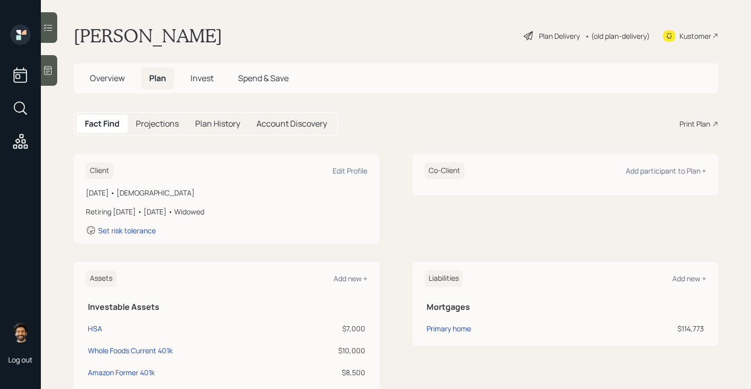
click at [157, 126] on h5 "Projections" at bounding box center [157, 124] width 43 height 10
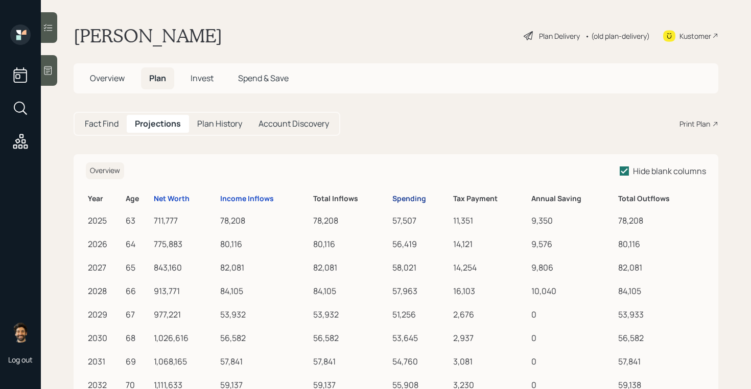
click at [420, 199] on div "Spending" at bounding box center [409, 199] width 34 height 9
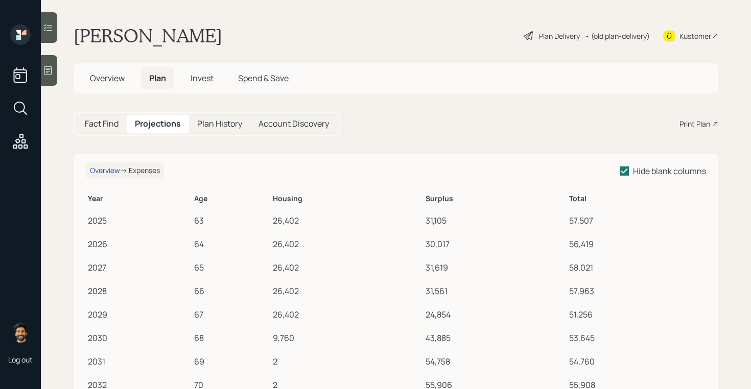
click at [109, 129] on h5 "Fact Find" at bounding box center [102, 124] width 34 height 10
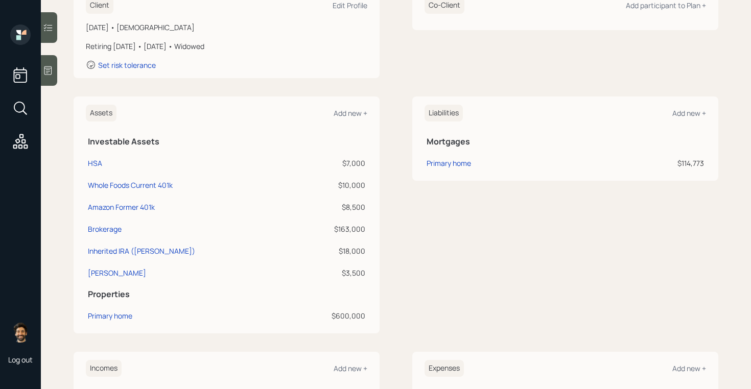
scroll to position [217, 0]
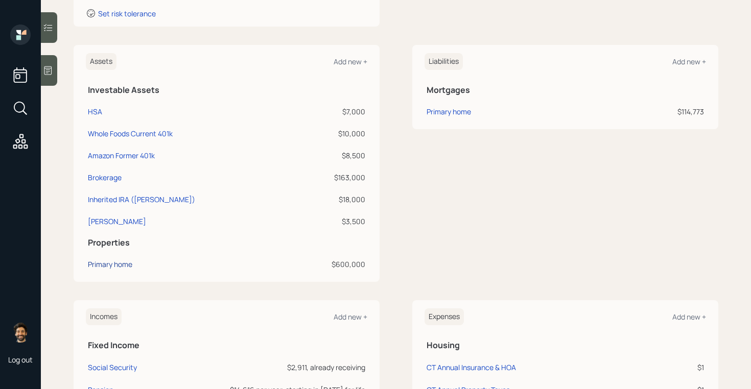
click at [112, 261] on div "Primary home" at bounding box center [110, 264] width 44 height 11
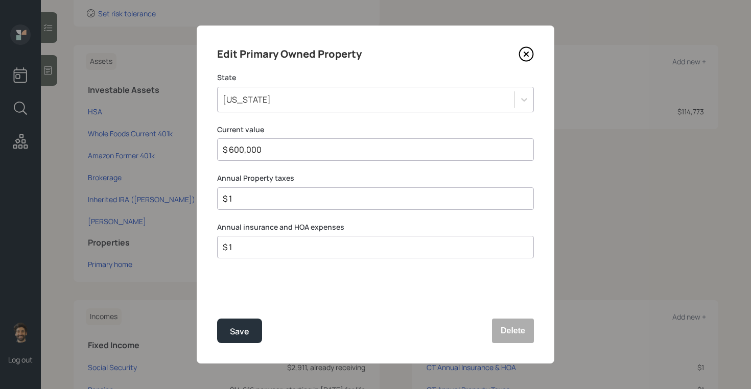
click at [260, 199] on input "$ 1" at bounding box center [371, 198] width 299 height 12
type input "$ 7,500"
type input "$ 3,000"
click at [231, 338] on button "Save" at bounding box center [239, 331] width 45 height 25
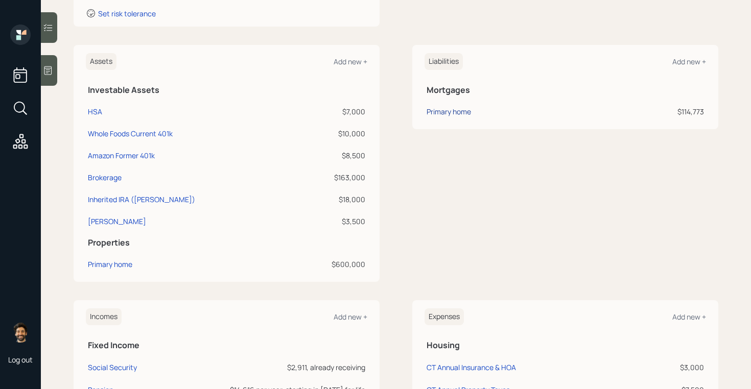
click at [456, 112] on div "Primary home" at bounding box center [448, 111] width 44 height 11
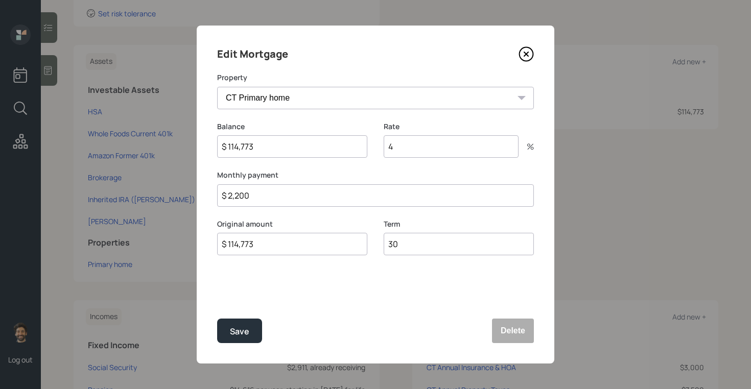
click at [252, 191] on input "$ 2,200" at bounding box center [375, 195] width 317 height 22
type input "$ 1,325"
click at [234, 330] on div "Save" at bounding box center [239, 332] width 19 height 14
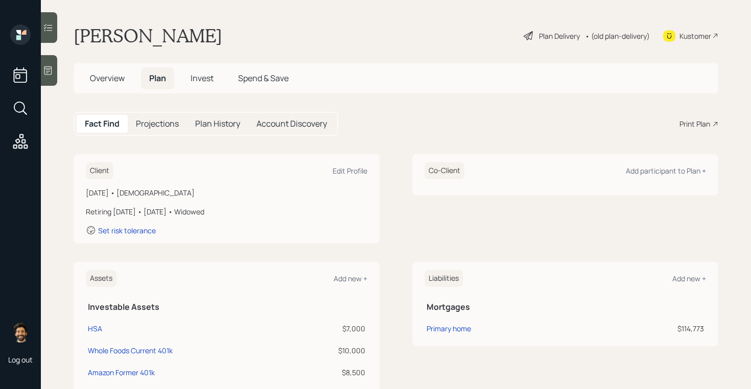
click at [206, 78] on span "Invest" at bounding box center [201, 77] width 23 height 11
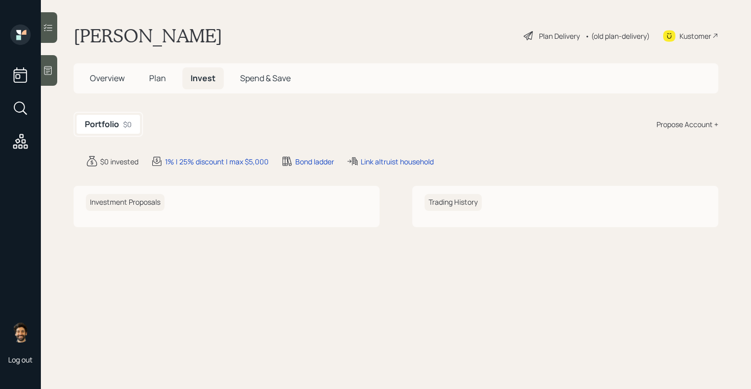
click at [160, 76] on span "Plan" at bounding box center [157, 77] width 17 height 11
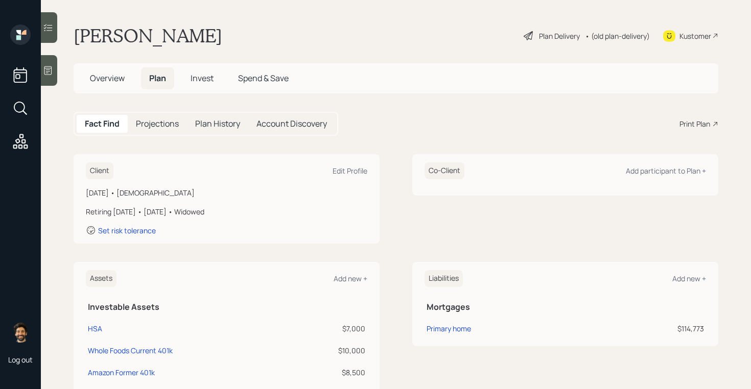
click at [164, 123] on h5 "Projections" at bounding box center [157, 124] width 43 height 10
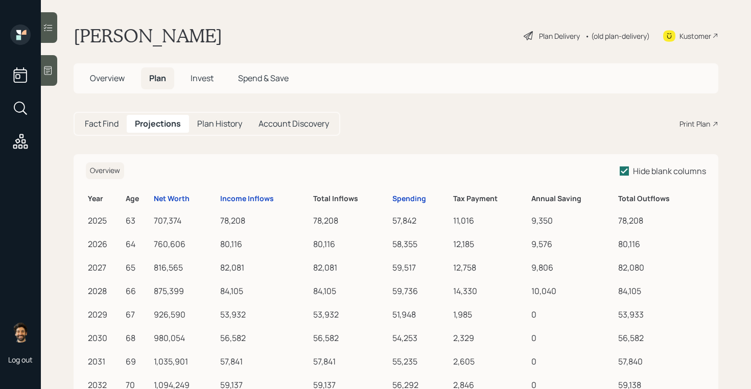
click at [227, 119] on h5 "Plan History" at bounding box center [219, 124] width 45 height 10
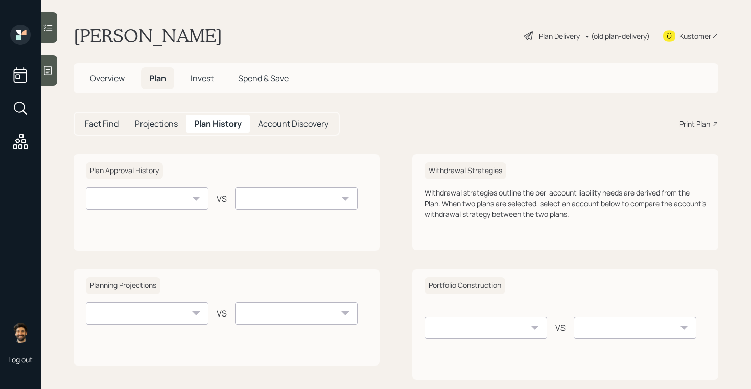
click at [105, 126] on h5 "Fact Find" at bounding box center [102, 124] width 34 height 10
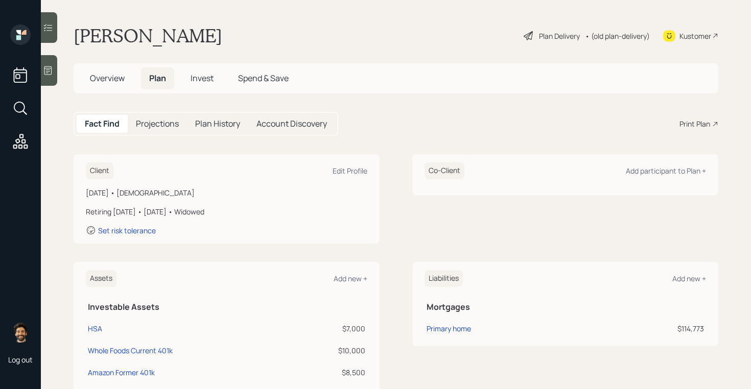
click at [158, 124] on h5 "Projections" at bounding box center [157, 124] width 43 height 10
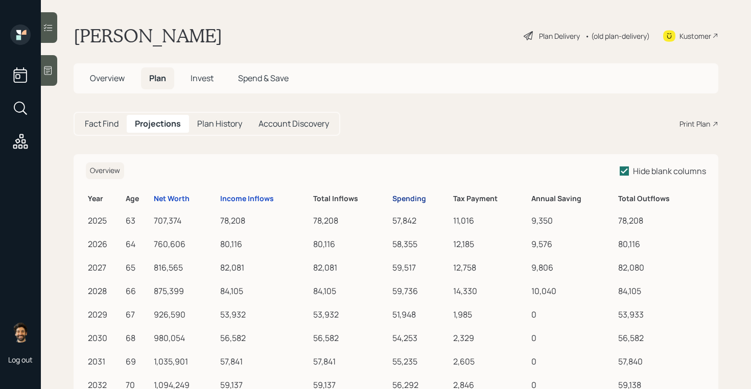
click at [414, 199] on div "Spending" at bounding box center [409, 199] width 34 height 9
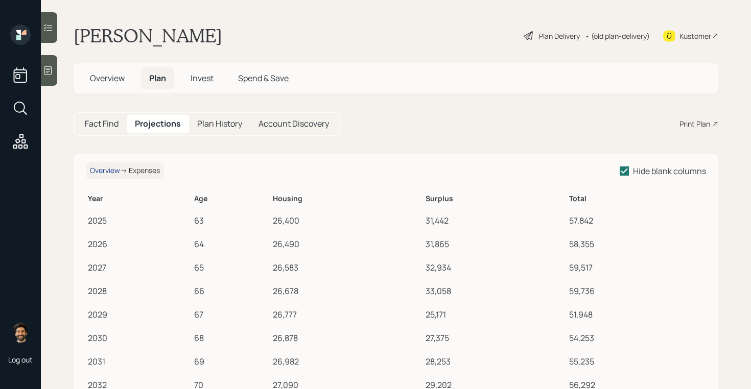
click at [107, 167] on div "Overview" at bounding box center [105, 170] width 30 height 9
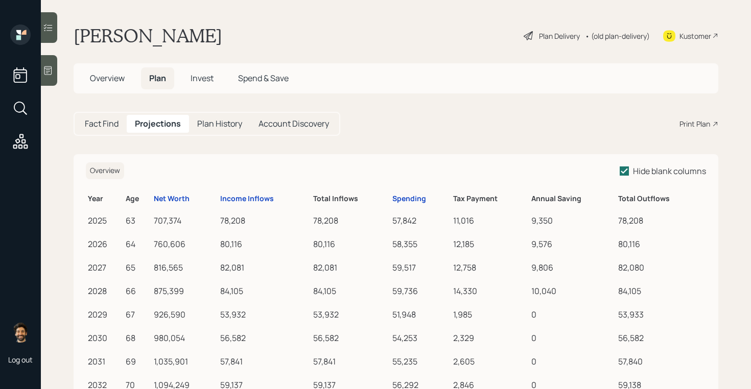
click at [111, 119] on h5 "Fact Find" at bounding box center [102, 124] width 34 height 10
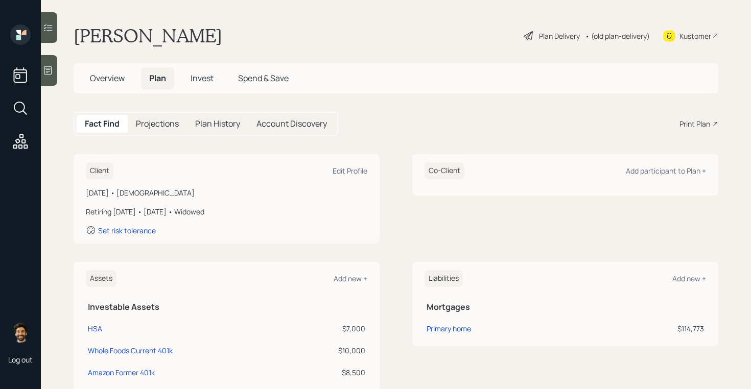
click at [152, 125] on h5 "Projections" at bounding box center [157, 124] width 43 height 10
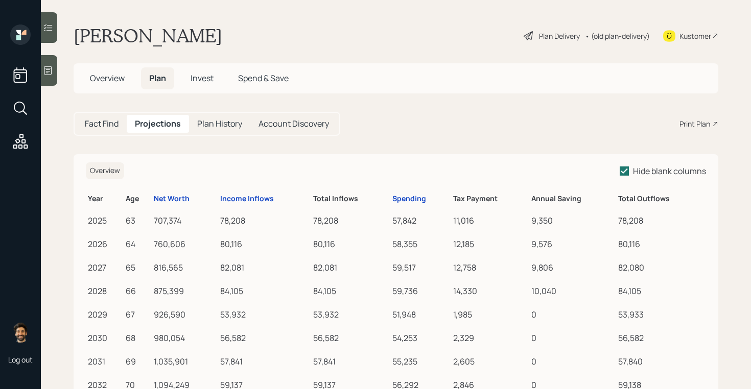
scroll to position [46, 0]
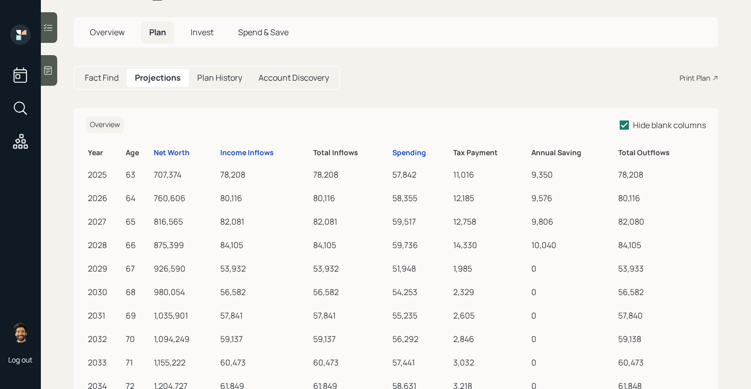
click at [99, 77] on h5 "Fact Find" at bounding box center [102, 78] width 34 height 10
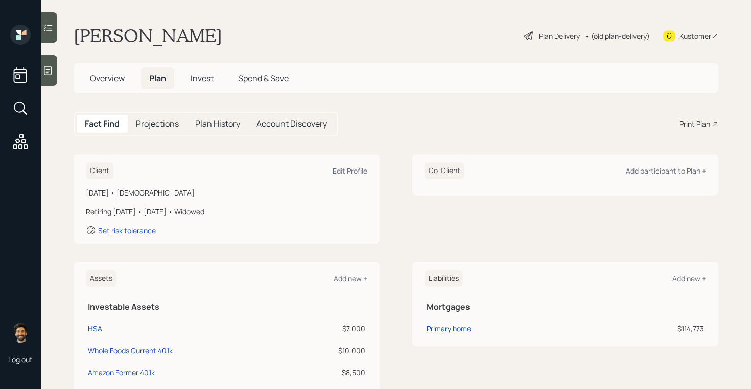
click at [196, 78] on span "Invest" at bounding box center [201, 77] width 23 height 11
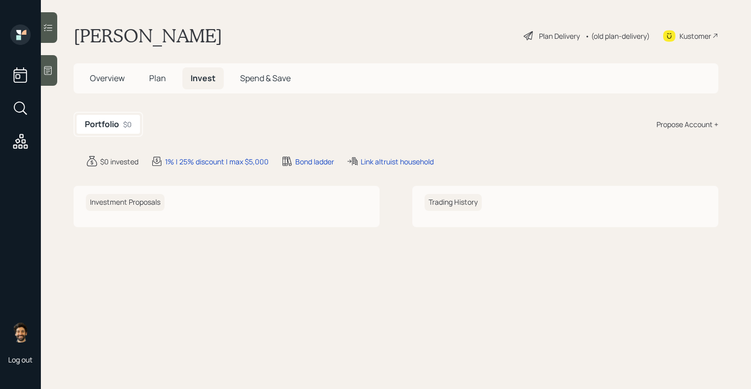
click at [157, 82] on span "Plan" at bounding box center [157, 77] width 17 height 11
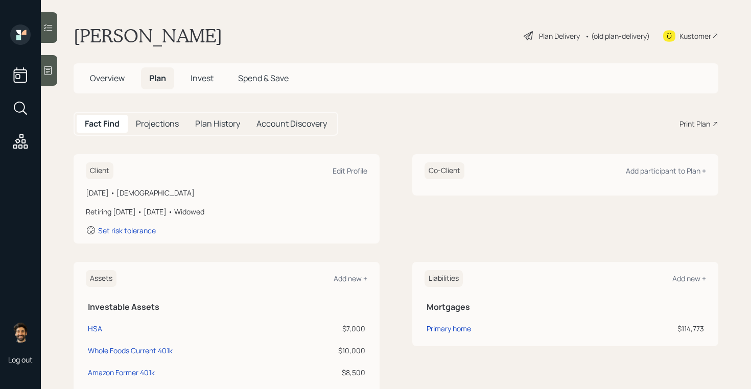
click at [177, 119] on h5 "Projections" at bounding box center [157, 124] width 43 height 10
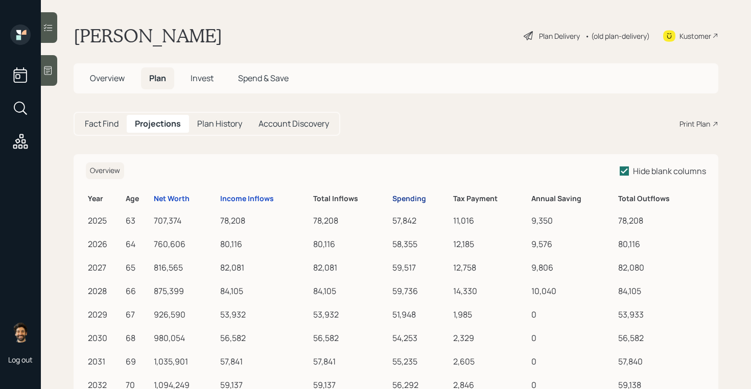
click at [416, 199] on div "Spending" at bounding box center [409, 199] width 34 height 9
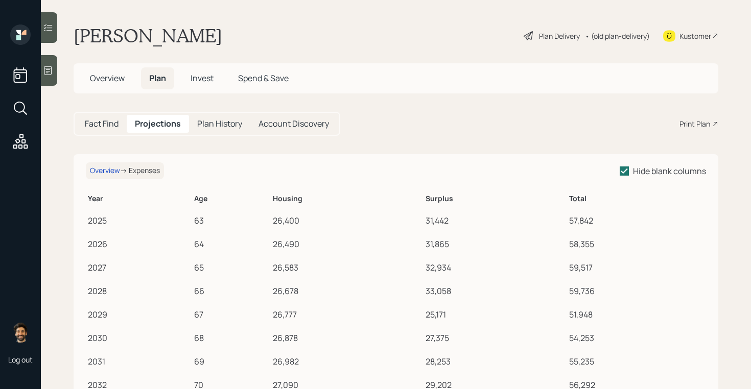
click at [100, 128] on h5 "Fact Find" at bounding box center [102, 124] width 34 height 10
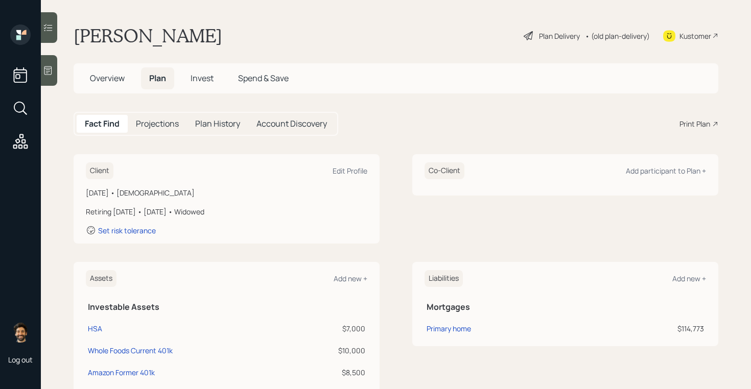
scroll to position [415, 0]
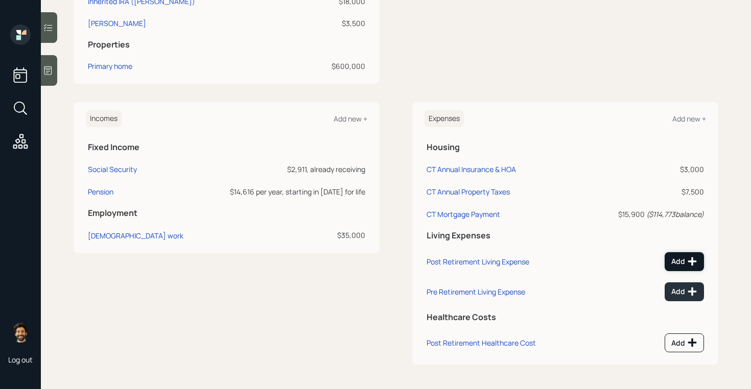
click at [684, 263] on div "Add" at bounding box center [684, 261] width 26 height 10
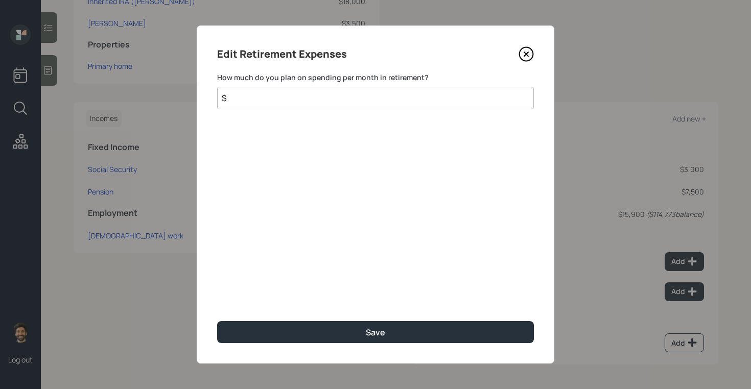
click at [358, 95] on input "$" at bounding box center [375, 98] width 317 height 22
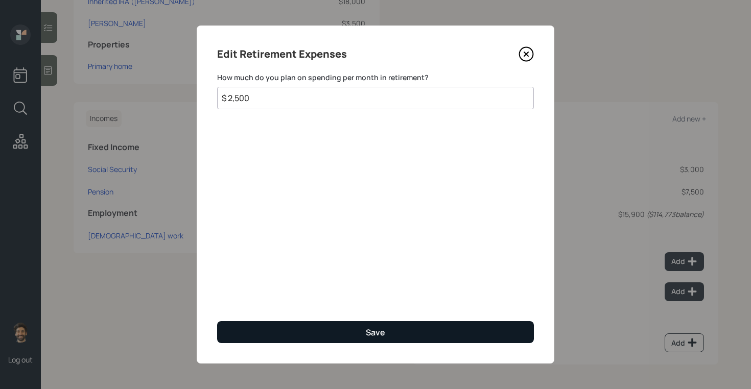
type input "$ 2,500"
click at [362, 332] on button "Save" at bounding box center [375, 332] width 317 height 22
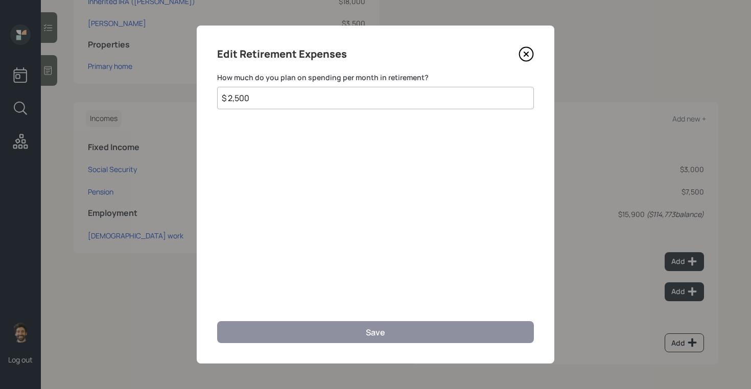
scroll to position [407, 0]
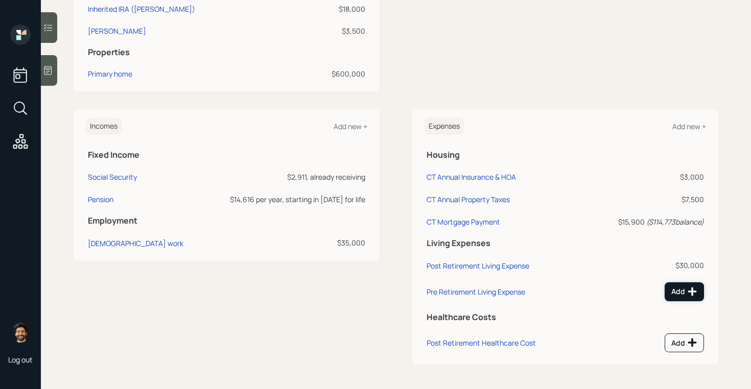
click at [675, 295] on div "Add" at bounding box center [684, 291] width 26 height 10
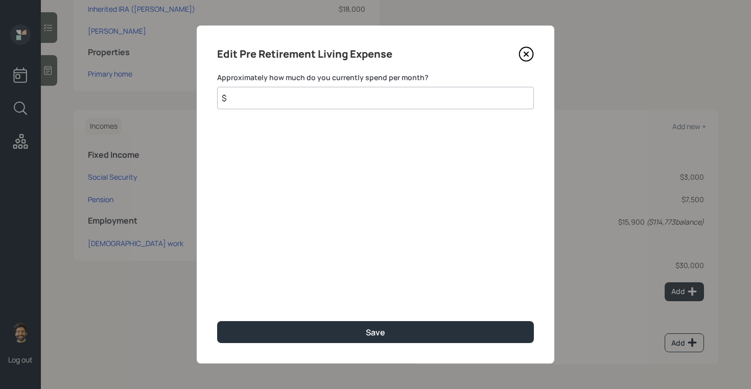
click at [341, 95] on input "$" at bounding box center [375, 98] width 317 height 22
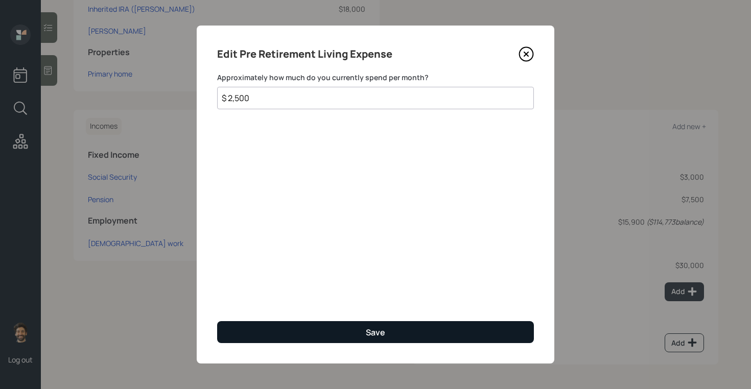
type input "$ 2,500"
click at [270, 323] on button "Save" at bounding box center [375, 332] width 317 height 22
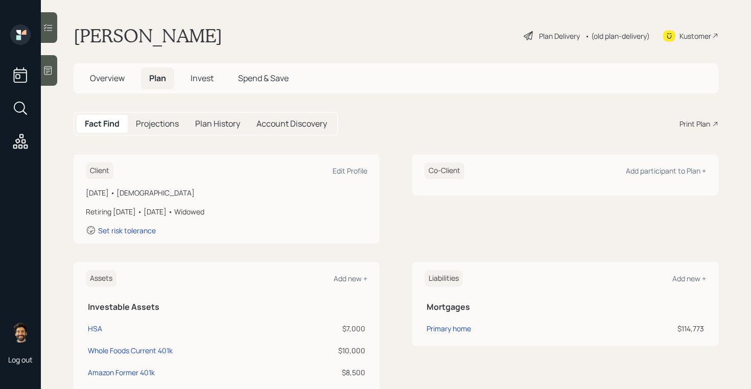
click at [618, 33] on div "• (old plan-delivery)" at bounding box center [617, 36] width 65 height 11
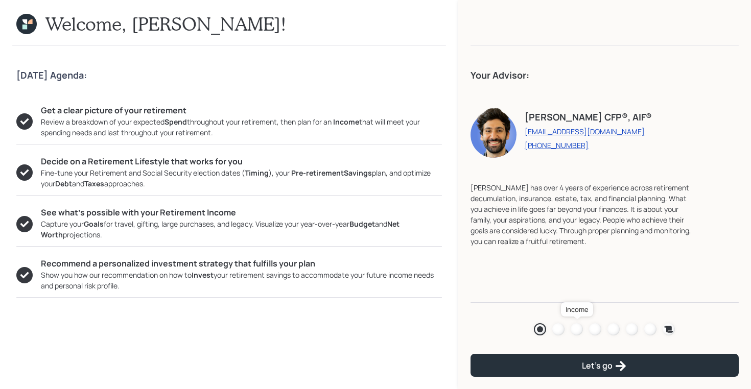
click at [576, 327] on div at bounding box center [576, 329] width 12 height 12
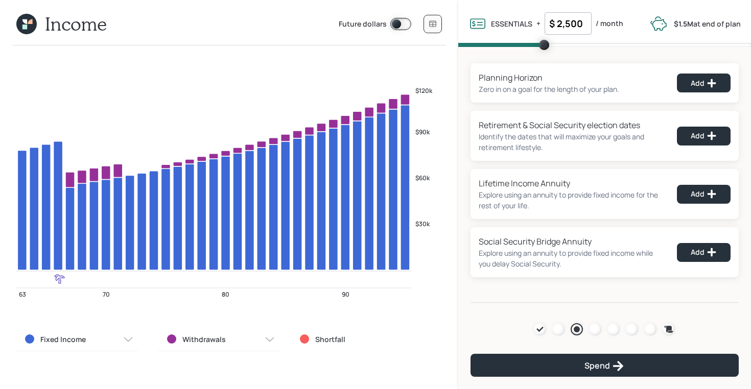
click at [27, 21] on icon at bounding box center [24, 21] width 5 height 5
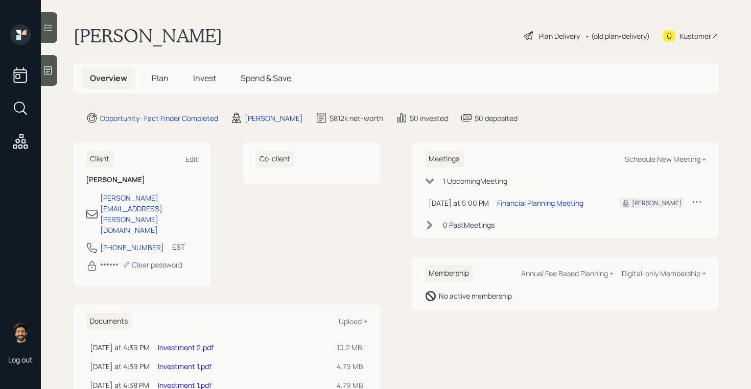
click at [163, 79] on span "Plan" at bounding box center [160, 77] width 17 height 11
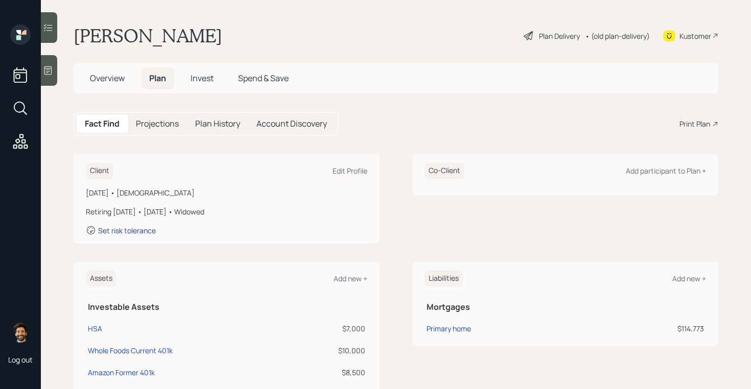
click at [118, 231] on div "Set risk tolerance" at bounding box center [127, 231] width 58 height 10
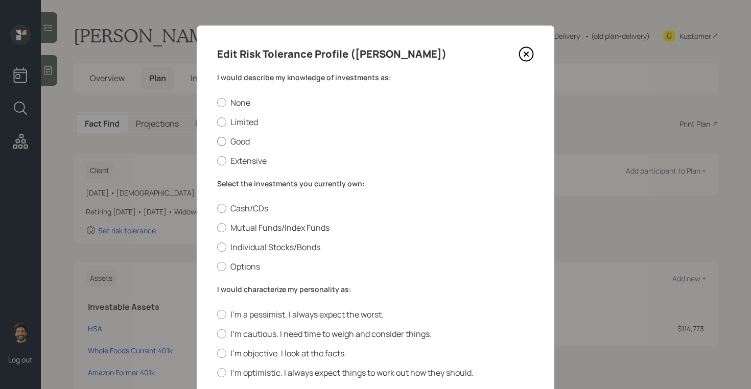
click at [222, 141] on div at bounding box center [221, 141] width 9 height 9
click at [217, 141] on input "Good" at bounding box center [216, 141] width 1 height 1
radio input "true"
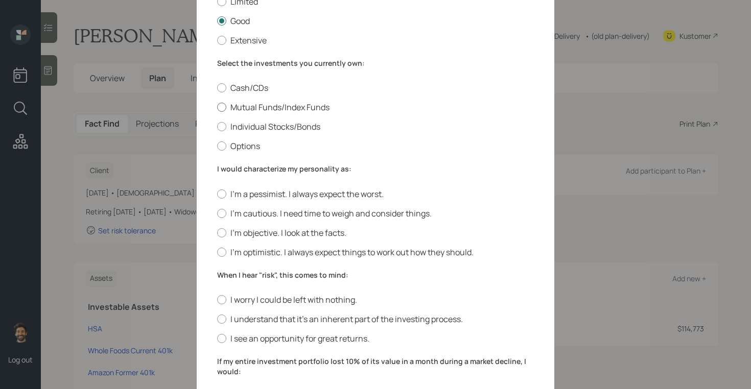
click at [236, 107] on label "Mutual Funds/Index Funds" at bounding box center [375, 107] width 317 height 11
click at [217, 107] on input "Mutual Funds/Index Funds" at bounding box center [216, 107] width 1 height 1
radio input "true"
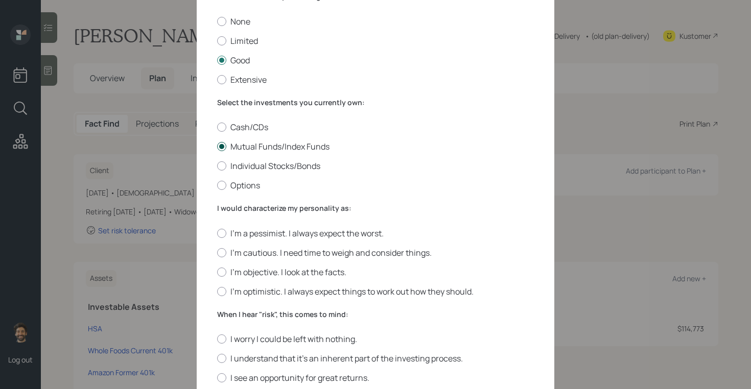
scroll to position [39, 0]
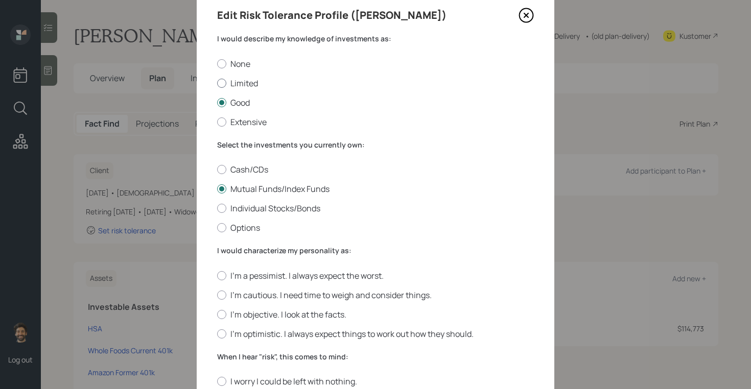
click at [223, 81] on div at bounding box center [221, 83] width 9 height 9
click at [217, 83] on input "Limited" at bounding box center [216, 83] width 1 height 1
radio input "true"
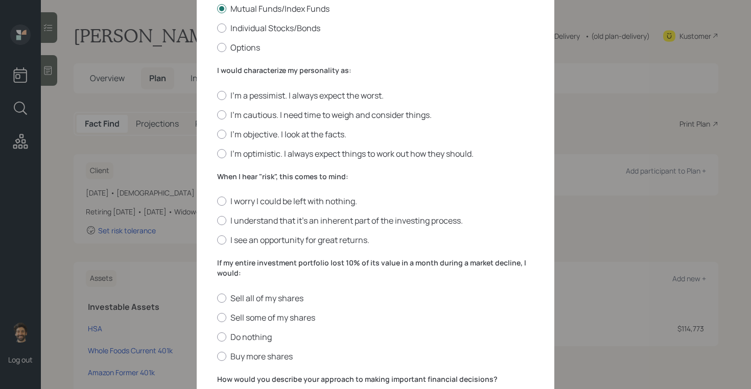
scroll to position [230, 0]
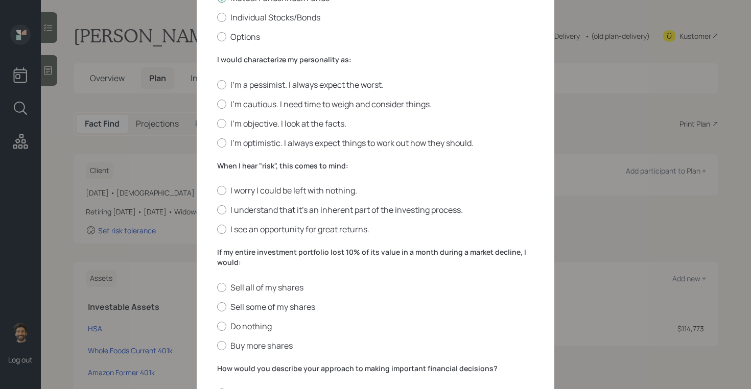
click at [223, 137] on div "I'm a pessimist. I always expect the worst. I'm cautious. I need time to weigh …" at bounding box center [375, 113] width 317 height 69
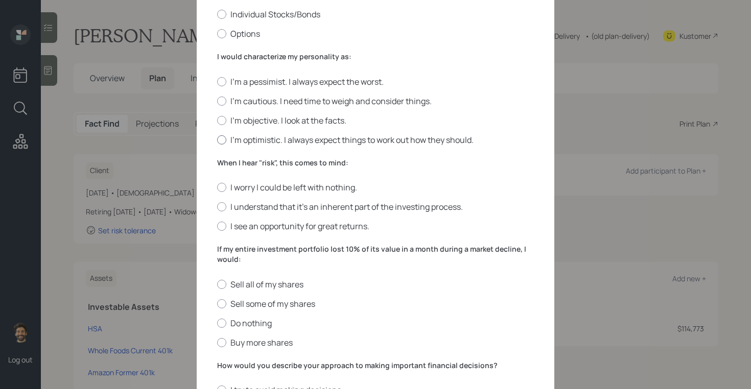
click at [222, 139] on div at bounding box center [221, 139] width 9 height 9
click at [217, 139] on input "I'm optimistic. I always expect things to work out how they should." at bounding box center [216, 139] width 1 height 1
radio input "true"
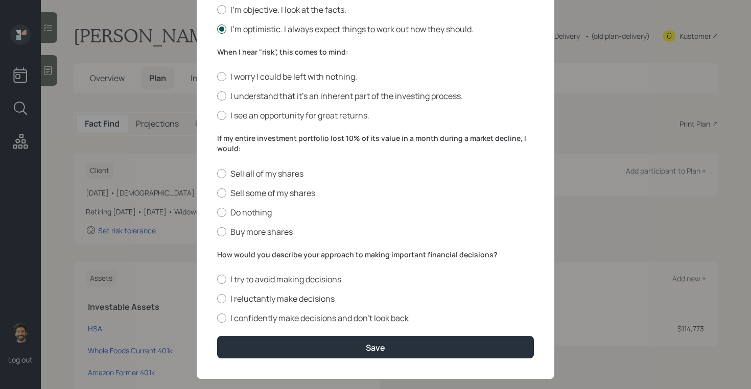
scroll to position [359, 0]
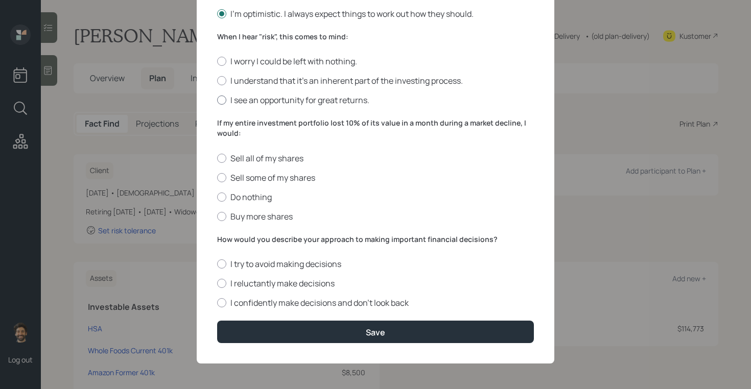
click at [232, 99] on label "I see an opportunity for great returns." at bounding box center [375, 99] width 317 height 11
click at [217, 100] on input "I see an opportunity for great returns." at bounding box center [216, 100] width 1 height 1
radio input "true"
click at [236, 197] on label "Do nothing" at bounding box center [375, 196] width 317 height 11
click at [217, 197] on input "Do nothing" at bounding box center [216, 197] width 1 height 1
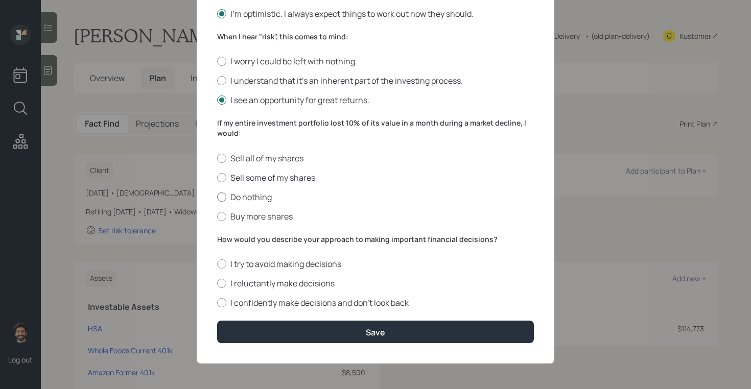
radio input "true"
click at [230, 305] on label "I confidently make decisions and don’t look back" at bounding box center [375, 302] width 317 height 11
click at [217, 303] on input "I confidently make decisions and don’t look back" at bounding box center [216, 303] width 1 height 1
radio input "true"
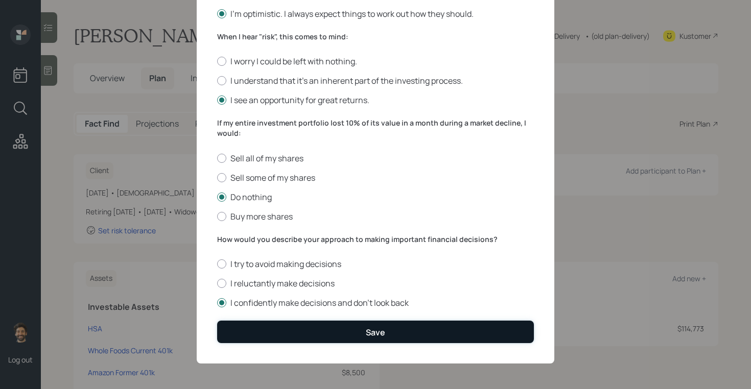
click at [267, 326] on button "Save" at bounding box center [375, 332] width 317 height 22
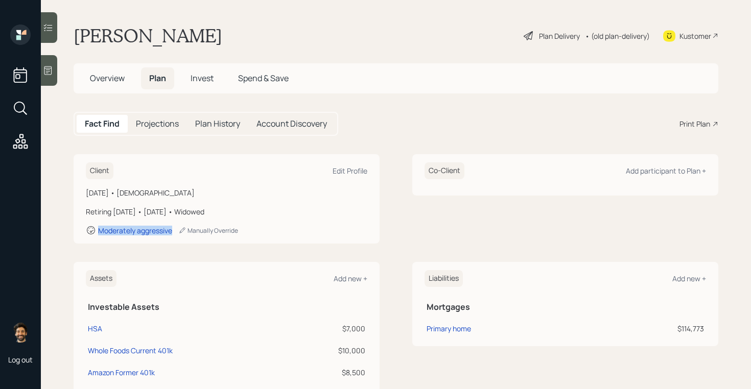
drag, startPoint x: 175, startPoint y: 231, endPoint x: 77, endPoint y: 235, distance: 98.1
click at [77, 235] on div "Client Edit Profile June 22, 1962 • 63 years old Retiring in 4 years • January …" at bounding box center [227, 198] width 306 height 89
click at [202, 78] on span "Invest" at bounding box center [201, 77] width 23 height 11
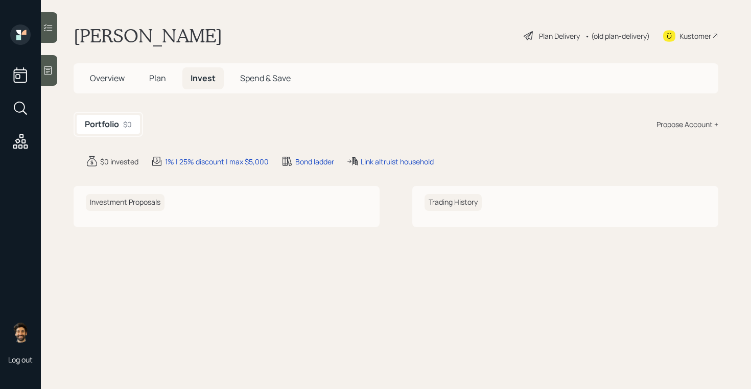
click at [702, 124] on div "Propose Account +" at bounding box center [687, 124] width 62 height 11
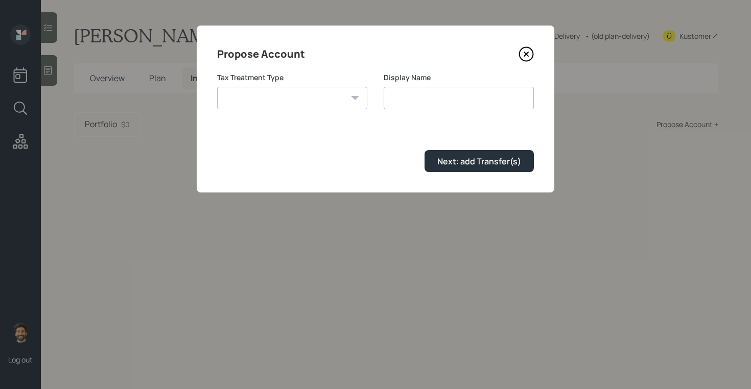
click at [304, 103] on select "Roth Taxable Traditional" at bounding box center [292, 98] width 150 height 22
select select "taxable"
click at [217, 87] on select "Roth Taxable Traditional" at bounding box center [292, 98] width 150 height 22
type input "Taxable"
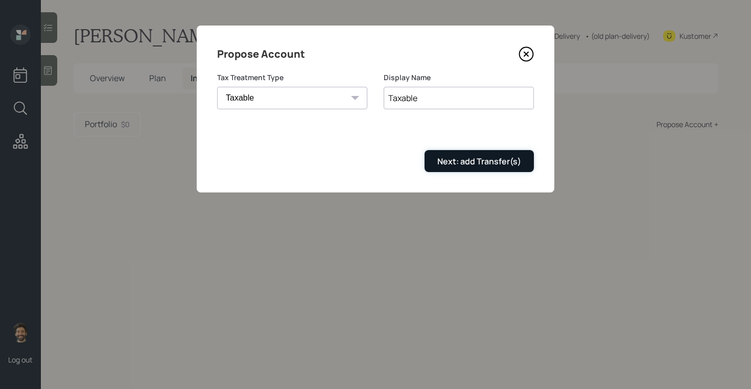
click at [447, 160] on div "Next: add Transfer(s)" at bounding box center [479, 161] width 84 height 11
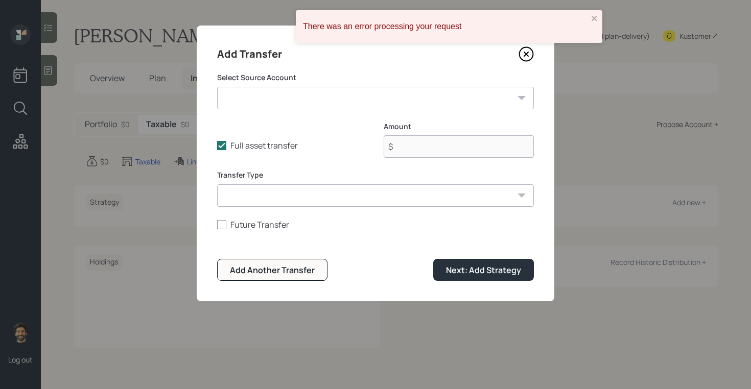
click at [256, 93] on select "HSA ($7,000 | Health Savings Account) Whole Foods Current 401k ($10,000 | 401(k…" at bounding box center [375, 98] width 317 height 22
select select "32c7c04d-cb50-41b0-a132-0d6fe9478c16"
click at [217, 87] on select "HSA ($7,000 | Health Savings Account) Whole Foods Current 401k ($10,000 | 401(k…" at bounding box center [375, 98] width 317 height 22
type input "$ 163,000"
click at [246, 200] on select "ACAT Transfer Non ACAT Transfer Capitalize Rollover Rollover Deposit" at bounding box center [375, 195] width 317 height 22
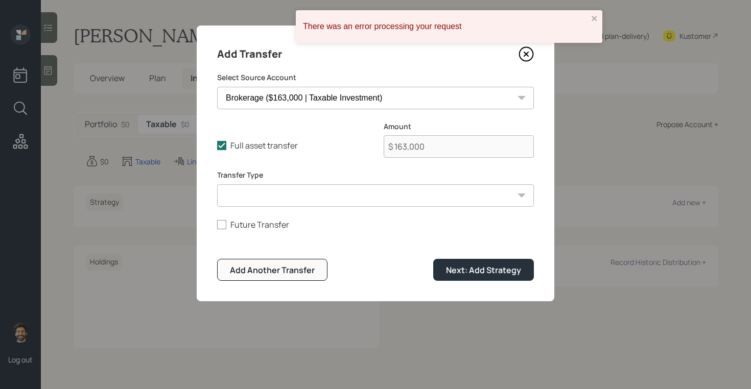
select select "acat_transfer"
click at [217, 184] on select "ACAT Transfer Non ACAT Transfer Capitalize Rollover Rollover Deposit" at bounding box center [375, 195] width 317 height 22
click at [451, 265] on div "Next: Add Strategy" at bounding box center [483, 269] width 75 height 11
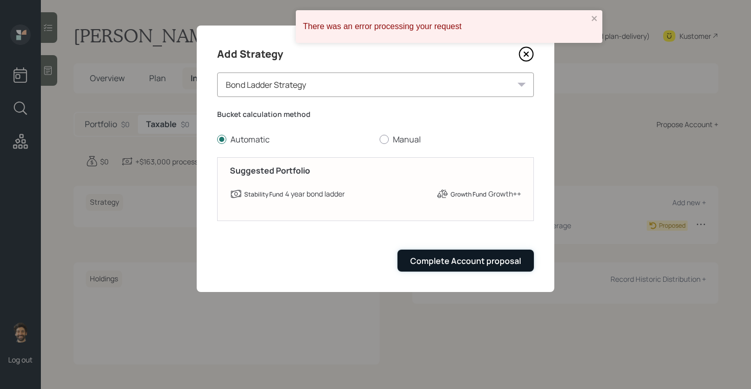
click at [443, 262] on div "Complete Account proposal" at bounding box center [465, 260] width 111 height 11
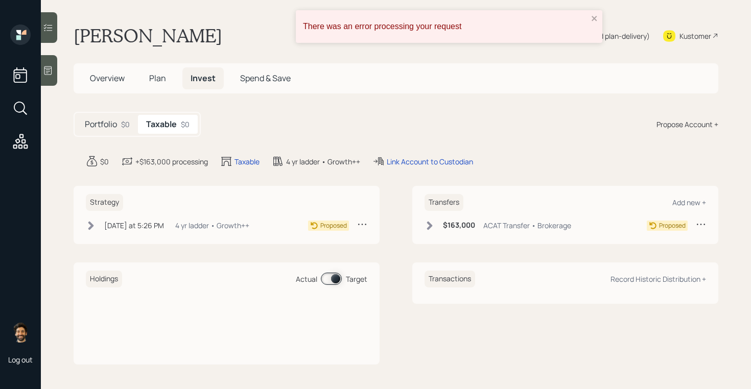
click at [672, 124] on div "Propose Account +" at bounding box center [687, 124] width 62 height 11
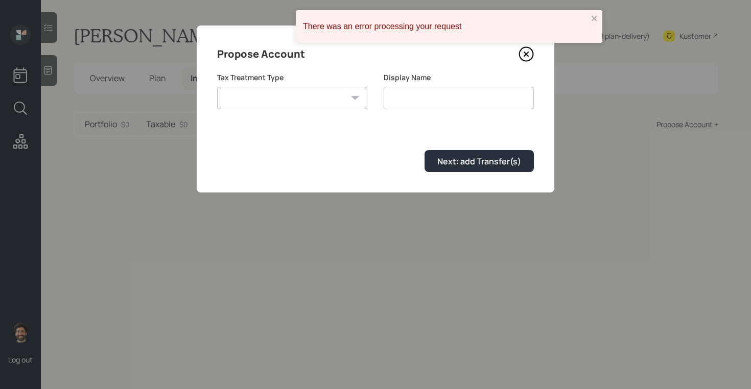
click at [244, 99] on select "Roth Taxable Traditional" at bounding box center [292, 98] width 150 height 22
select select "traditional"
click at [217, 87] on select "Roth Taxable Traditional" at bounding box center [292, 98] width 150 height 22
type input "Traditional"
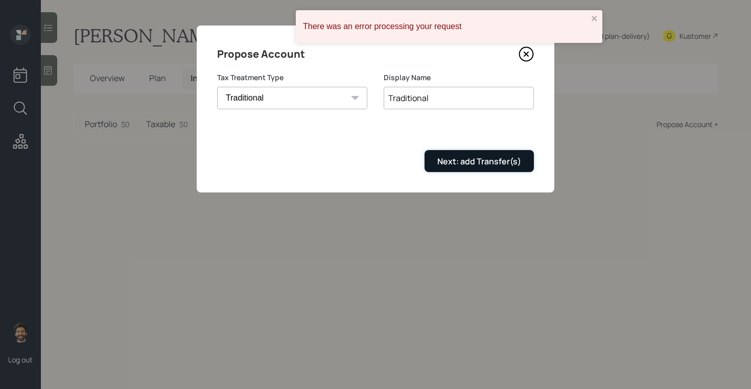
click at [459, 165] on div "Next: add Transfer(s)" at bounding box center [479, 161] width 84 height 11
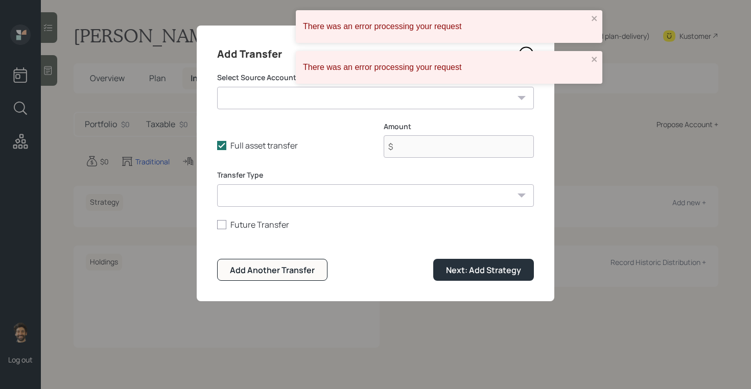
click at [279, 94] on select "HSA ($7,000 | Health Savings Account) Whole Foods Current 401k ($10,000 | 401(k…" at bounding box center [375, 98] width 317 height 22
select select "20ac0c1b-e2c1-412a-b435-c0e0ce46f411"
click at [217, 87] on select "HSA ($7,000 | Health Savings Account) Whole Foods Current 401k ($10,000 | 401(k…" at bounding box center [375, 98] width 317 height 22
type input "$ 8,500"
click at [262, 202] on select "ACAT Transfer Non ACAT Transfer Capitalize Rollover Rollover Deposit" at bounding box center [375, 195] width 317 height 22
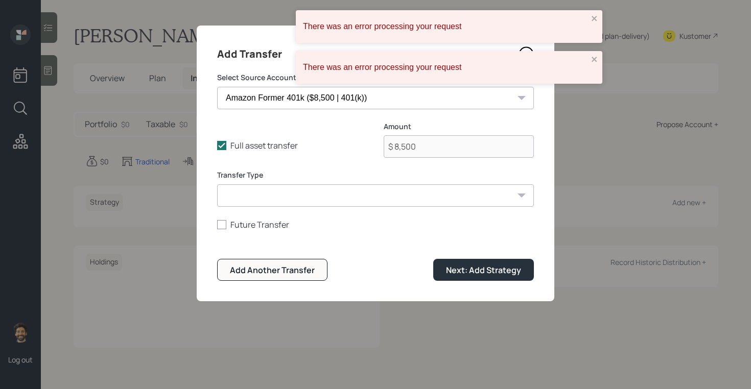
select select "acat_transfer"
click at [217, 184] on select "ACAT Transfer Non ACAT Transfer Capitalize Rollover Rollover Deposit" at bounding box center [375, 195] width 317 height 22
click at [463, 263] on button "Next: Add Strategy" at bounding box center [483, 270] width 101 height 22
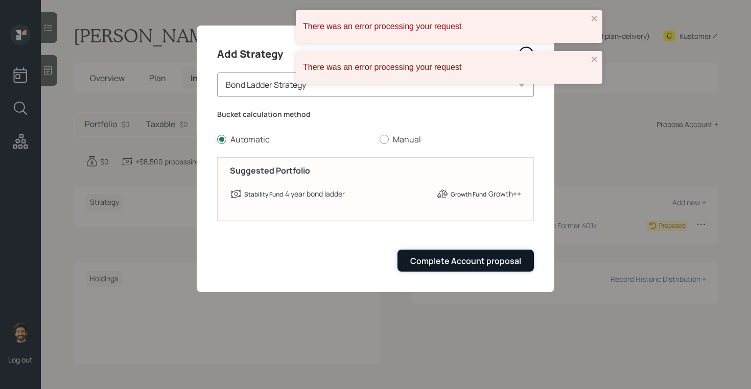
click at [444, 260] on div "Complete Account proposal" at bounding box center [465, 260] width 111 height 11
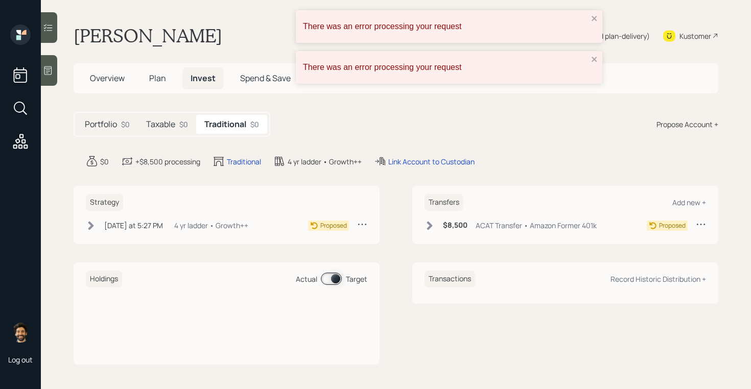
click at [175, 117] on div "Taxable $0" at bounding box center [167, 124] width 58 height 19
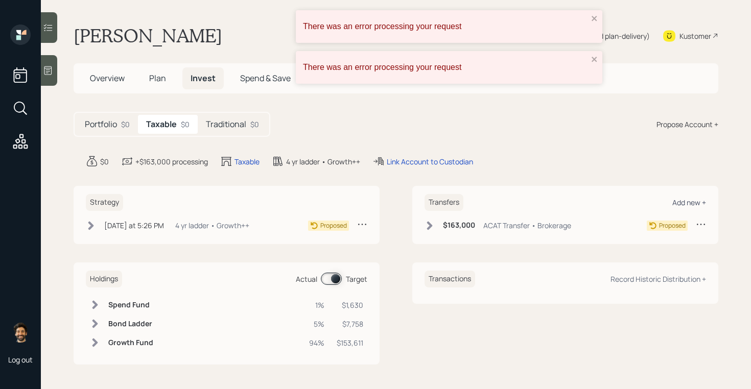
click at [696, 203] on div "Add new +" at bounding box center [689, 203] width 34 height 10
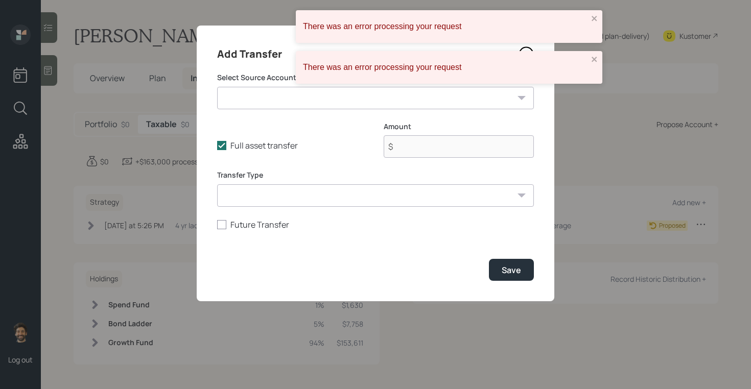
click at [234, 104] on select "HSA ($7,000 | Health Savings Account) Whole Foods Current 401k ($10,000 | 401(k…" at bounding box center [375, 98] width 317 height 22
select select "dbbd89f1-4188-47c2-b985-f75f042cdba2"
click at [217, 87] on select "HSA ($7,000 | Health Savings Account) Whole Foods Current 401k ($10,000 | 401(k…" at bounding box center [375, 98] width 317 height 22
type input "$ 3,500"
click at [302, 200] on select "ACAT Transfer Non ACAT Transfer Capitalize Rollover Rollover Deposit" at bounding box center [375, 195] width 317 height 22
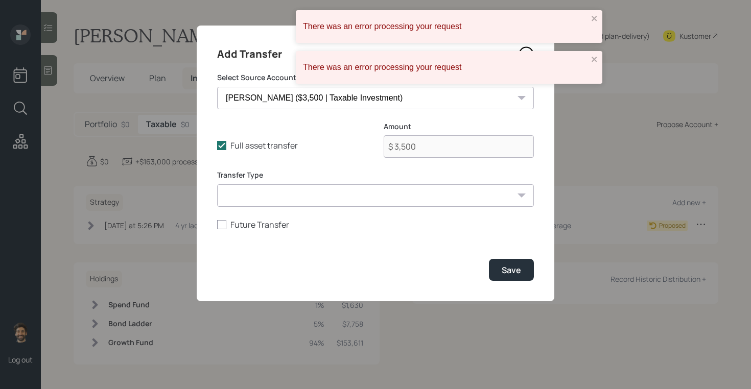
select select "acat_transfer"
click at [217, 184] on select "ACAT Transfer Non ACAT Transfer Capitalize Rollover Rollover Deposit" at bounding box center [375, 195] width 317 height 22
click at [517, 269] on div "Save" at bounding box center [510, 269] width 19 height 11
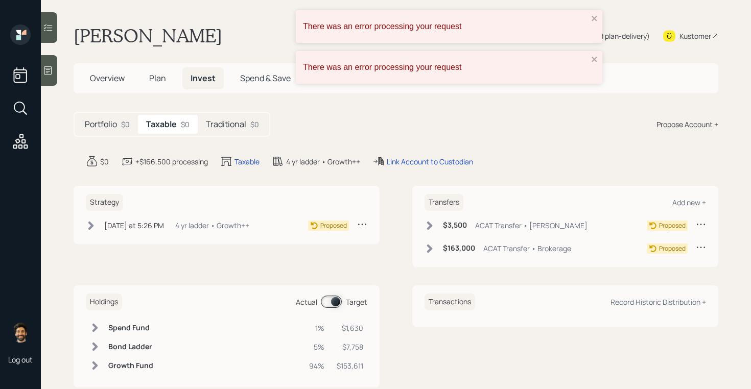
click at [255, 128] on div "$0" at bounding box center [254, 124] width 9 height 11
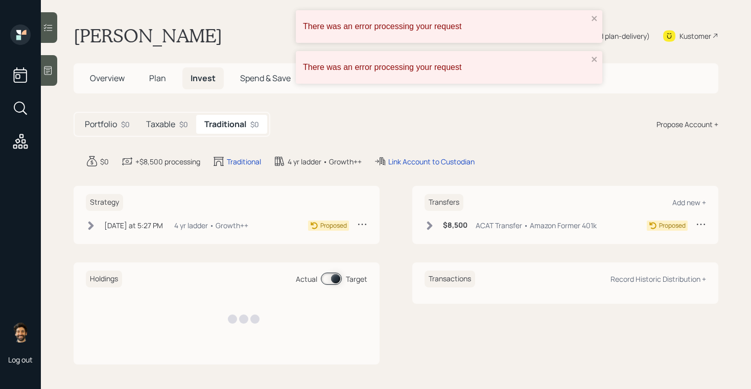
click at [683, 126] on div "Propose Account +" at bounding box center [687, 124] width 62 height 11
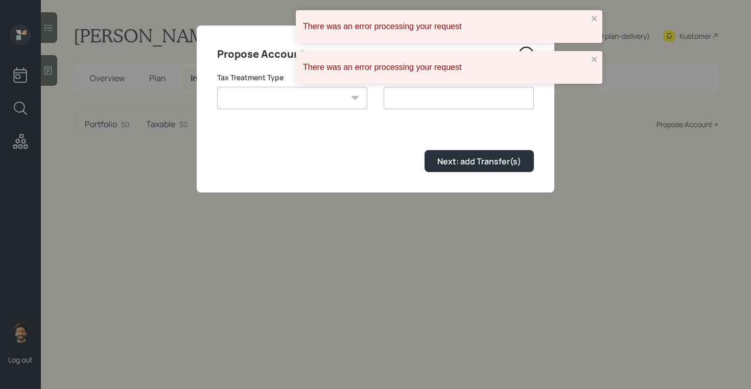
click at [292, 95] on select "Roth Taxable Traditional" at bounding box center [292, 98] width 150 height 22
select select "traditional"
click at [217, 87] on select "Roth Taxable Traditional" at bounding box center [292, 98] width 150 height 22
click at [417, 96] on input "Traditional" at bounding box center [458, 98] width 150 height 22
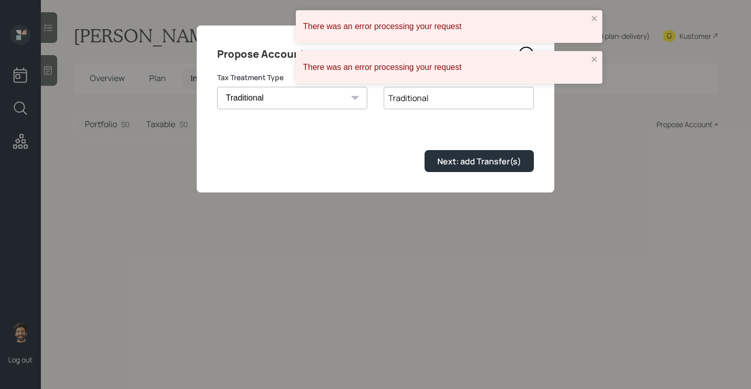
click at [417, 96] on input "Traditional" at bounding box center [458, 98] width 150 height 22
type input "Beni IRA"
click at [465, 159] on div "Next: add Transfer(s)" at bounding box center [479, 161] width 84 height 11
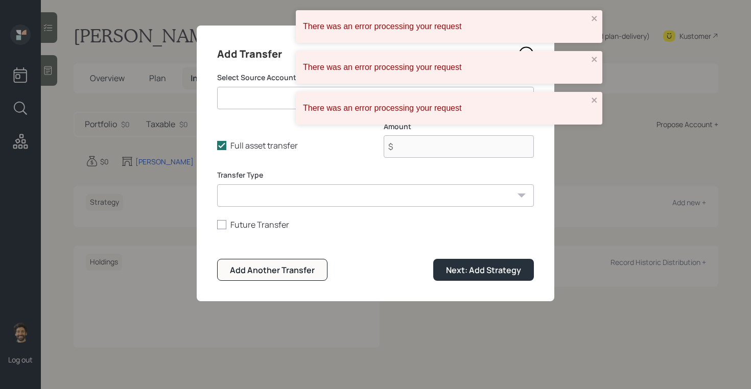
click at [241, 101] on select "HSA ($7,000 | Health Savings Account) Whole Foods Current 401k ($10,000 | 401(k…" at bounding box center [375, 98] width 317 height 22
select select "ade76d0e-278e-48d7-8b4d-b95ea7e70552"
click at [217, 87] on select "HSA ($7,000 | Health Savings Account) Whole Foods Current 401k ($10,000 | 401(k…" at bounding box center [375, 98] width 317 height 22
type input "$ 18,000"
click at [249, 199] on select "ACAT Transfer Non ACAT Transfer Capitalize Rollover Rollover Deposit" at bounding box center [375, 195] width 317 height 22
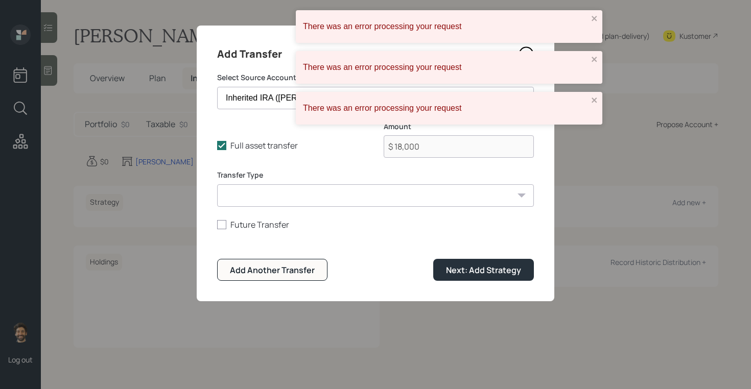
select select "acat_transfer"
click at [217, 184] on select "ACAT Transfer Non ACAT Transfer Capitalize Rollover Rollover Deposit" at bounding box center [375, 195] width 317 height 22
click at [469, 277] on button "Next: Add Strategy" at bounding box center [483, 270] width 101 height 22
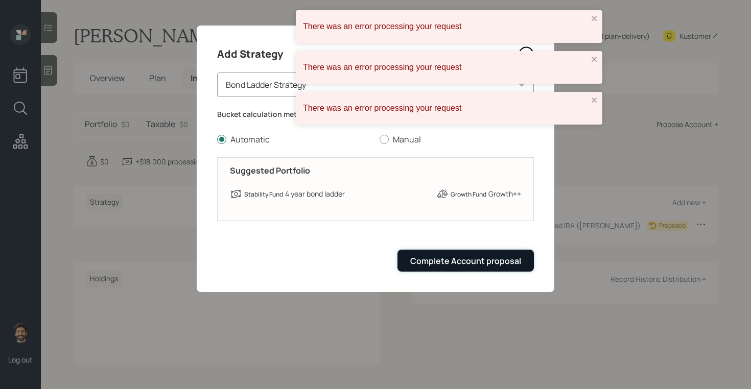
click at [472, 265] on div "Complete Account proposal" at bounding box center [465, 260] width 111 height 11
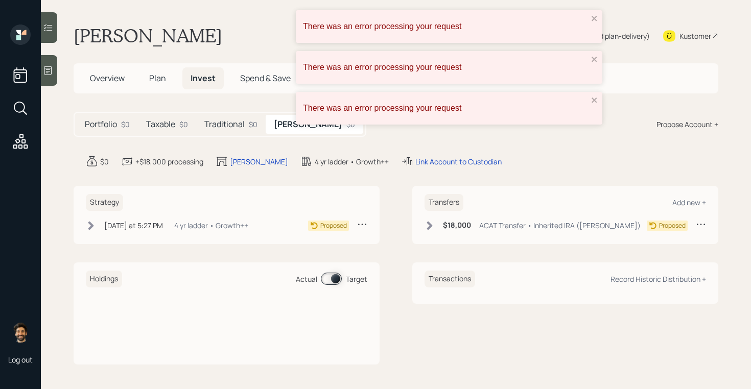
click at [172, 129] on h5 "Taxable" at bounding box center [160, 124] width 29 height 10
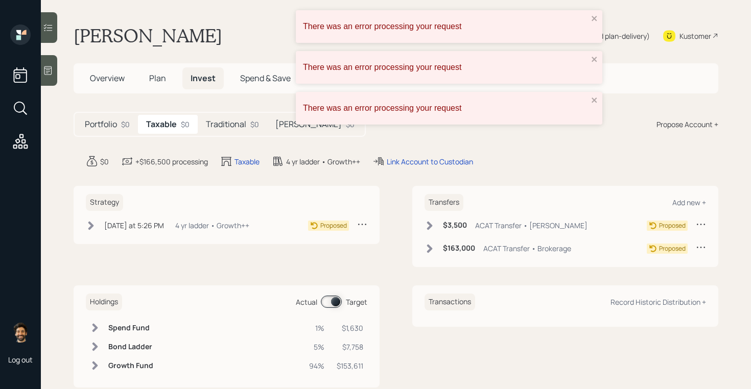
click at [216, 127] on h5 "Traditional" at bounding box center [226, 124] width 40 height 10
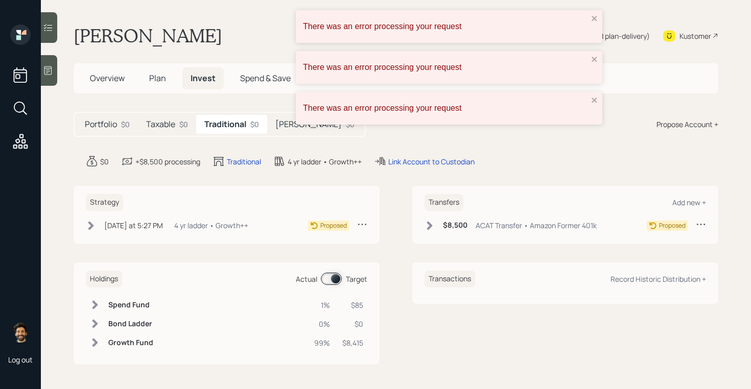
click at [267, 130] on div "Traditional $0" at bounding box center [231, 124] width 71 height 19
click at [593, 20] on icon "close" at bounding box center [594, 18] width 7 height 8
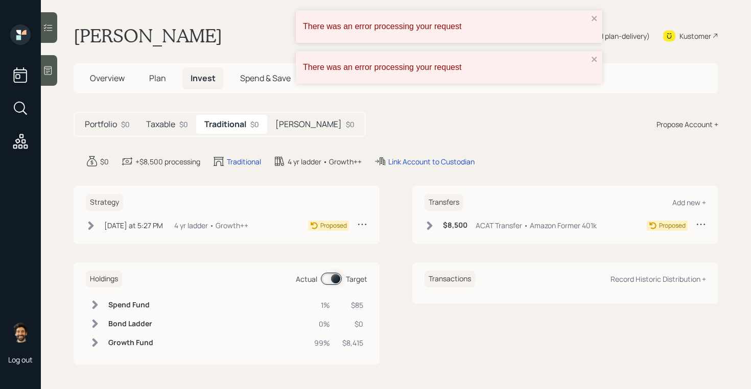
click at [594, 54] on div "There was an error processing your request There was an error processing your r…" at bounding box center [375, 194] width 751 height 389
click at [594, 60] on icon "close" at bounding box center [594, 59] width 7 height 8
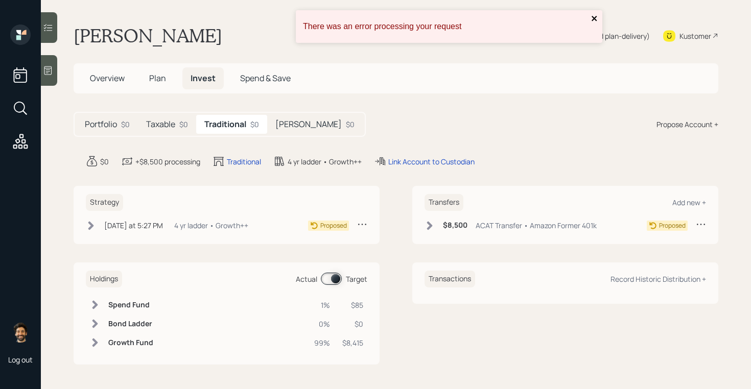
click at [594, 17] on icon "close" at bounding box center [593, 18] width 5 height 5
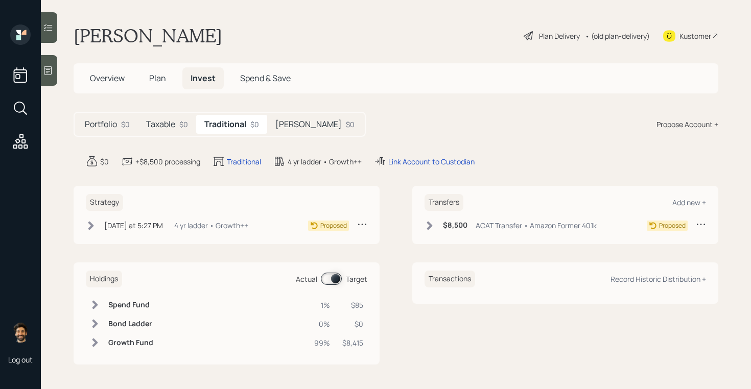
click at [606, 36] on div "• (old plan-delivery)" at bounding box center [617, 36] width 65 height 11
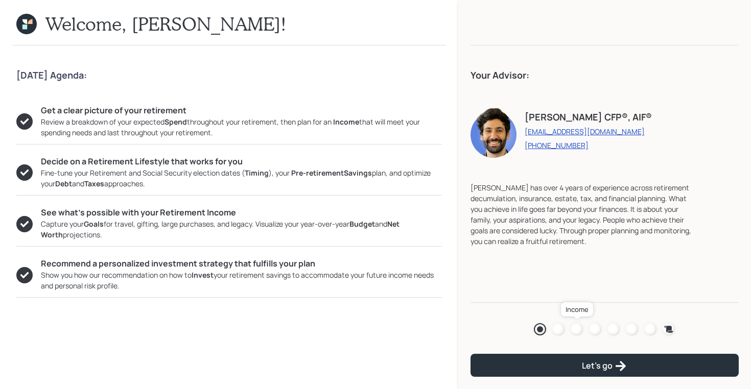
click at [577, 333] on div at bounding box center [576, 329] width 12 height 12
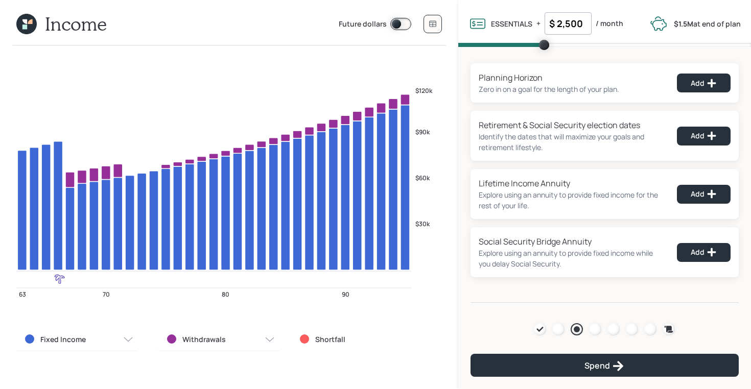
drag, startPoint x: 585, startPoint y: 24, endPoint x: 542, endPoint y: 24, distance: 42.9
click at [542, 24] on div "ESSENTIALS Essentials are all of your fixed spending that we know about such as…" at bounding box center [545, 23] width 155 height 22
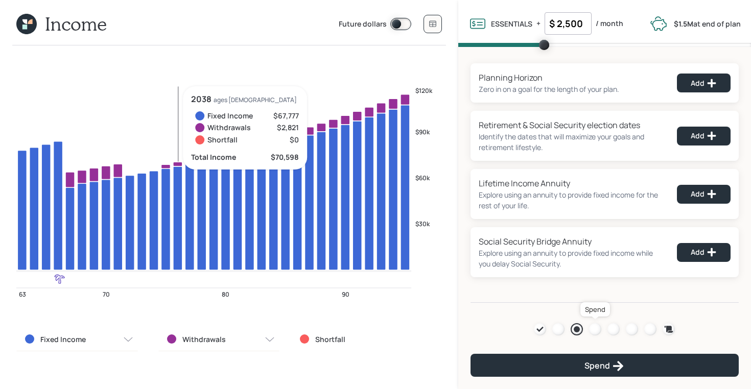
click at [598, 329] on div at bounding box center [595, 329] width 12 height 12
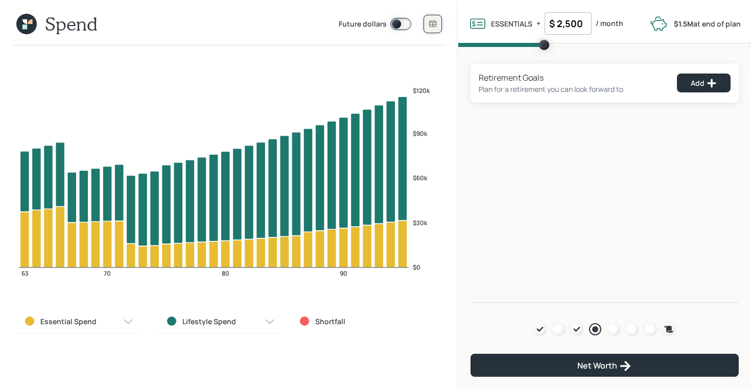
click at [430, 25] on icon at bounding box center [432, 24] width 8 height 8
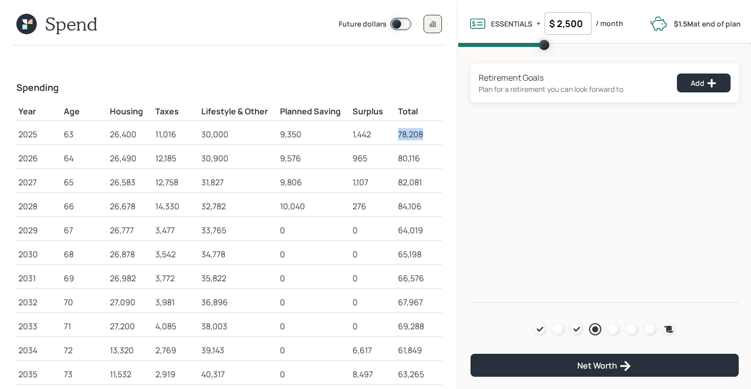
drag, startPoint x: 399, startPoint y: 136, endPoint x: 427, endPoint y: 135, distance: 27.6
click at [427, 135] on div "78,208" at bounding box center [418, 134] width 41 height 12
drag, startPoint x: 109, startPoint y: 133, endPoint x: 149, endPoint y: 134, distance: 39.3
click at [149, 134] on td "26,400" at bounding box center [130, 132] width 45 height 24
drag, startPoint x: 154, startPoint y: 134, endPoint x: 178, endPoint y: 139, distance: 24.1
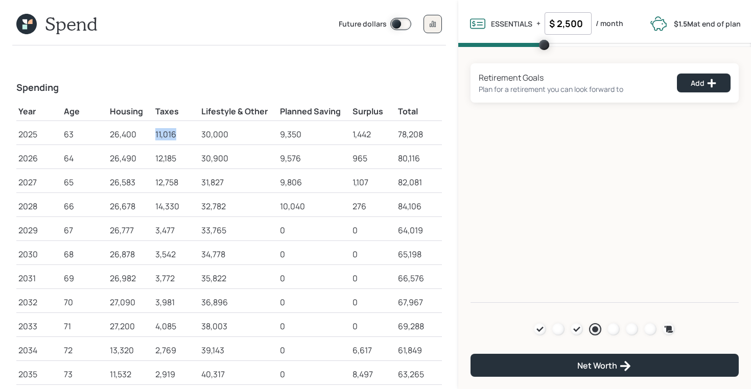
click at [178, 139] on td "11,016" at bounding box center [175, 132] width 45 height 24
click at [178, 139] on div "11,016" at bounding box center [175, 134] width 41 height 12
drag, startPoint x: 203, startPoint y: 135, endPoint x: 239, endPoint y: 135, distance: 36.8
click at [239, 135] on div "30,000" at bounding box center [238, 134] width 75 height 12
drag, startPoint x: 586, startPoint y: 22, endPoint x: 531, endPoint y: 23, distance: 54.1
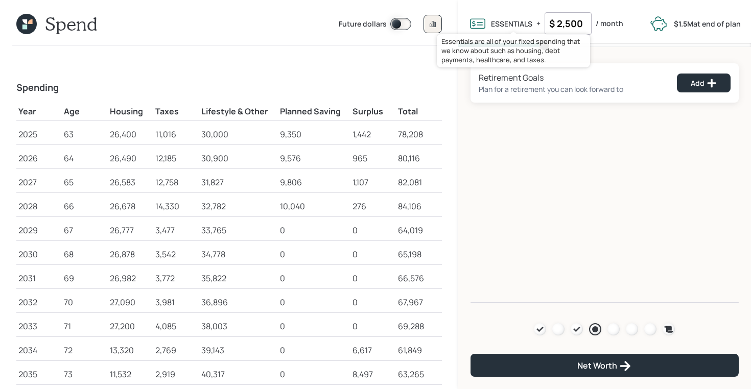
click at [531, 23] on div "ESSENTIALS Essentials are all of your fixed spending that we know about such as…" at bounding box center [545, 23] width 155 height 22
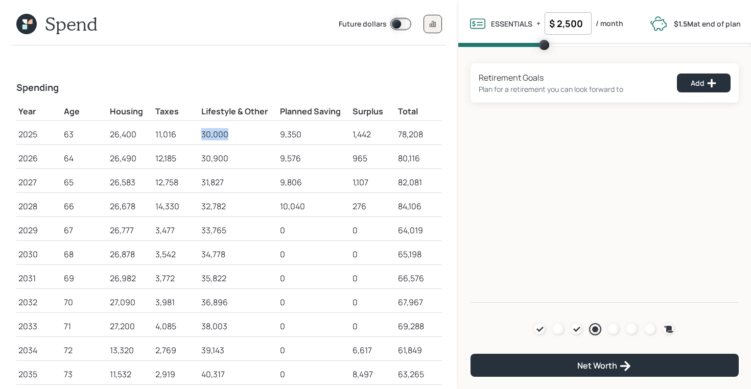
drag, startPoint x: 227, startPoint y: 135, endPoint x: 194, endPoint y: 135, distance: 33.2
click at [194, 135] on tr "2025 63 26,400 11,016 30,000 9,350 1,442 78,208" at bounding box center [228, 132] width 425 height 24
drag, startPoint x: 279, startPoint y: 136, endPoint x: 321, endPoint y: 136, distance: 41.9
click at [321, 136] on div "9,350" at bounding box center [314, 134] width 68 height 12
drag, startPoint x: 351, startPoint y: 133, endPoint x: 375, endPoint y: 134, distance: 24.0
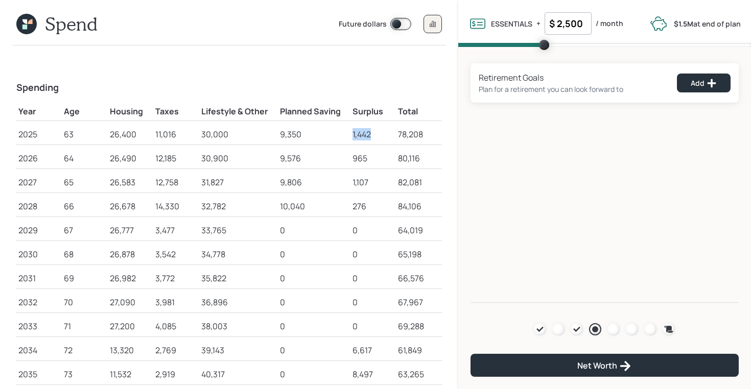
click at [375, 134] on td "1,442" at bounding box center [372, 132] width 45 height 24
click at [375, 134] on div "1,442" at bounding box center [372, 134] width 41 height 12
drag, startPoint x: 303, startPoint y: 133, endPoint x: 273, endPoint y: 133, distance: 29.6
click at [273, 133] on tr "2025 63 26,400 11,016 30,000 9,350 1,442 78,208" at bounding box center [228, 132] width 425 height 24
drag, startPoint x: 280, startPoint y: 108, endPoint x: 354, endPoint y: 110, distance: 74.6
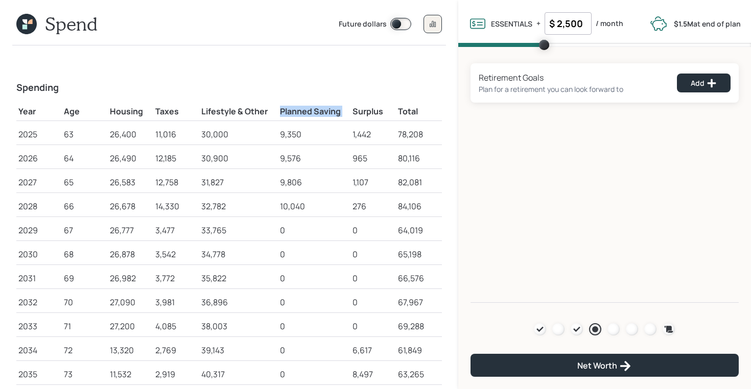
click at [354, 110] on tr "Year Age Housing Taxes Lifestyle & Other Planned Saving Surplus Total" at bounding box center [228, 110] width 425 height 21
click at [28, 18] on icon at bounding box center [26, 24] width 20 height 20
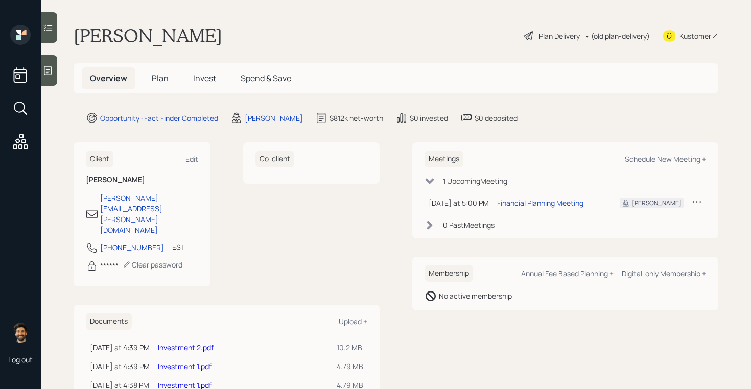
click at [164, 81] on span "Plan" at bounding box center [160, 77] width 17 height 11
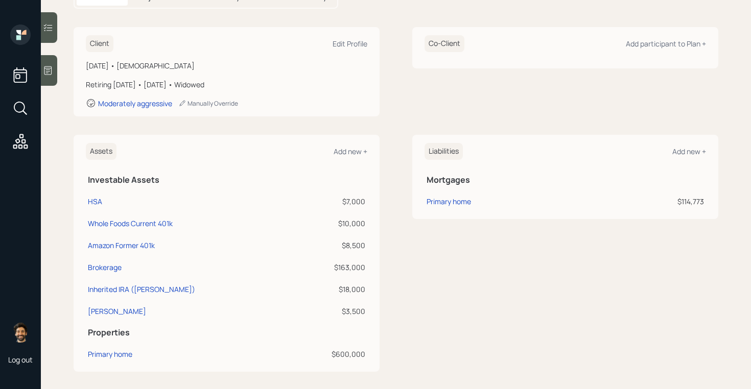
scroll to position [159, 0]
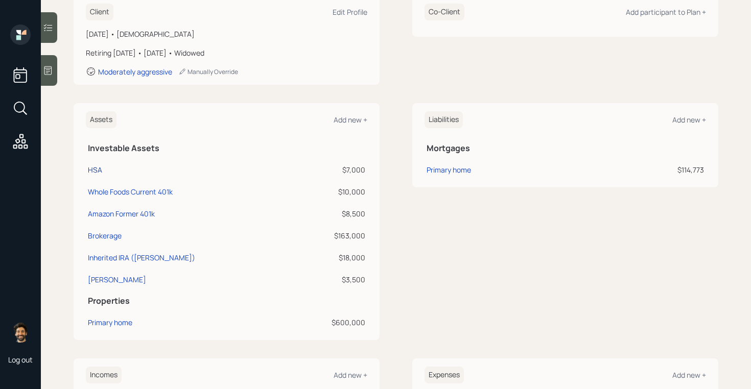
click at [93, 166] on div "HSA" at bounding box center [95, 169] width 14 height 11
select select "hsa"
select select "balanced"
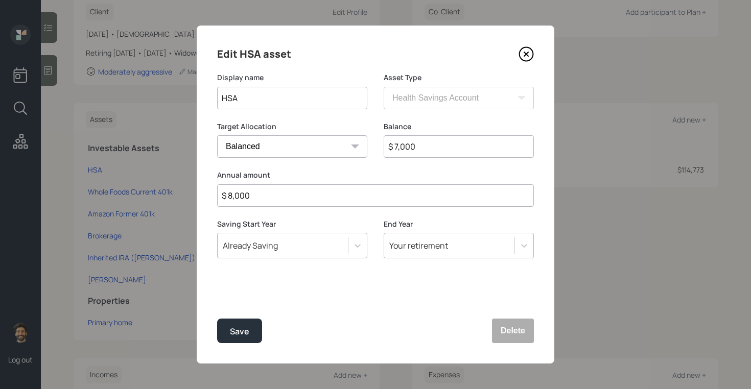
drag, startPoint x: 271, startPoint y: 198, endPoint x: 213, endPoint y: 195, distance: 57.7
click at [213, 195] on div "Edit HSA asset Display name HSA Asset Type SEP IRA IRA Roth IRA 401(k) Roth 401…" at bounding box center [375, 195] width 357 height 338
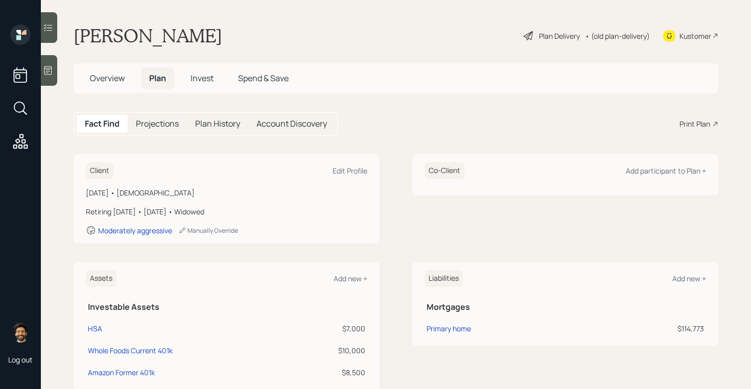
click at [616, 40] on div "• (old plan-delivery)" at bounding box center [617, 36] width 65 height 11
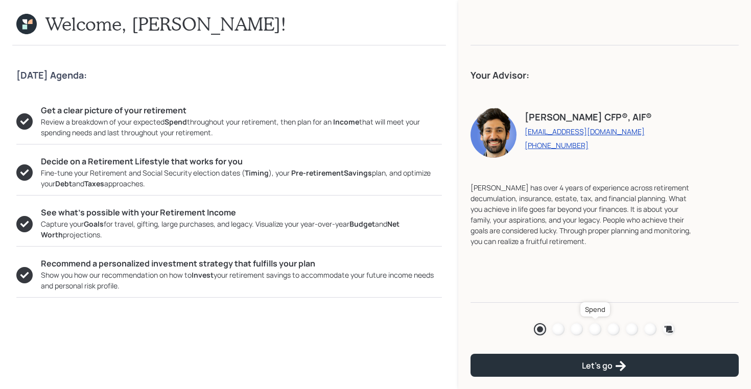
click at [594, 329] on div at bounding box center [595, 329] width 12 height 12
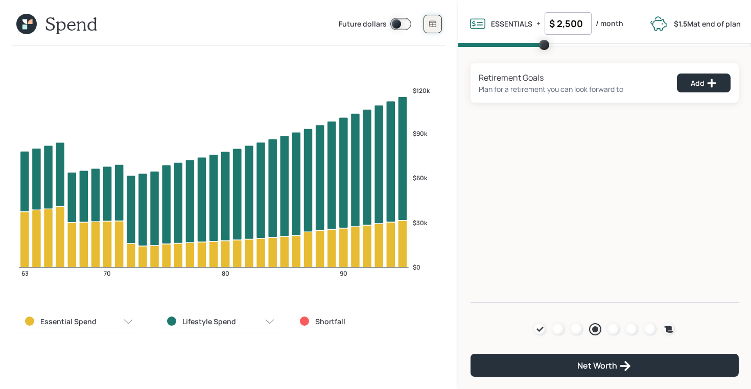
click at [427, 17] on button at bounding box center [432, 24] width 18 height 18
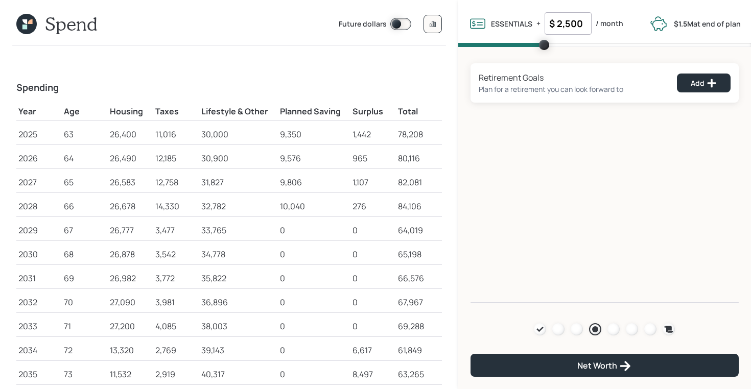
drag, startPoint x: 106, startPoint y: 136, endPoint x: 425, endPoint y: 136, distance: 319.6
click at [425, 136] on tr "2025 63 26,400 11,016 30,000 9,350 1,442 78,208" at bounding box center [228, 132] width 425 height 24
click at [566, 27] on input "$ 2,500" at bounding box center [567, 23] width 47 height 22
drag, startPoint x: 204, startPoint y: 132, endPoint x: 254, endPoint y: 134, distance: 50.1
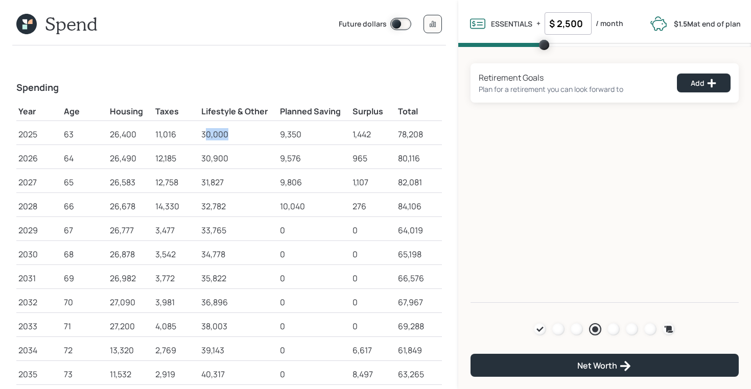
click at [254, 134] on div "30,000" at bounding box center [238, 134] width 75 height 12
drag, startPoint x: 350, startPoint y: 134, endPoint x: 385, endPoint y: 136, distance: 35.3
click at [385, 136] on td "1,442" at bounding box center [372, 132] width 45 height 24
drag, startPoint x: 372, startPoint y: 136, endPoint x: 351, endPoint y: 136, distance: 20.9
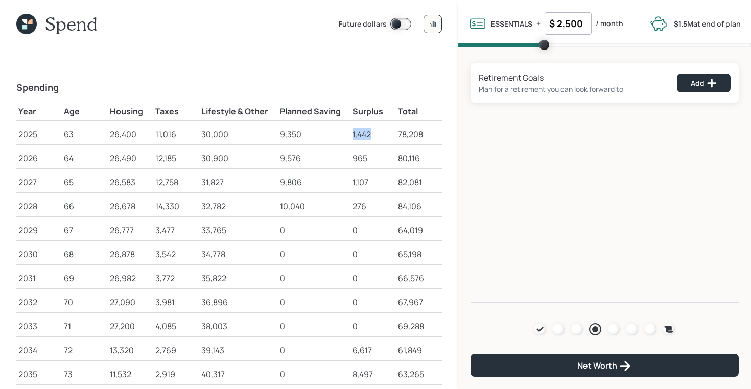
click at [351, 136] on td "1,442" at bounding box center [372, 132] width 45 height 24
drag, startPoint x: 425, startPoint y: 134, endPoint x: 108, endPoint y: 134, distance: 316.5
click at [108, 134] on tr "2025 63 26,400 11,016 30,000 9,350 1,442 78,208" at bounding box center [228, 132] width 425 height 24
click at [212, 134] on div "30,000" at bounding box center [238, 134] width 75 height 12
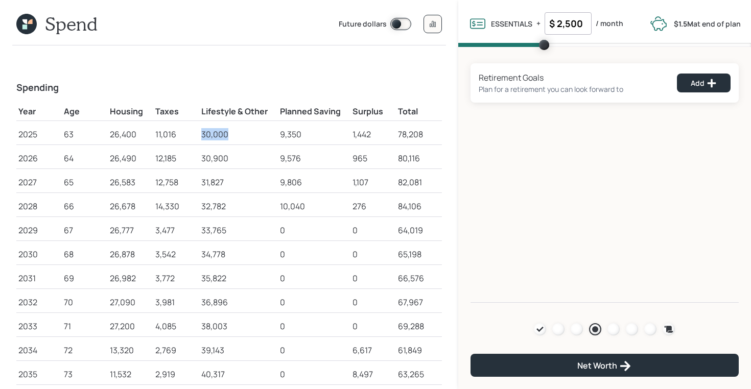
drag, startPoint x: 201, startPoint y: 134, endPoint x: 231, endPoint y: 135, distance: 30.1
click at [231, 135] on div "30,000" at bounding box center [238, 134] width 75 height 12
click at [577, 240] on div "Retirement Goals Plan for a retirement you can look forward to Add Agenda Revie…" at bounding box center [604, 175] width 293 height 256
click at [581, 332] on div at bounding box center [576, 329] width 12 height 12
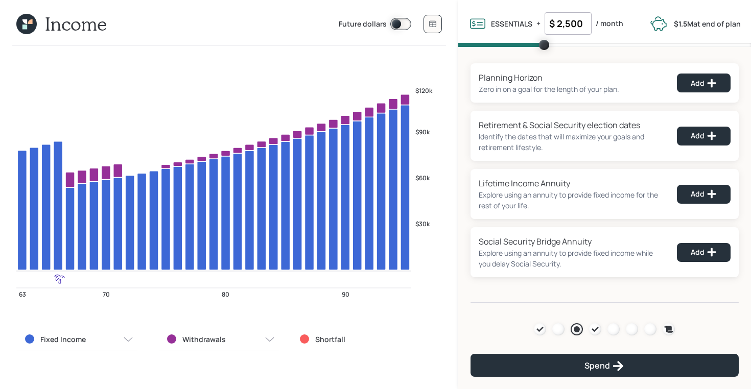
click at [574, 30] on input "$ 2,500" at bounding box center [567, 23] width 47 height 22
click at [477, 59] on div "Planning Horizon Zero in on a goal for the length of your plan. Add Retirement …" at bounding box center [604, 175] width 293 height 256
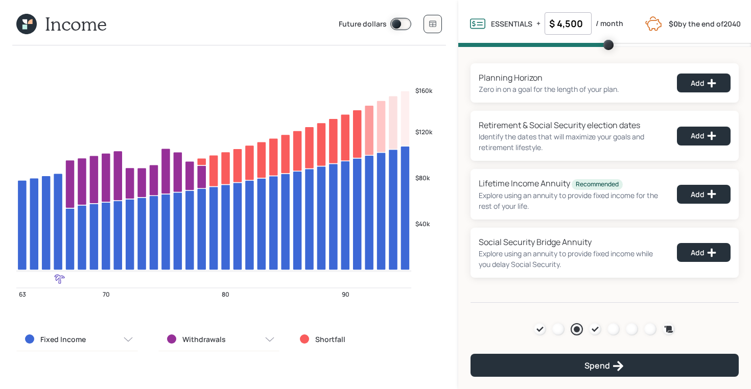
click at [575, 21] on input "$ 4,500" at bounding box center [567, 23] width 47 height 22
click at [503, 59] on div "Planning Horizon Zero in on a goal for the length of your plan. Add Retirement …" at bounding box center [604, 175] width 293 height 256
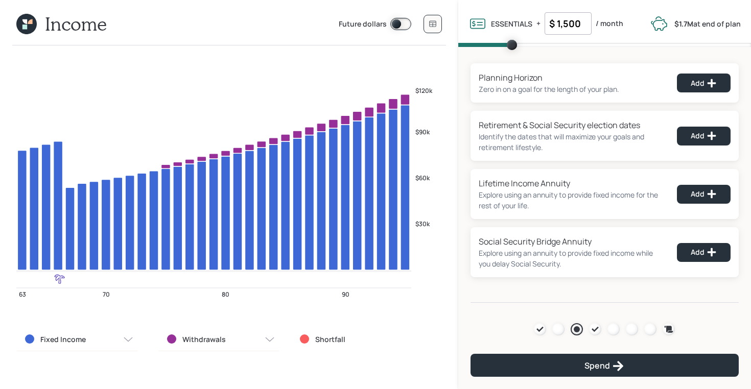
click at [570, 23] on input "$ 1,500" at bounding box center [567, 23] width 47 height 22
click at [492, 58] on div "Planning Horizon Zero in on a goal for the length of your plan. Add Retirement …" at bounding box center [604, 175] width 293 height 256
click at [575, 23] on input "$ 2,500" at bounding box center [567, 23] width 47 height 22
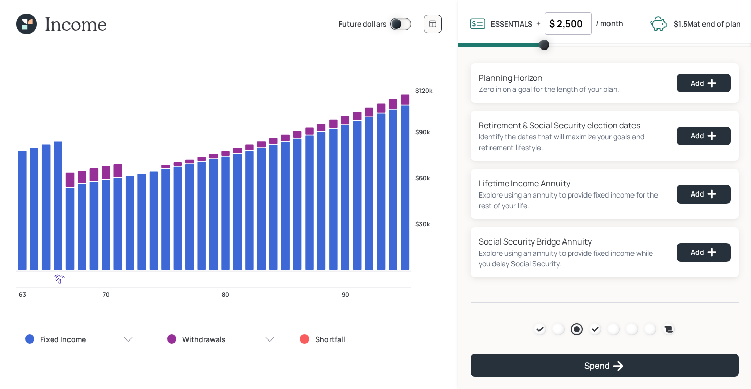
click at [575, 23] on input "$ 2,500" at bounding box center [567, 23] width 47 height 22
click at [489, 59] on div "Planning Horizon Zero in on a goal for the length of your plan. Add Retirement …" at bounding box center [604, 175] width 293 height 256
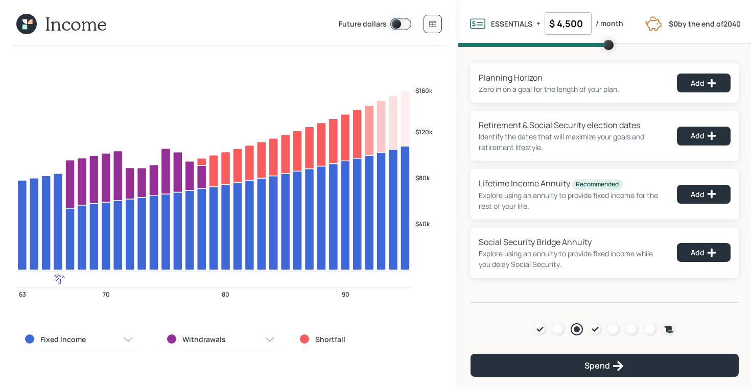
click at [570, 22] on input "$ 4,500" at bounding box center [567, 23] width 47 height 22
type input "$ 2,500"
click at [480, 57] on div "Planning Horizon Zero in on a goal for the length of your plan. Add Retirement …" at bounding box center [604, 175] width 293 height 256
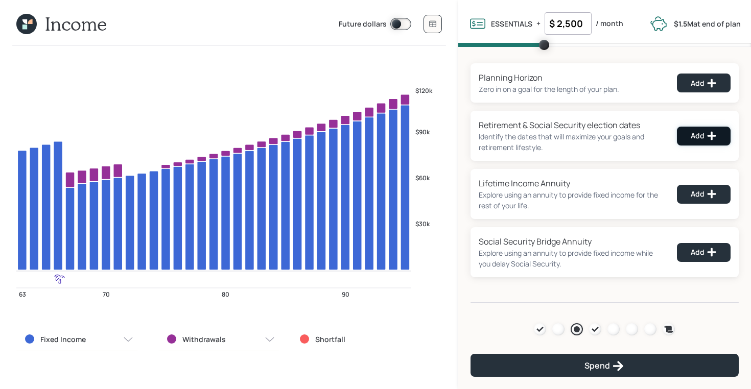
click at [693, 136] on div "Add" at bounding box center [703, 136] width 26 height 10
select select "12"
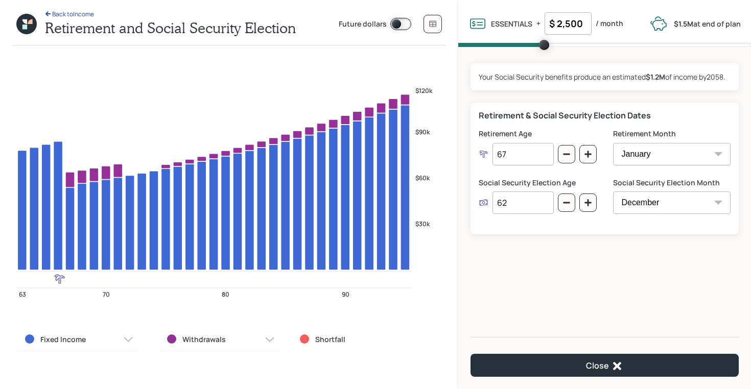
drag, startPoint x: 523, startPoint y: 159, endPoint x: 483, endPoint y: 156, distance: 39.4
click at [483, 156] on div "67" at bounding box center [515, 154] width 75 height 22
click at [531, 156] on input "67" at bounding box center [522, 154] width 61 height 22
type input "66"
click at [546, 122] on div "Retirement & Social Security Election Dates Retirement Age 66 Retirement Month …" at bounding box center [604, 169] width 268 height 132
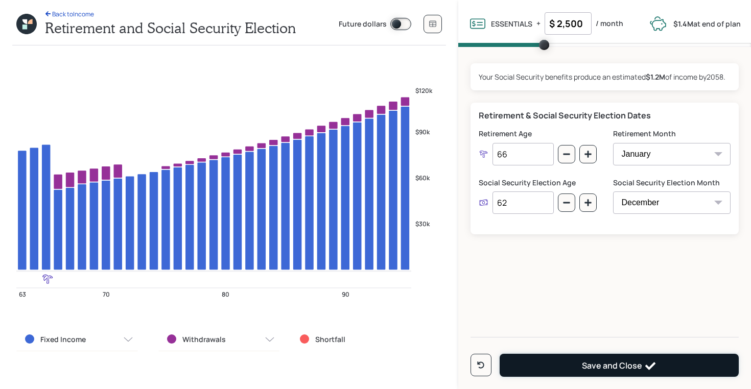
click at [595, 371] on div "Save and Close" at bounding box center [619, 366] width 75 height 12
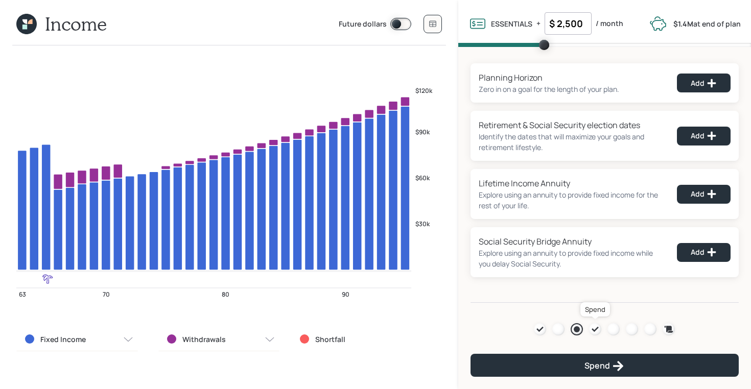
click at [592, 328] on icon at bounding box center [595, 329] width 7 height 5
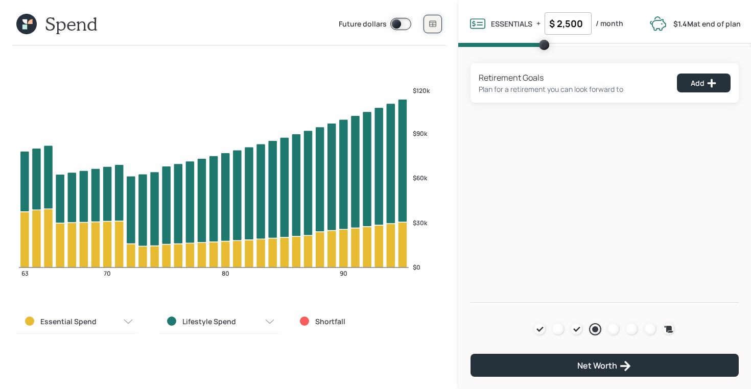
click at [435, 25] on icon at bounding box center [432, 24] width 7 height 6
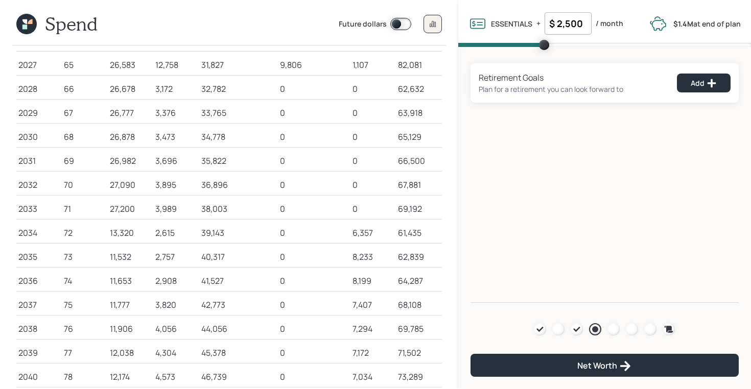
scroll to position [127, 0]
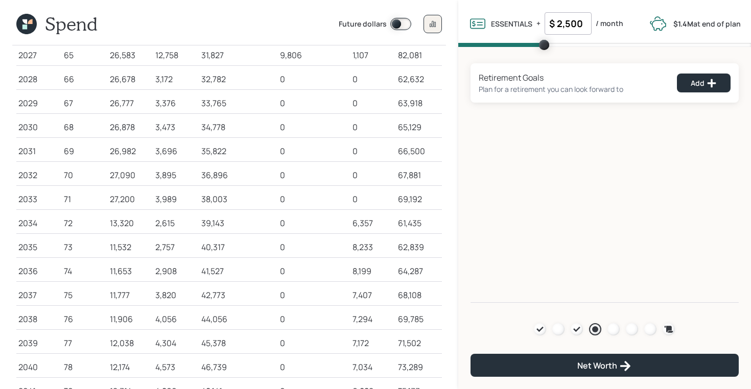
drag, startPoint x: 139, startPoint y: 220, endPoint x: 102, endPoint y: 220, distance: 37.8
click at [102, 220] on tr "2034 72 13,320 2,615 39,143 0 6,357 61,435" at bounding box center [228, 221] width 425 height 24
drag, startPoint x: 134, startPoint y: 202, endPoint x: 103, endPoint y: 202, distance: 30.6
click at [103, 202] on tr "2033 71 27,200 3,989 38,003 0 0 69,192" at bounding box center [228, 197] width 425 height 24
drag, startPoint x: 133, startPoint y: 224, endPoint x: 104, endPoint y: 215, distance: 30.9
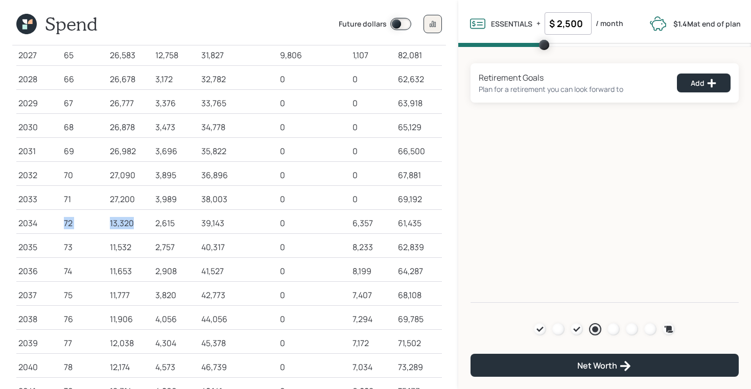
click at [104, 215] on tr "2034 72 13,320 2,615 39,143 0 6,357 61,435" at bounding box center [228, 221] width 425 height 24
drag, startPoint x: 133, startPoint y: 200, endPoint x: 109, endPoint y: 200, distance: 24.5
click at [109, 200] on td "27,200" at bounding box center [130, 197] width 45 height 24
drag, startPoint x: 137, startPoint y: 227, endPoint x: 106, endPoint y: 227, distance: 30.6
click at [106, 227] on tr "2034 72 13,320 2,615 39,143 0 6,357 61,435" at bounding box center [228, 221] width 425 height 24
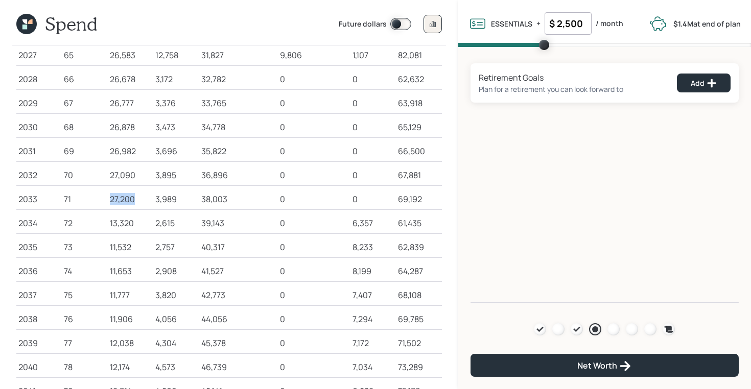
drag, startPoint x: 136, startPoint y: 198, endPoint x: 103, endPoint y: 198, distance: 33.7
click at [103, 198] on tr "2033 71 27,200 3,989 38,003 0 0 69,192" at bounding box center [228, 197] width 425 height 24
drag, startPoint x: 136, startPoint y: 226, endPoint x: 111, endPoint y: 223, distance: 25.7
click at [111, 223] on div "13,320" at bounding box center [130, 223] width 41 height 12
click at [576, 326] on icon at bounding box center [576, 329] width 8 height 8
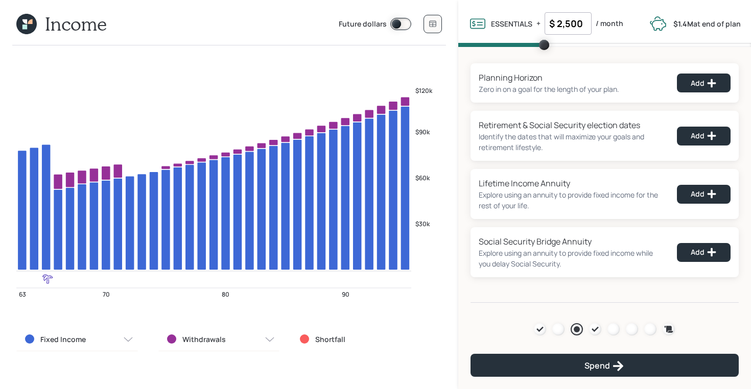
click at [558, 28] on input "$ 2,500" at bounding box center [567, 23] width 47 height 22
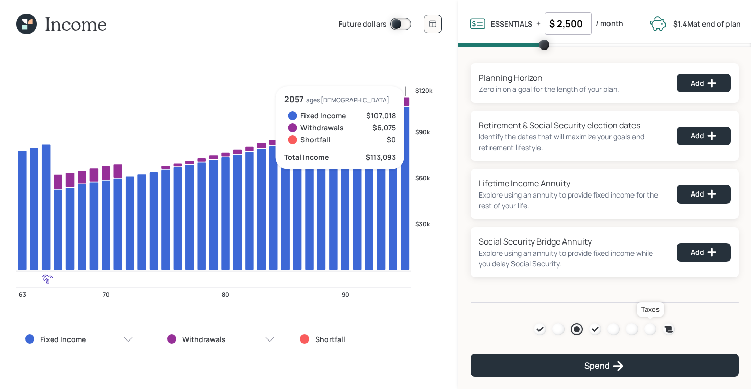
click at [650, 332] on div at bounding box center [650, 329] width 12 height 12
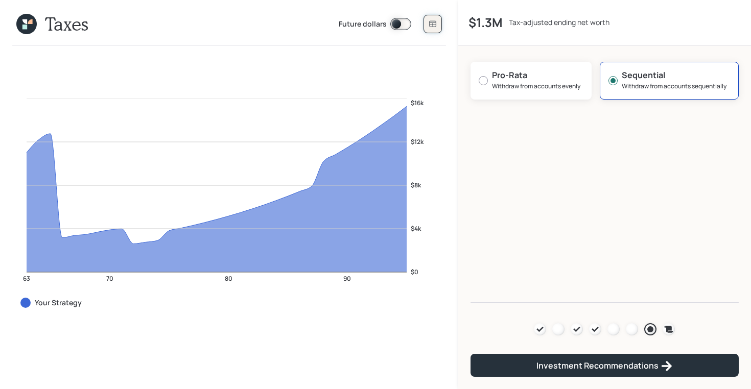
click at [432, 25] on icon at bounding box center [432, 24] width 7 height 6
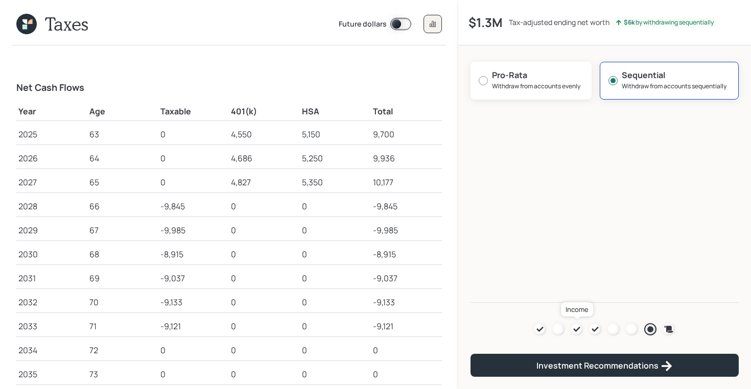
click at [577, 327] on icon at bounding box center [576, 329] width 8 height 8
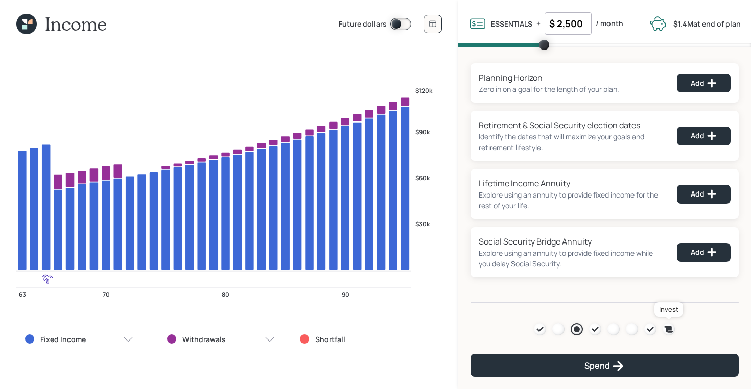
click at [673, 326] on div at bounding box center [668, 329] width 12 height 12
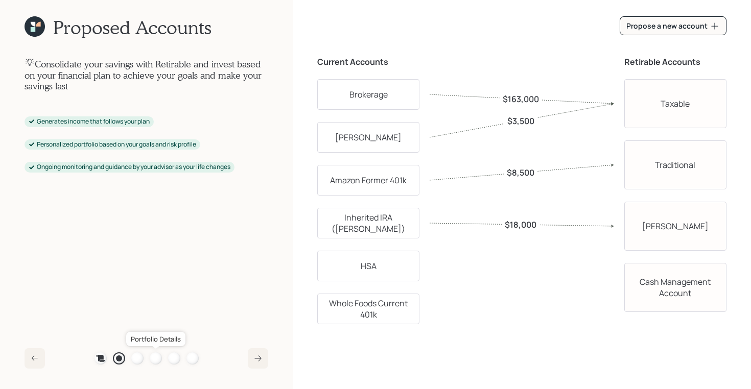
click at [156, 360] on div at bounding box center [156, 358] width 12 height 12
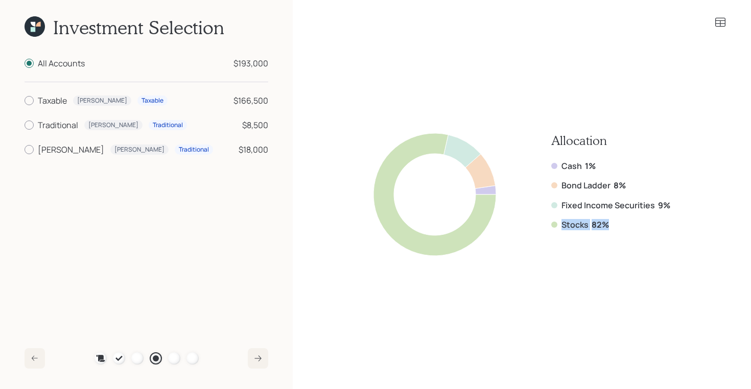
drag, startPoint x: 620, startPoint y: 222, endPoint x: 559, endPoint y: 225, distance: 61.3
click at [559, 225] on div "Stocks 82%" at bounding box center [610, 224] width 119 height 11
click at [29, 35] on icon at bounding box center [35, 26] width 20 height 20
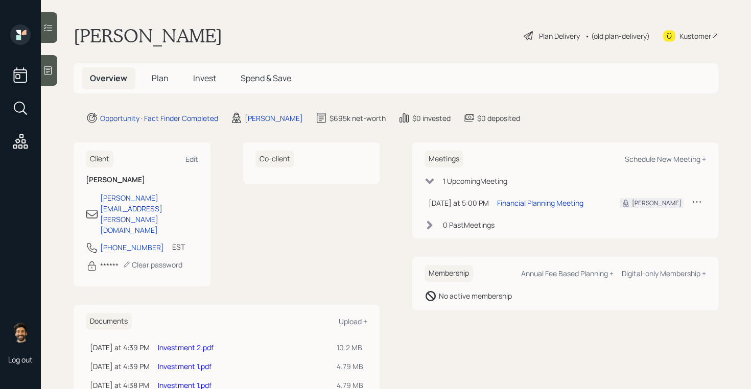
click at [196, 343] on link "Investment 2.pdf" at bounding box center [186, 348] width 56 height 10
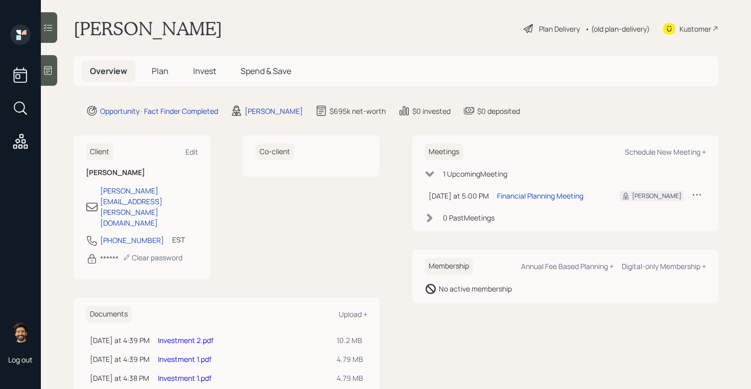
click at [607, 30] on div "• (old plan-delivery)" at bounding box center [617, 28] width 65 height 11
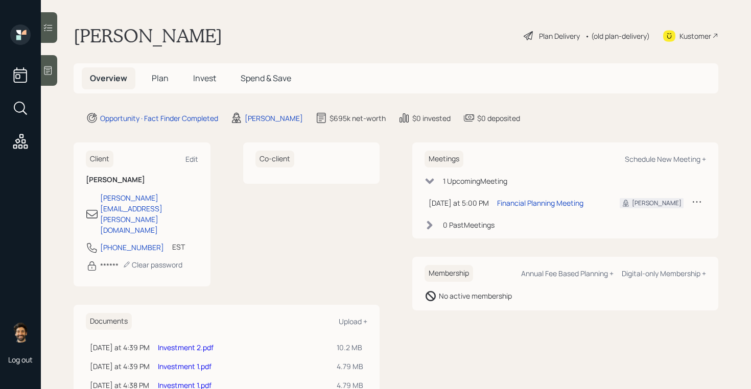
click at [161, 78] on span "Plan" at bounding box center [160, 77] width 17 height 11
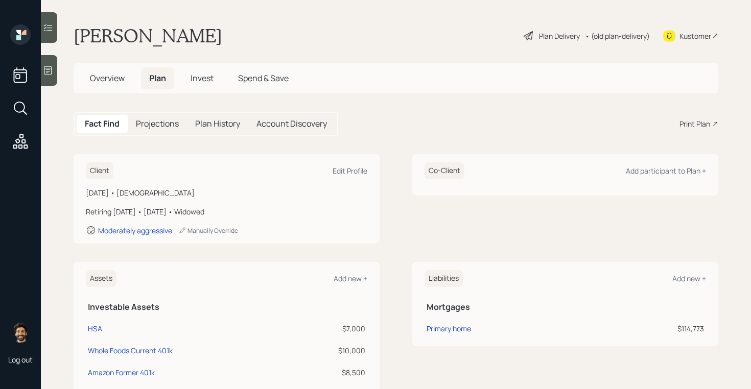
click at [704, 124] on div "Print Plan" at bounding box center [694, 123] width 31 height 11
click at [629, 38] on div "• (old plan-delivery)" at bounding box center [617, 36] width 65 height 11
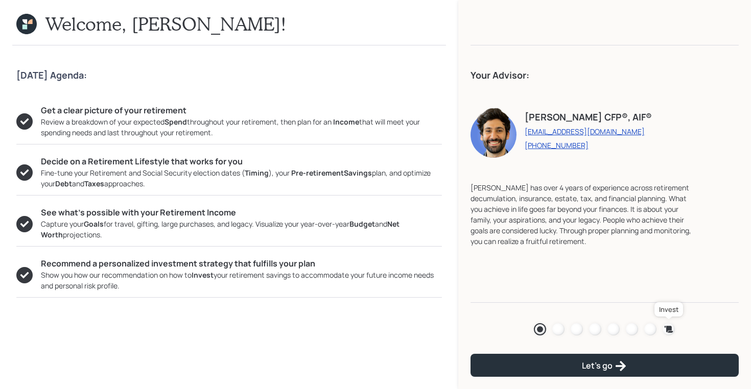
click at [668, 327] on icon at bounding box center [668, 329] width 9 height 7
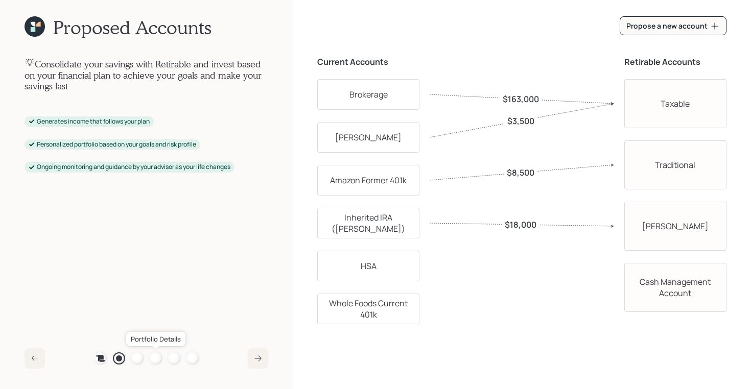
click at [158, 359] on div at bounding box center [156, 358] width 12 height 12
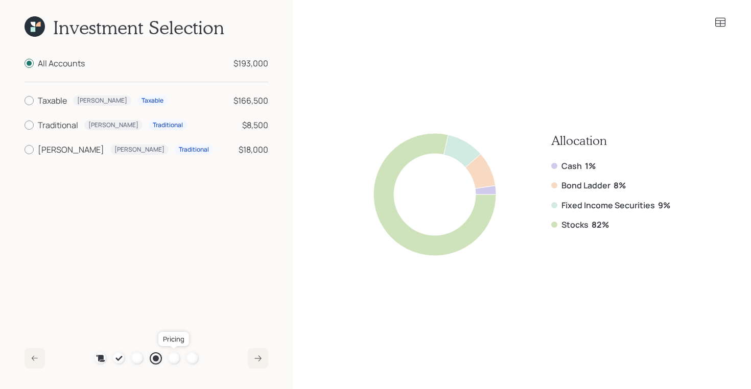
click at [170, 357] on div at bounding box center [174, 358] width 12 height 12
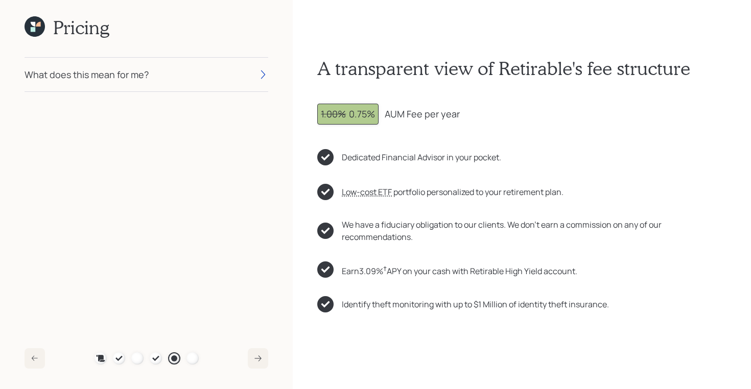
click at [186, 76] on div "What does this mean for me?" at bounding box center [147, 75] width 244 height 34
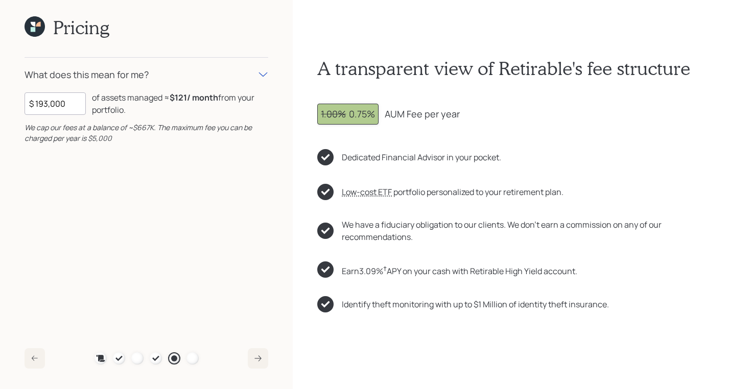
click at [36, 28] on icon at bounding box center [35, 26] width 20 height 20
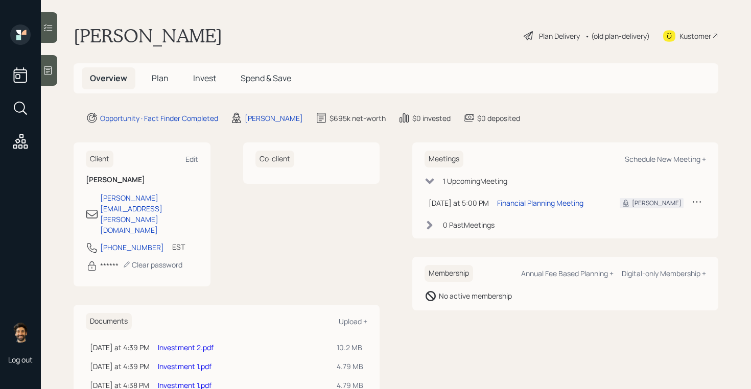
click at [152, 81] on span "Plan" at bounding box center [160, 77] width 17 height 11
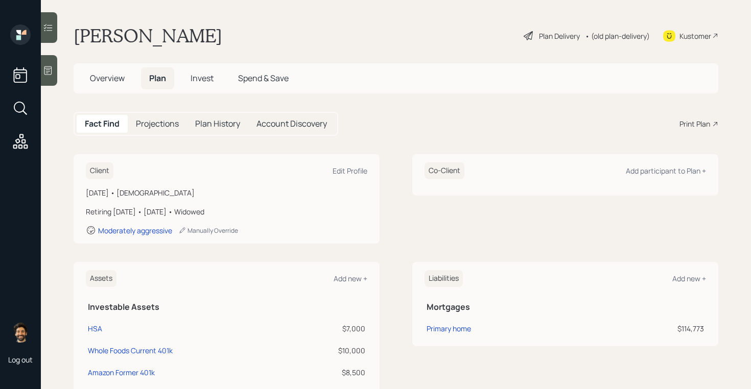
click at [109, 84] on h5 "Overview" at bounding box center [107, 78] width 51 height 22
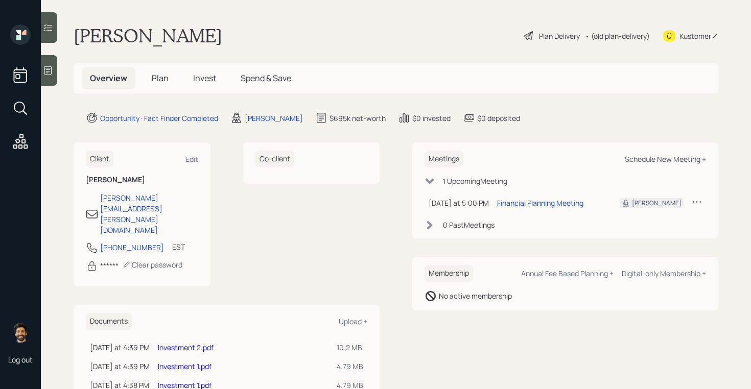
click at [643, 155] on div "Schedule New Meeting +" at bounding box center [664, 159] width 81 height 10
select select "f14b762f-c7c2-4b89-9227-8fa891345eea"
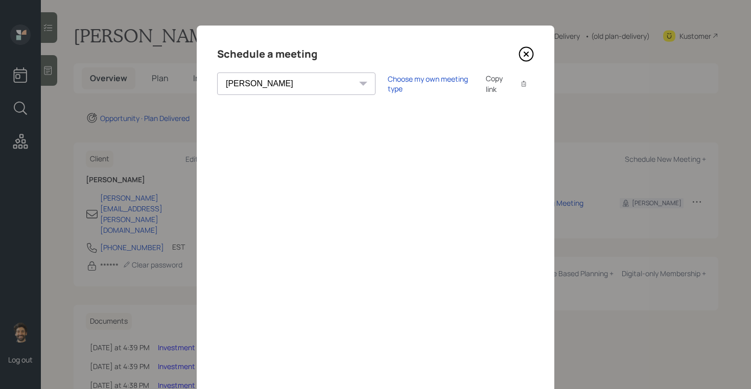
click at [530, 53] on icon at bounding box center [525, 53] width 15 height 15
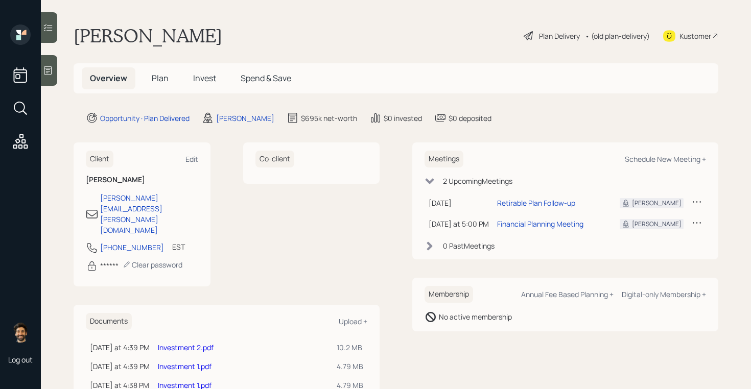
click at [613, 34] on div "• (old plan-delivery)" at bounding box center [617, 36] width 65 height 11
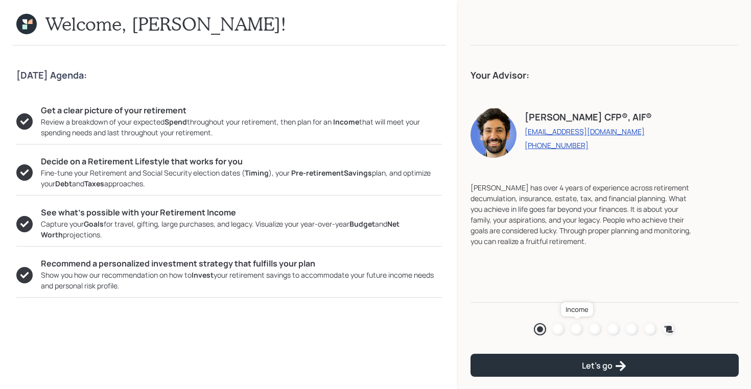
click at [577, 327] on div at bounding box center [576, 329] width 12 height 12
